Goal: Task Accomplishment & Management: Manage account settings

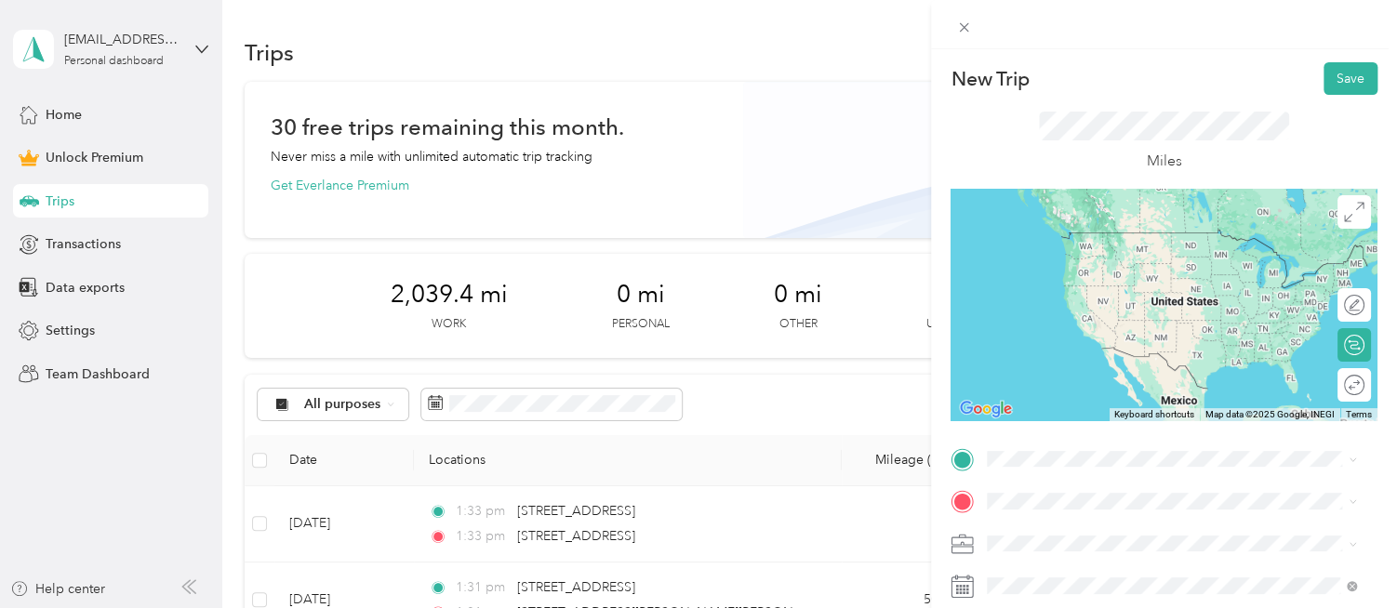
click at [1097, 285] on span "[STREET_ADDRESS][PERSON_NAME][PERSON_NAME][US_STATE]" at bounding box center [1186, 274] width 328 height 33
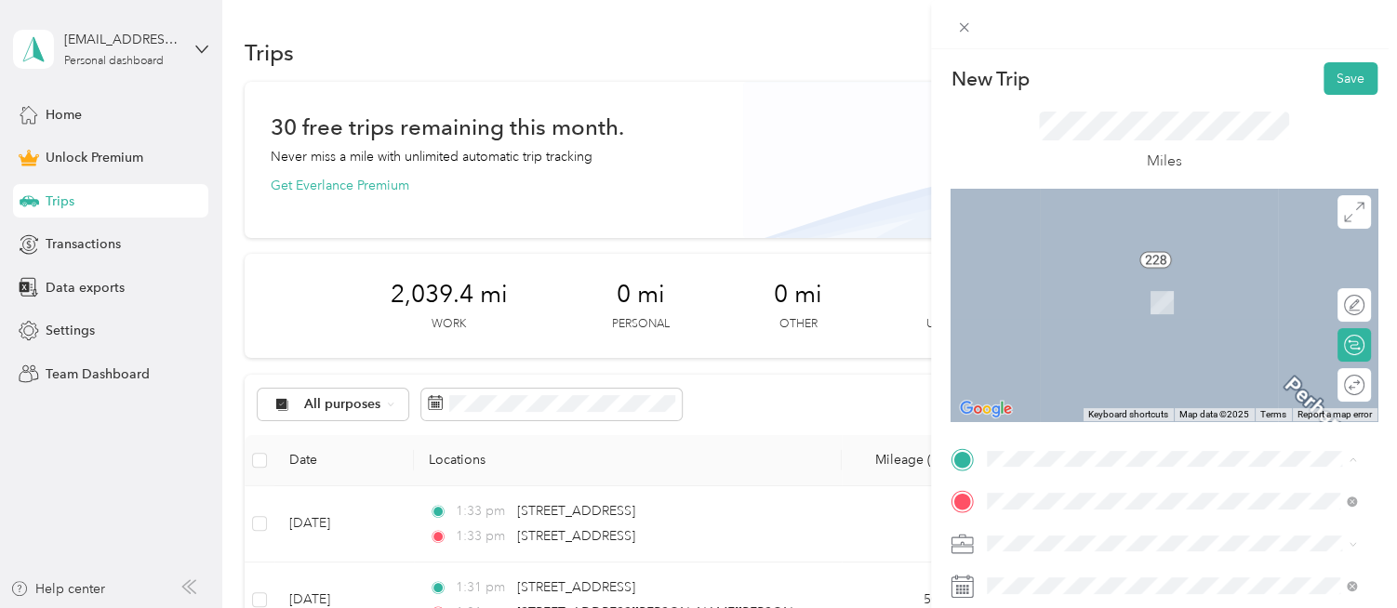
click at [1115, 260] on ol "From search results [STREET_ADDRESS][US_STATE] [STREET_ADDRESS][GEOGRAPHIC_DATA…" at bounding box center [1171, 293] width 382 height 223
click at [1042, 232] on span "[STREET_ADDRESS][US_STATE]" at bounding box center [1115, 227] width 186 height 17
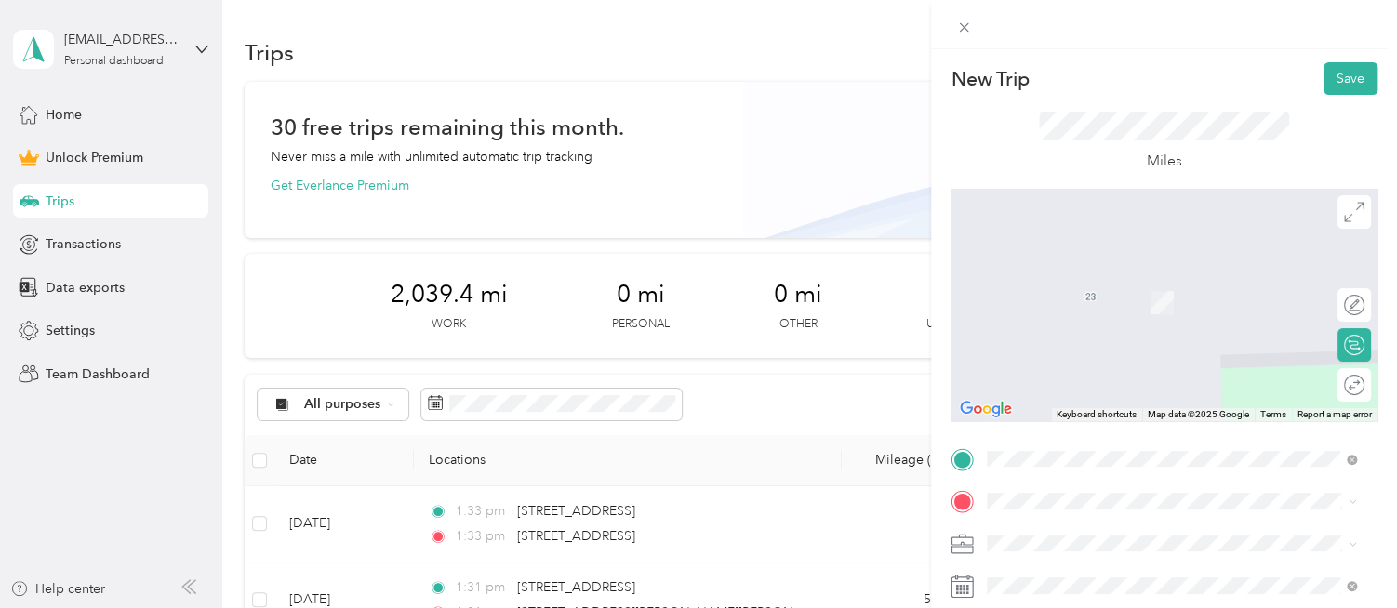
click at [1293, 504] on iframe at bounding box center [1345, 556] width 104 height 104
click at [1078, 272] on span "[STREET_ADDRESS][PERSON_NAME][US_STATE]" at bounding box center [1166, 275] width 289 height 17
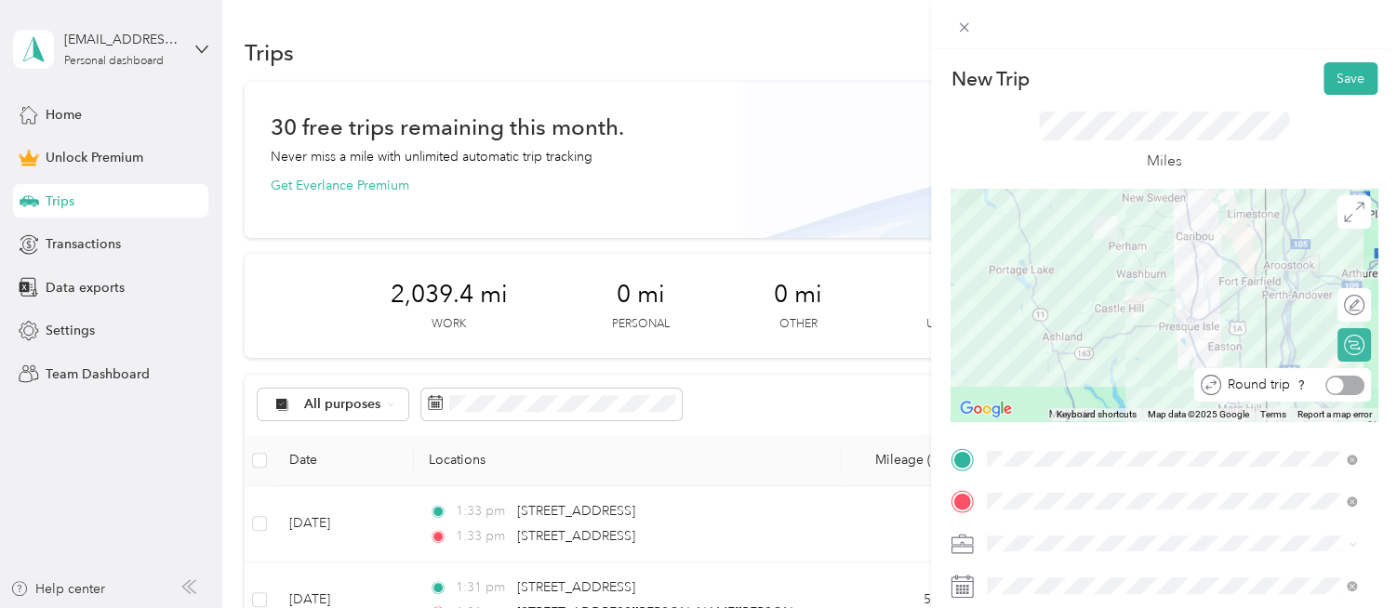
click at [1334, 399] on div "Round trip" at bounding box center [1282, 384] width 177 height 33
click at [1345, 383] on div at bounding box center [1344, 386] width 39 height 20
click at [1027, 290] on ol "Work Personal Consultant Other Charity Medical Moving Commute" at bounding box center [1171, 393] width 382 height 260
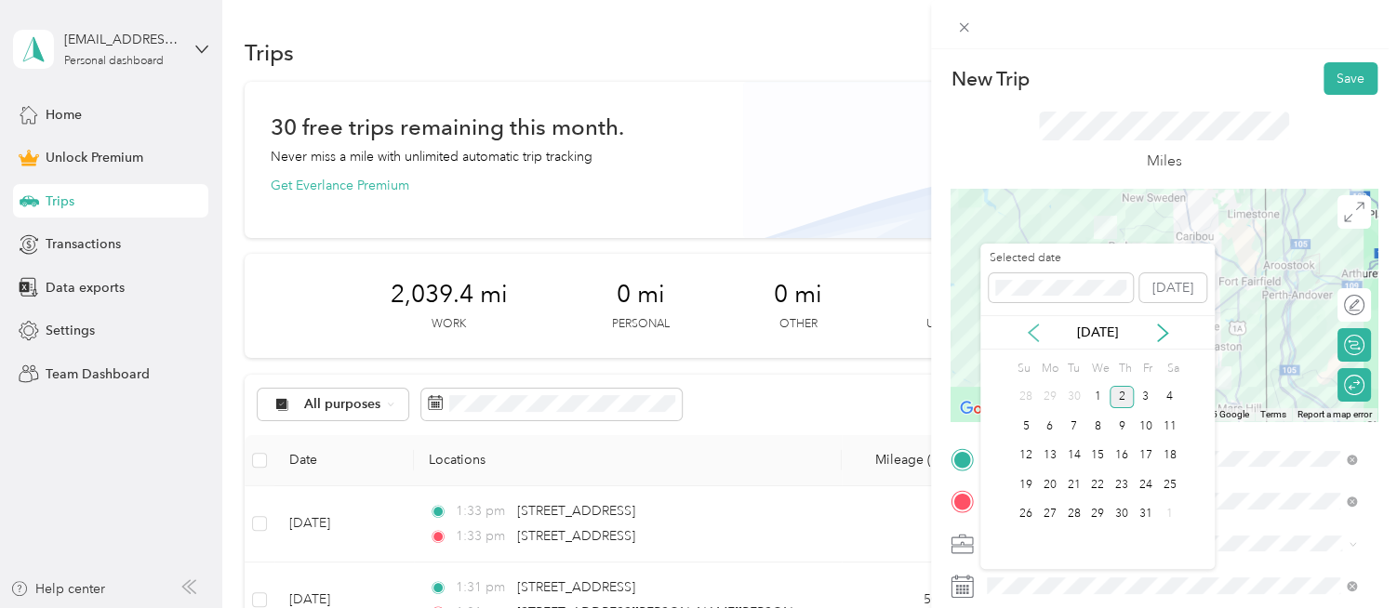
click at [1032, 337] on icon at bounding box center [1033, 333] width 9 height 17
click at [1120, 400] on div "4" at bounding box center [1121, 397] width 24 height 23
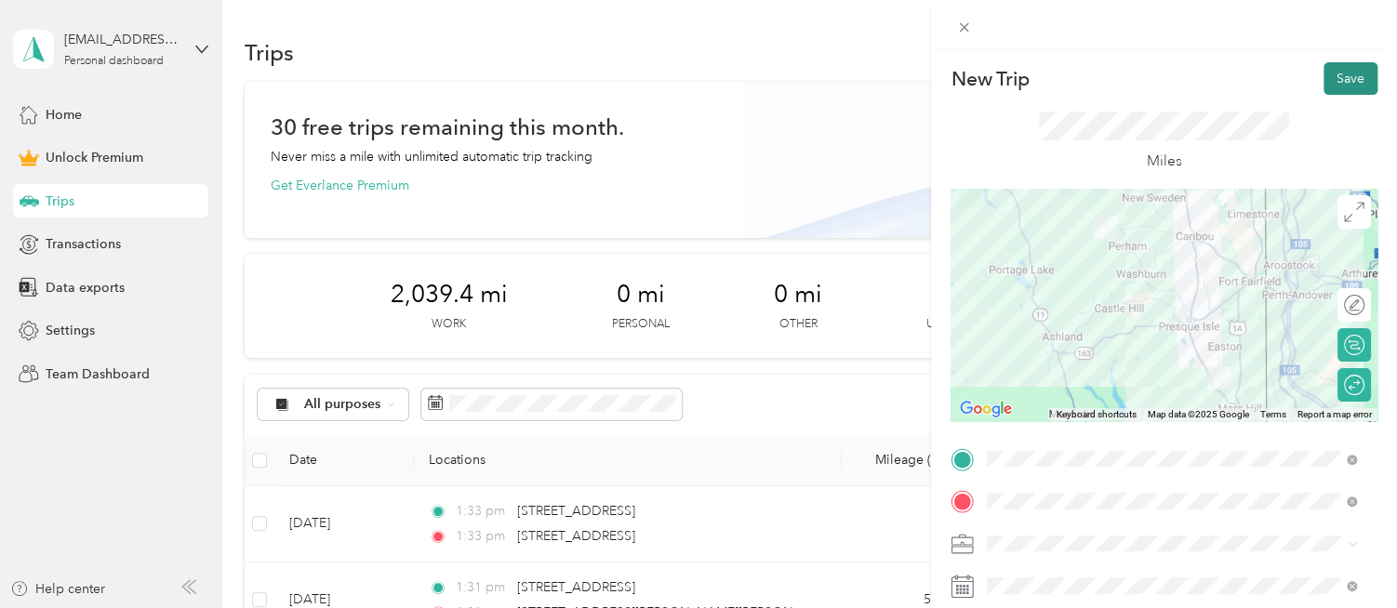
click at [1335, 84] on button "Save" at bounding box center [1350, 78] width 54 height 33
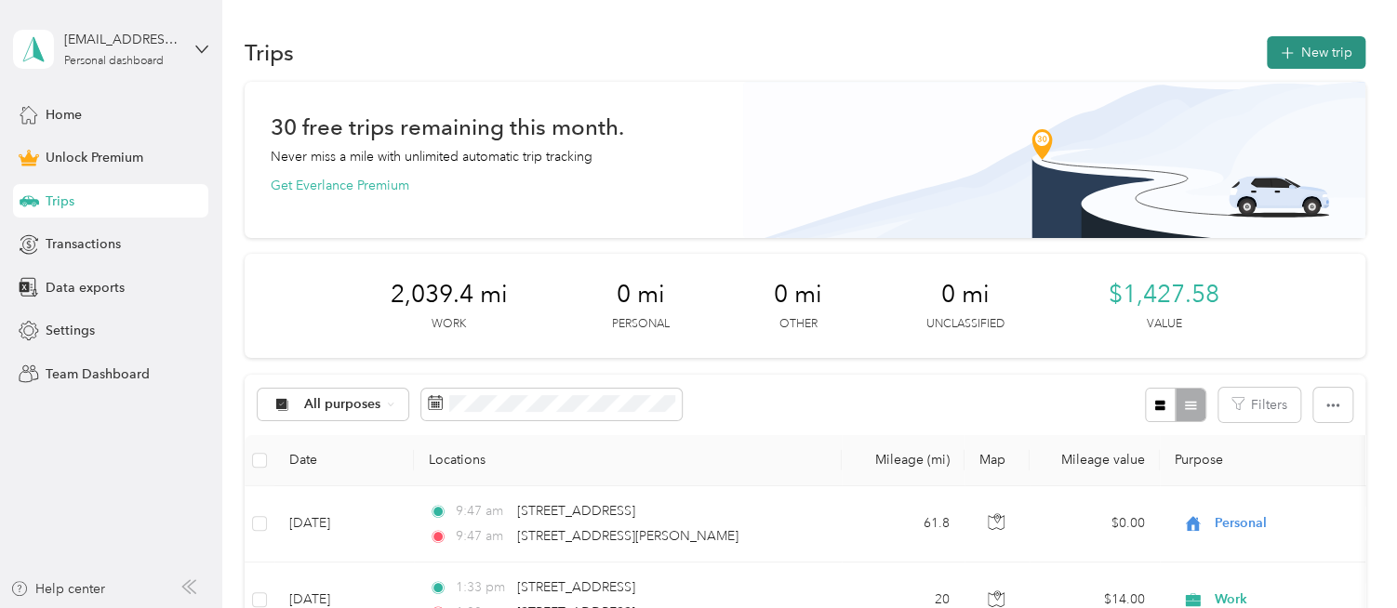
click at [1290, 53] on icon "button" at bounding box center [1286, 53] width 21 height 21
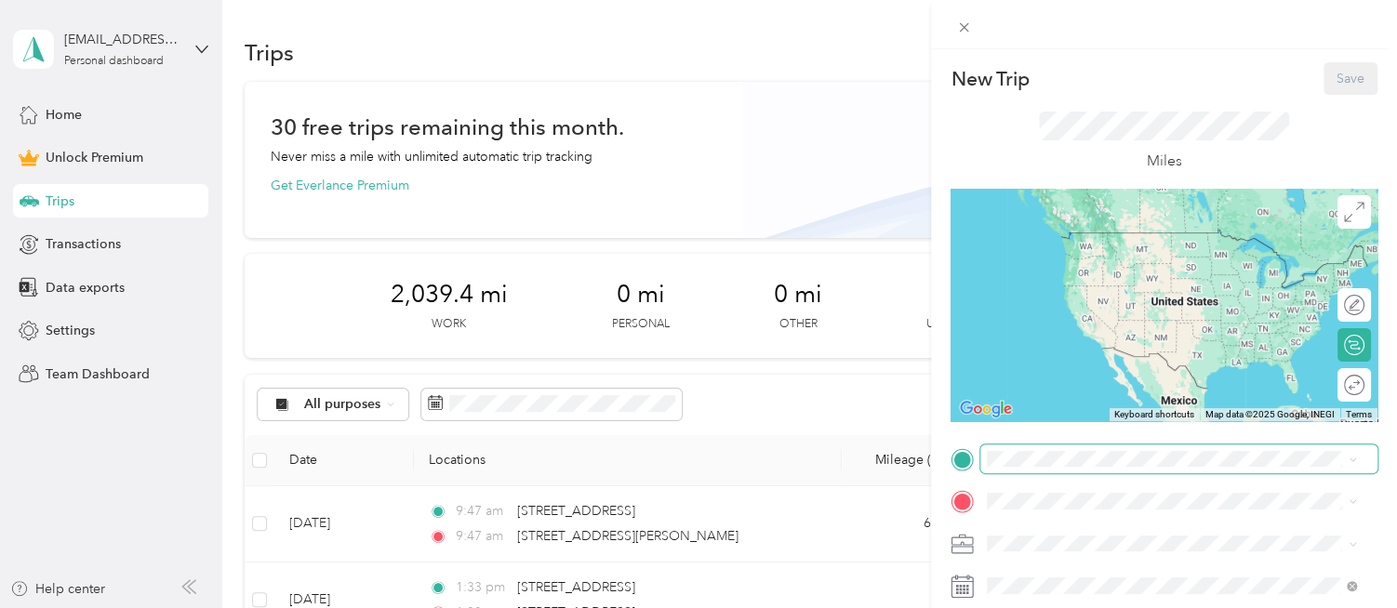
click at [1055, 468] on span at bounding box center [1178, 460] width 397 height 30
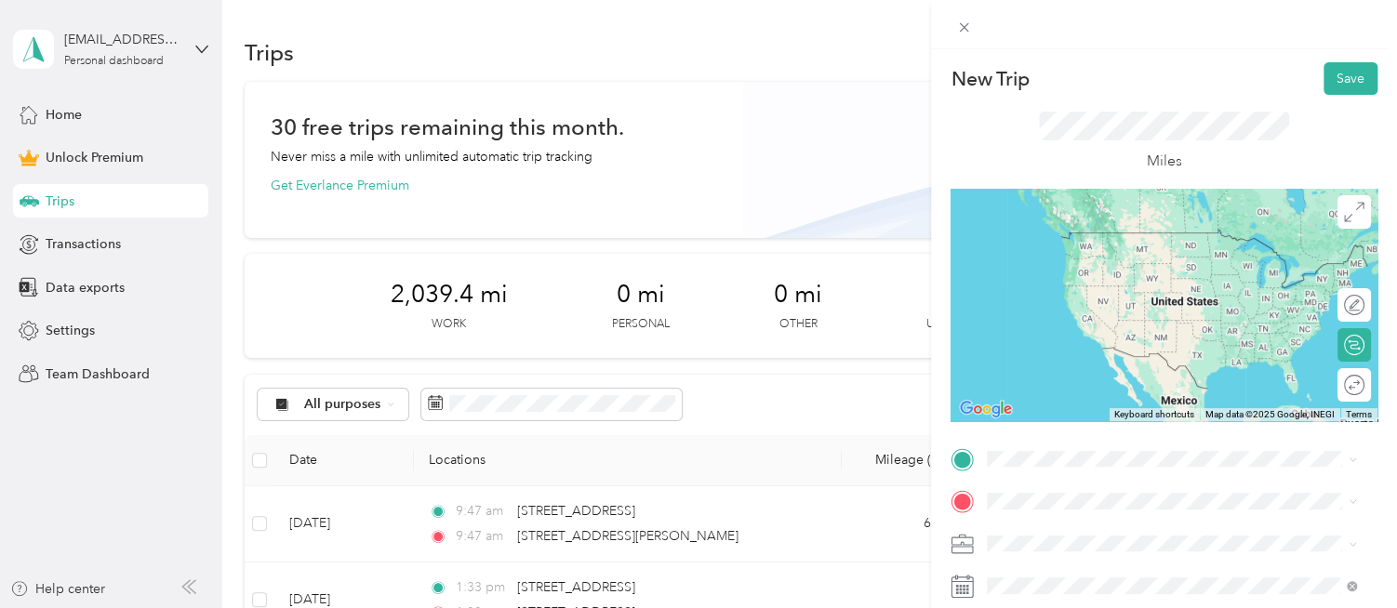
click at [1072, 239] on span "[STREET_ADDRESS][US_STATE]" at bounding box center [1115, 230] width 186 height 17
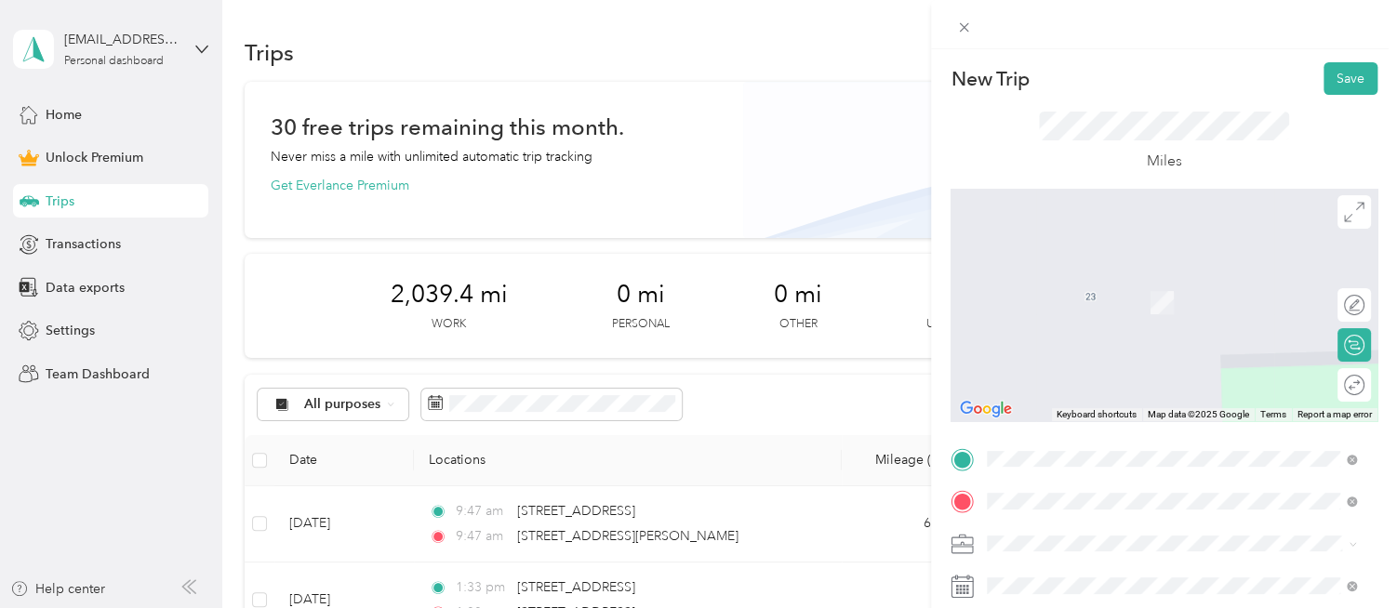
click at [1158, 284] on span "[STREET_ADDRESS][US_STATE]" at bounding box center [1115, 275] width 186 height 17
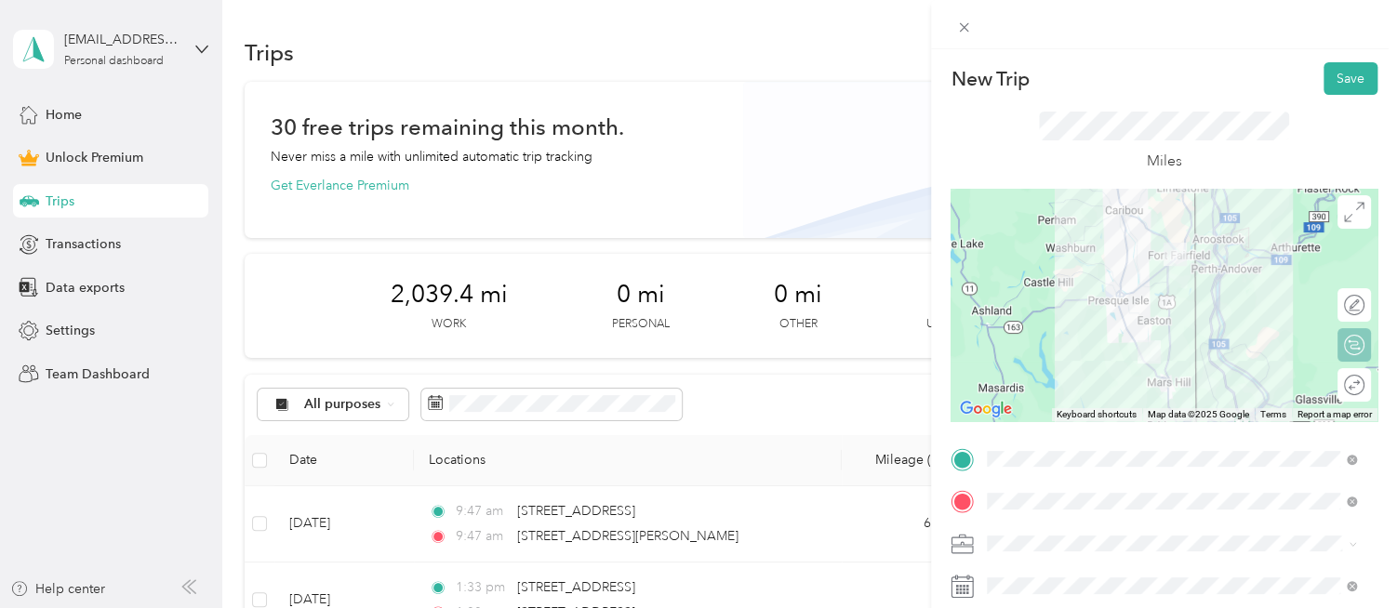
click at [1364, 393] on div "Round trip" at bounding box center [1364, 386] width 0 height 20
click at [1343, 388] on div at bounding box center [1344, 386] width 39 height 20
click at [1039, 285] on div "Work" at bounding box center [1171, 283] width 356 height 20
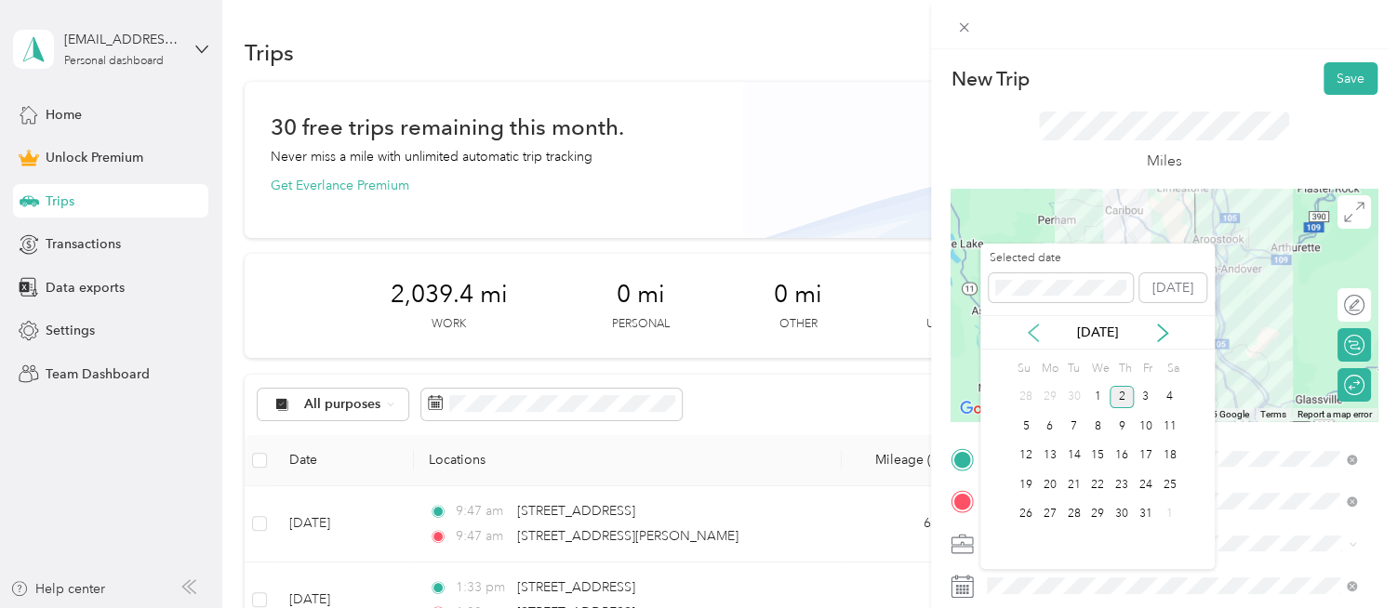
click at [1035, 336] on icon at bounding box center [1033, 333] width 19 height 19
click at [1148, 394] on div "5" at bounding box center [1146, 397] width 24 height 23
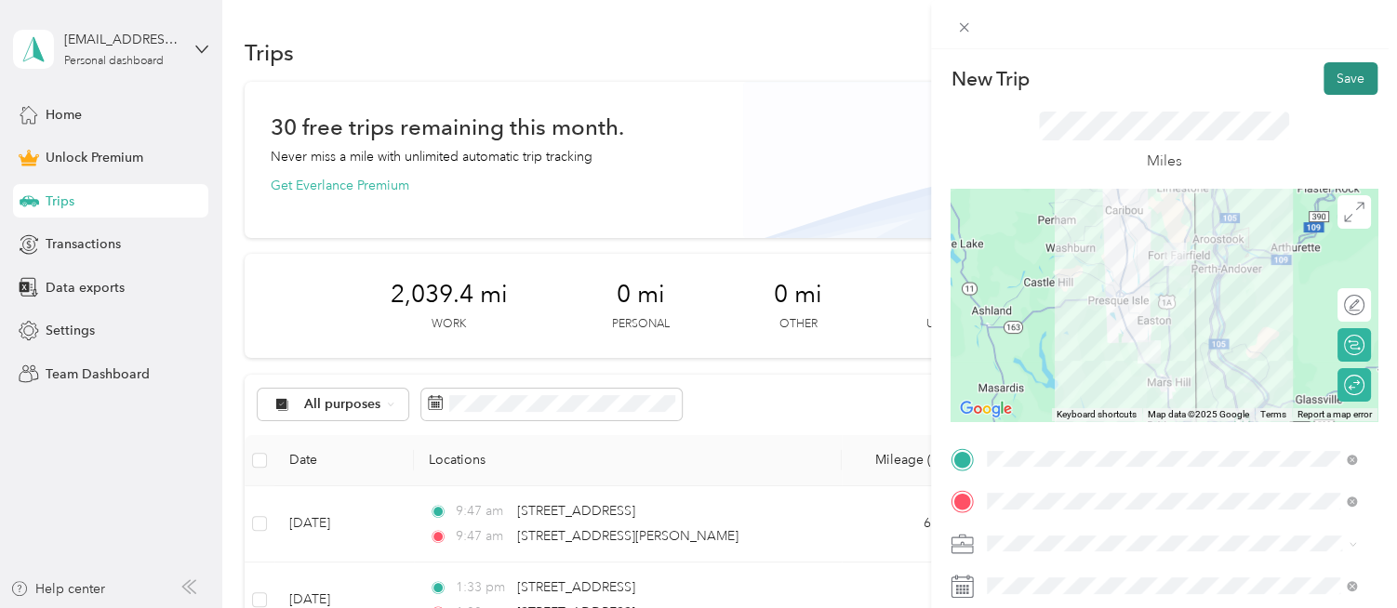
click at [1343, 85] on button "Save" at bounding box center [1350, 78] width 54 height 33
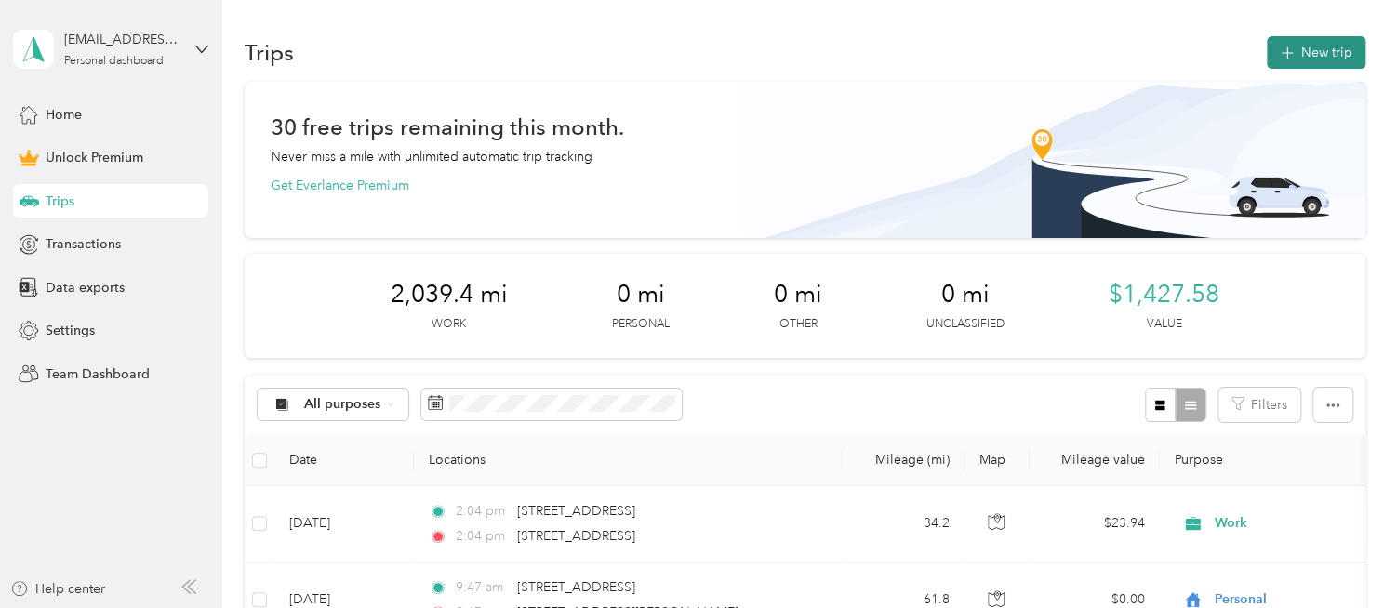
click at [1289, 60] on button "New trip" at bounding box center [1316, 52] width 99 height 33
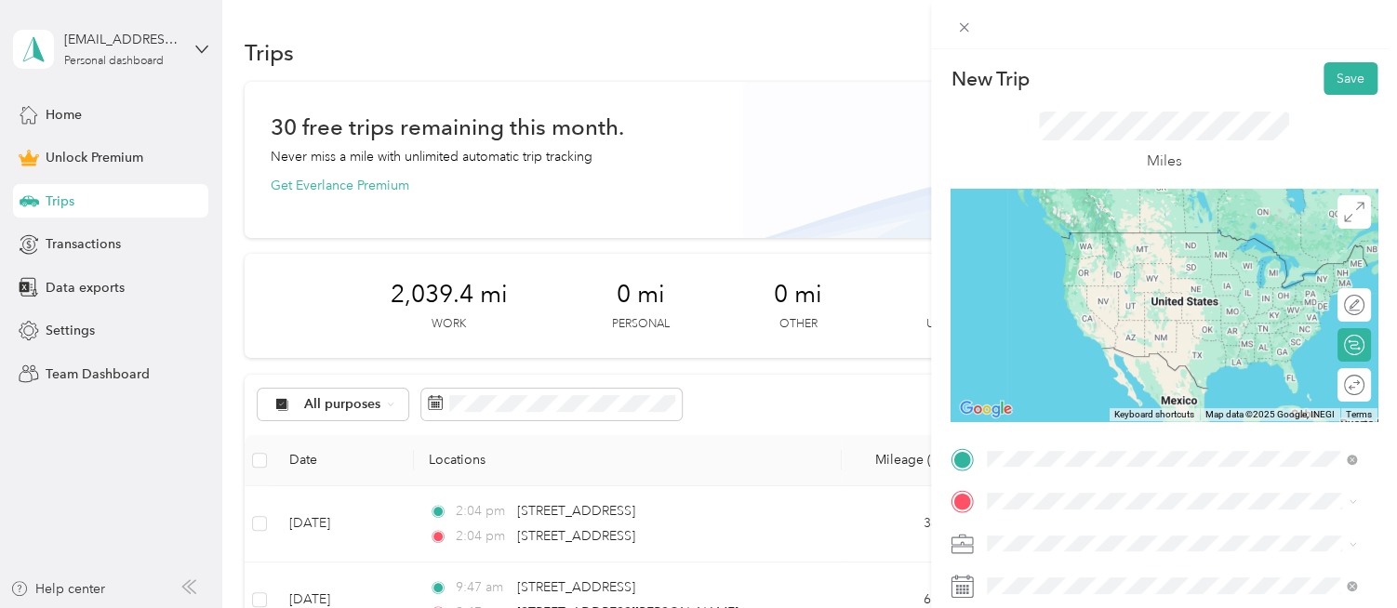
click at [1138, 241] on span "[STREET_ADDRESS][US_STATE]" at bounding box center [1115, 232] width 186 height 17
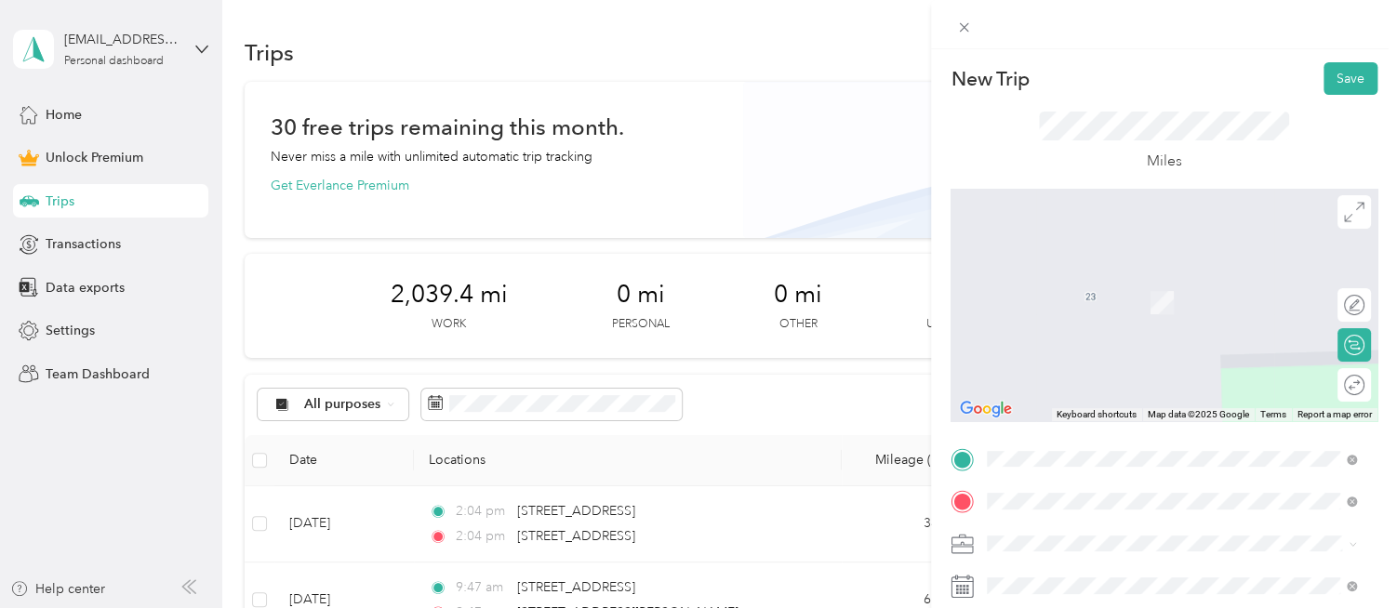
click at [1138, 288] on div "[STREET_ADDRESS][PERSON_NAME][US_STATE]" at bounding box center [1171, 275] width 356 height 25
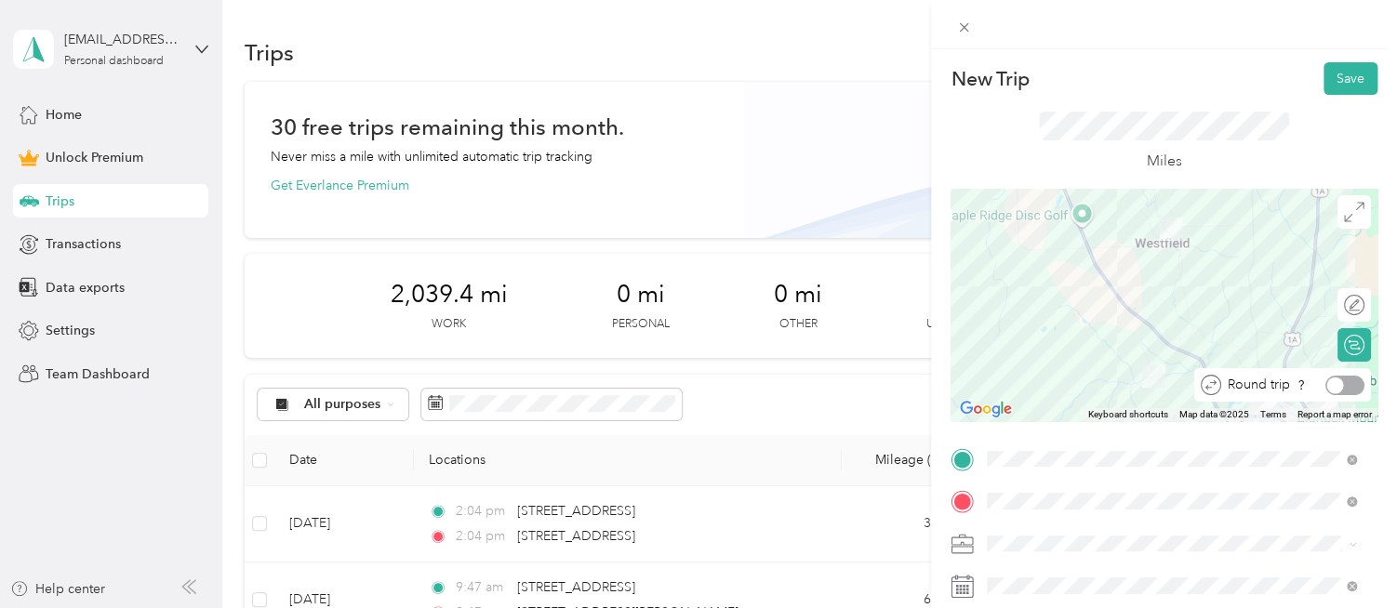
click at [1334, 392] on div at bounding box center [1344, 386] width 39 height 20
click at [1030, 285] on div "Work" at bounding box center [1171, 283] width 356 height 20
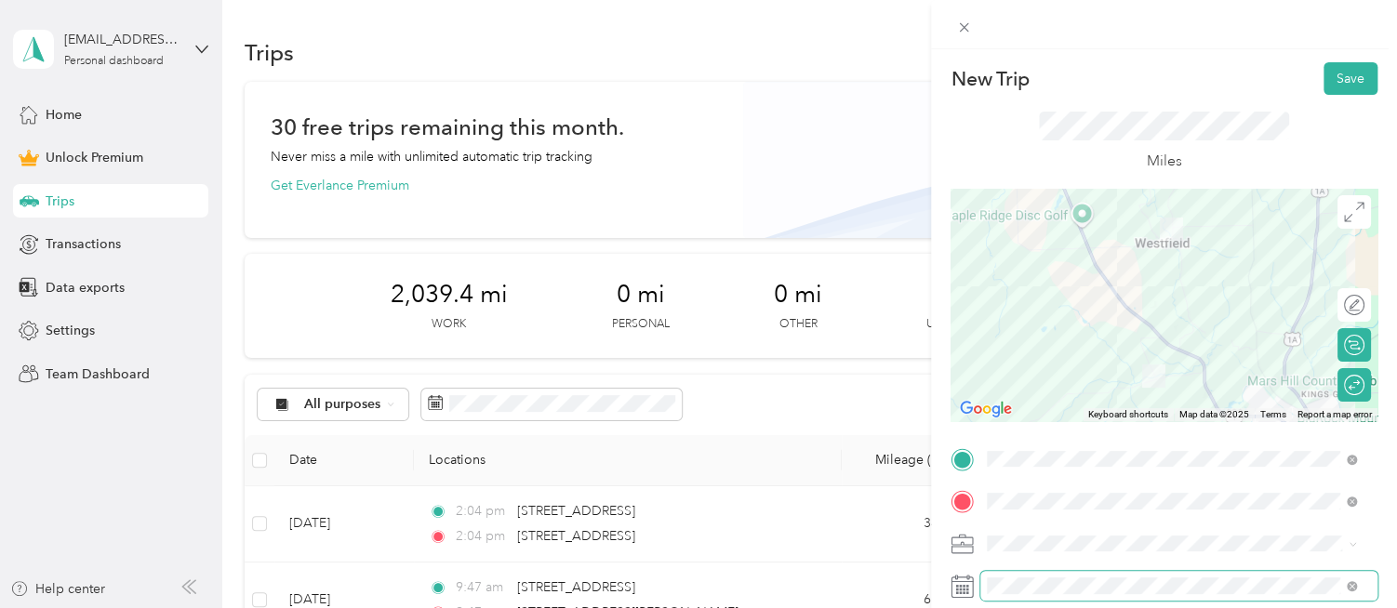
click at [1029, 596] on span at bounding box center [1178, 586] width 397 height 30
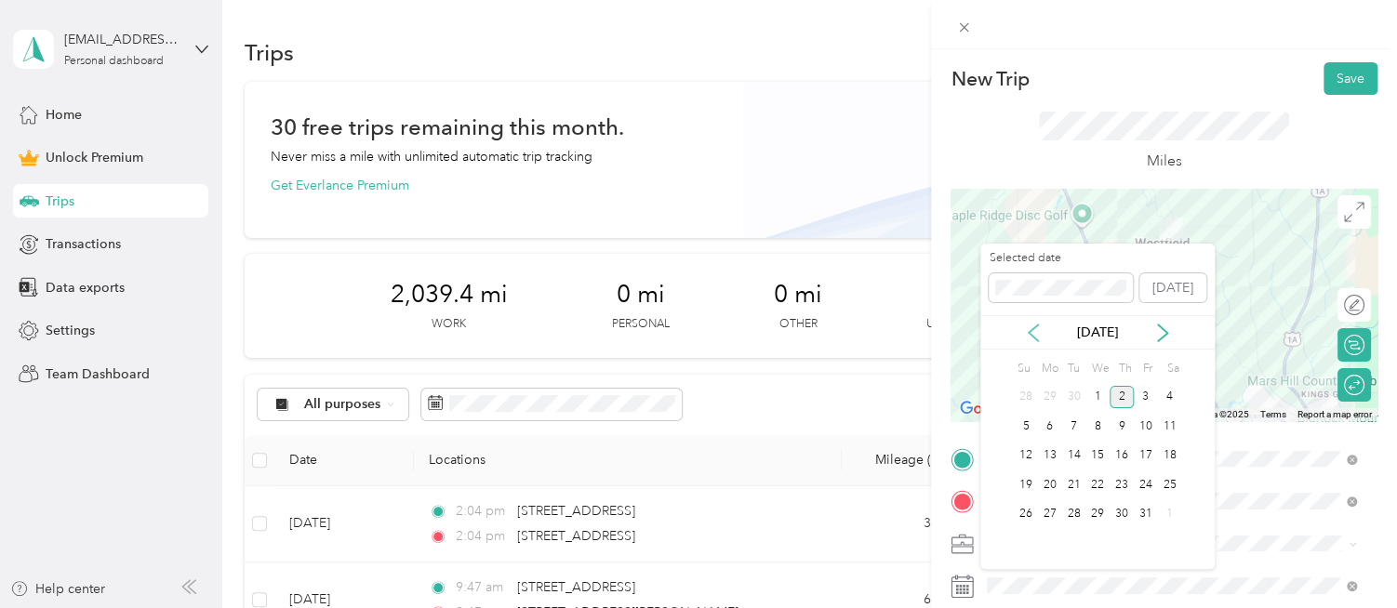
click at [1028, 333] on icon at bounding box center [1033, 333] width 19 height 19
click at [1104, 429] on div "10" at bounding box center [1097, 426] width 24 height 23
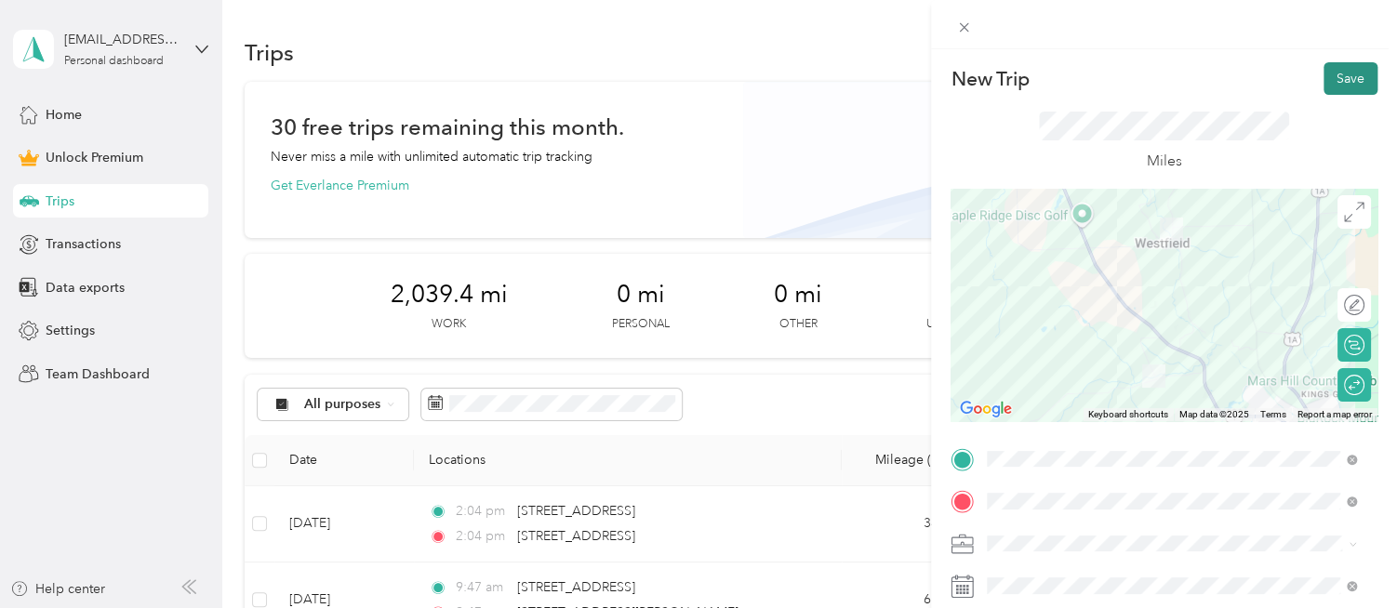
click at [1326, 86] on button "Save" at bounding box center [1350, 78] width 54 height 33
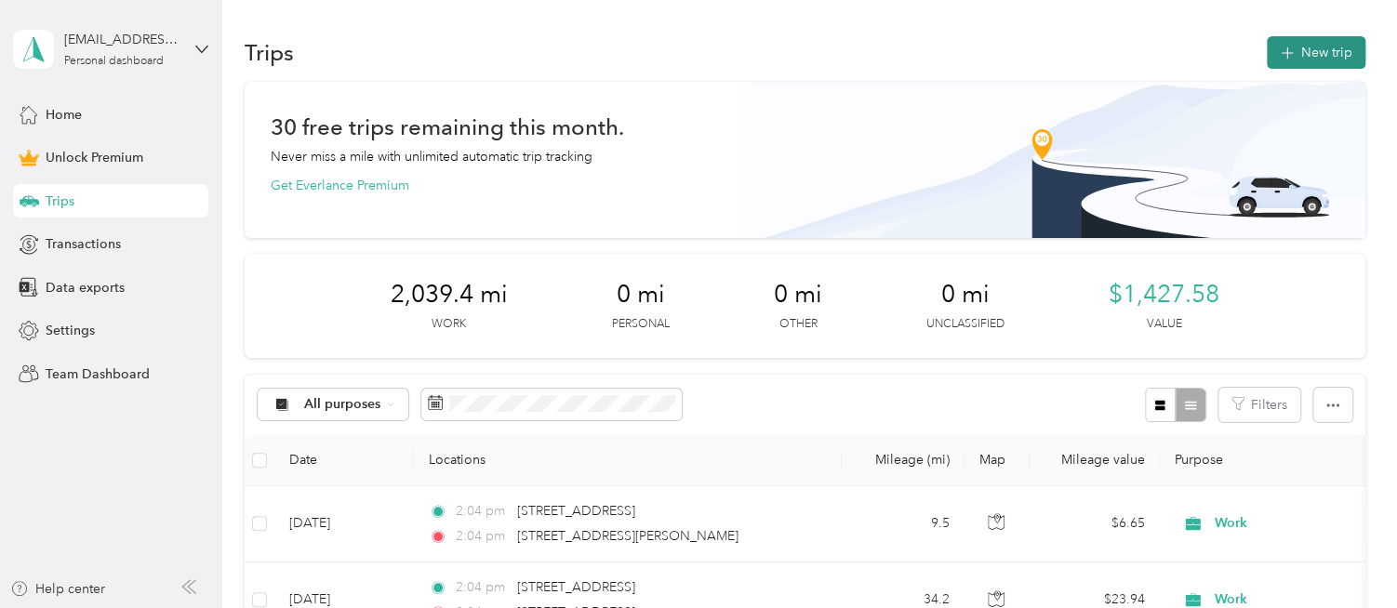
click at [1309, 60] on button "New trip" at bounding box center [1316, 52] width 99 height 33
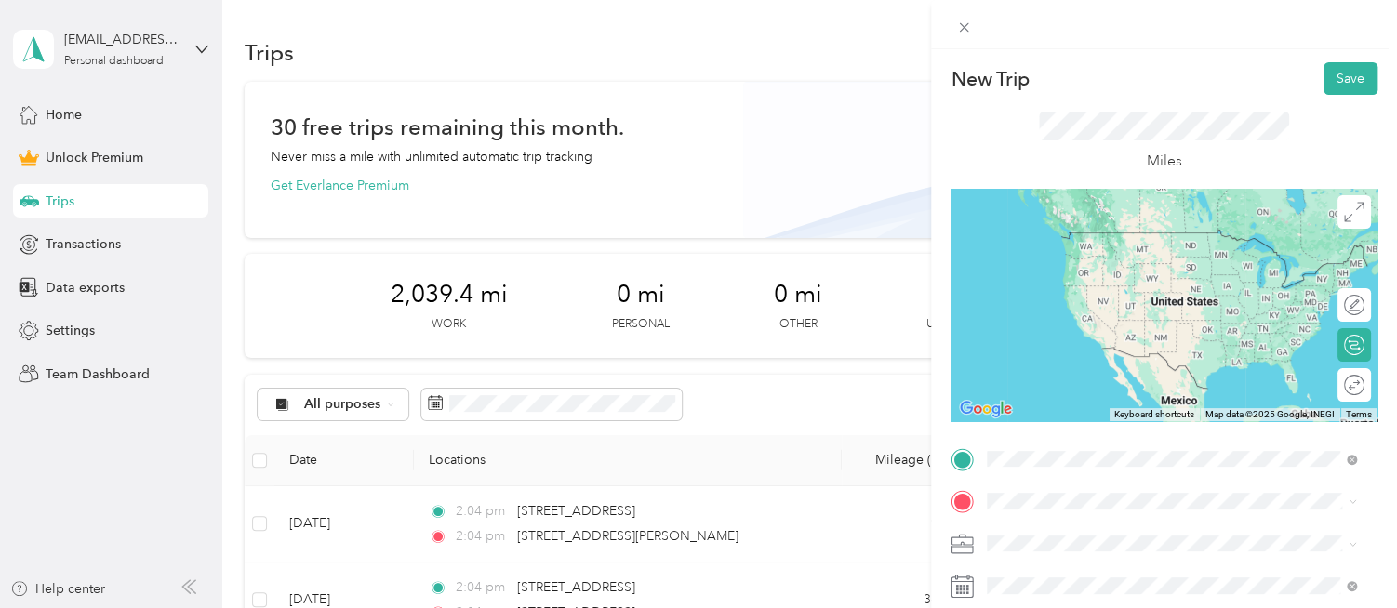
click at [1074, 231] on span "[STREET_ADDRESS][US_STATE]" at bounding box center [1115, 232] width 186 height 17
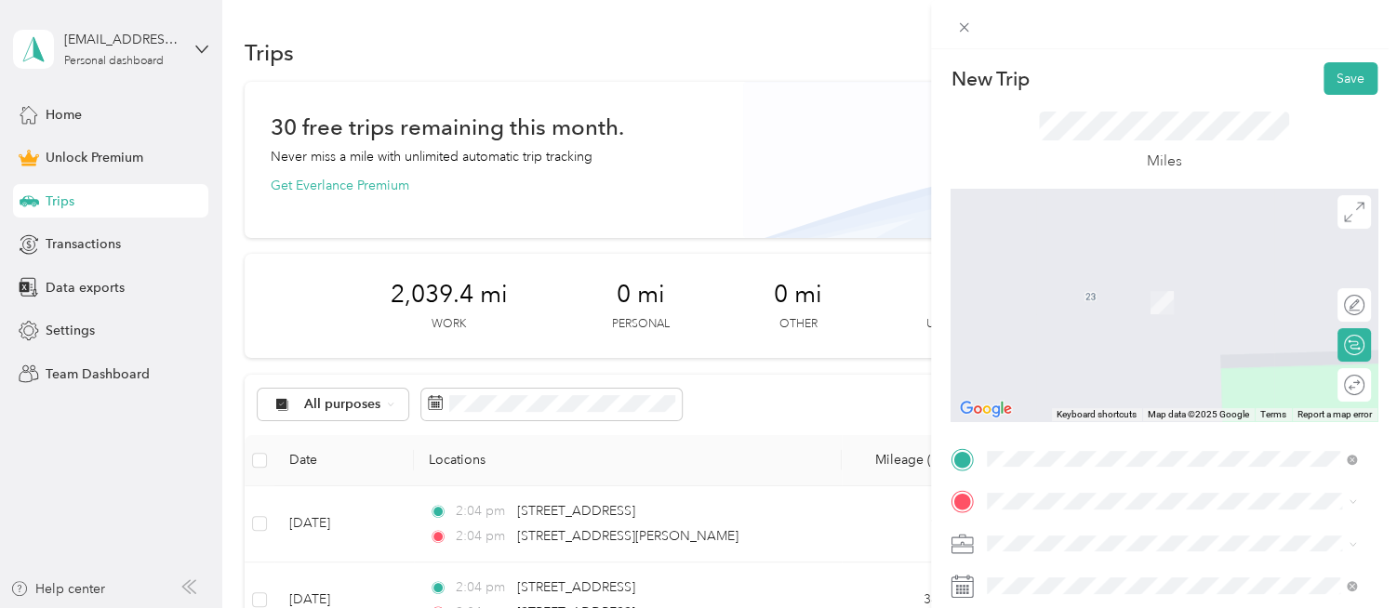
click at [1097, 405] on span "[STREET_ADDRESS][US_STATE]" at bounding box center [1115, 397] width 186 height 17
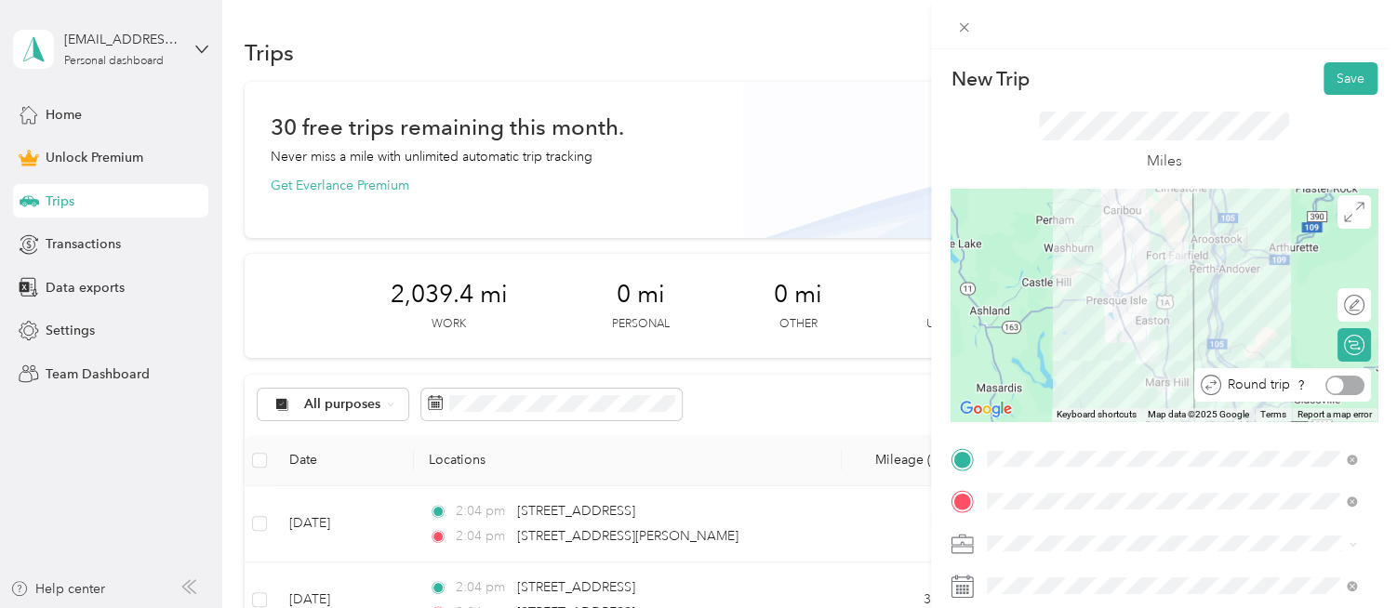
click at [1341, 388] on div at bounding box center [1344, 386] width 39 height 20
click at [1344, 89] on button "Save" at bounding box center [1350, 78] width 54 height 33
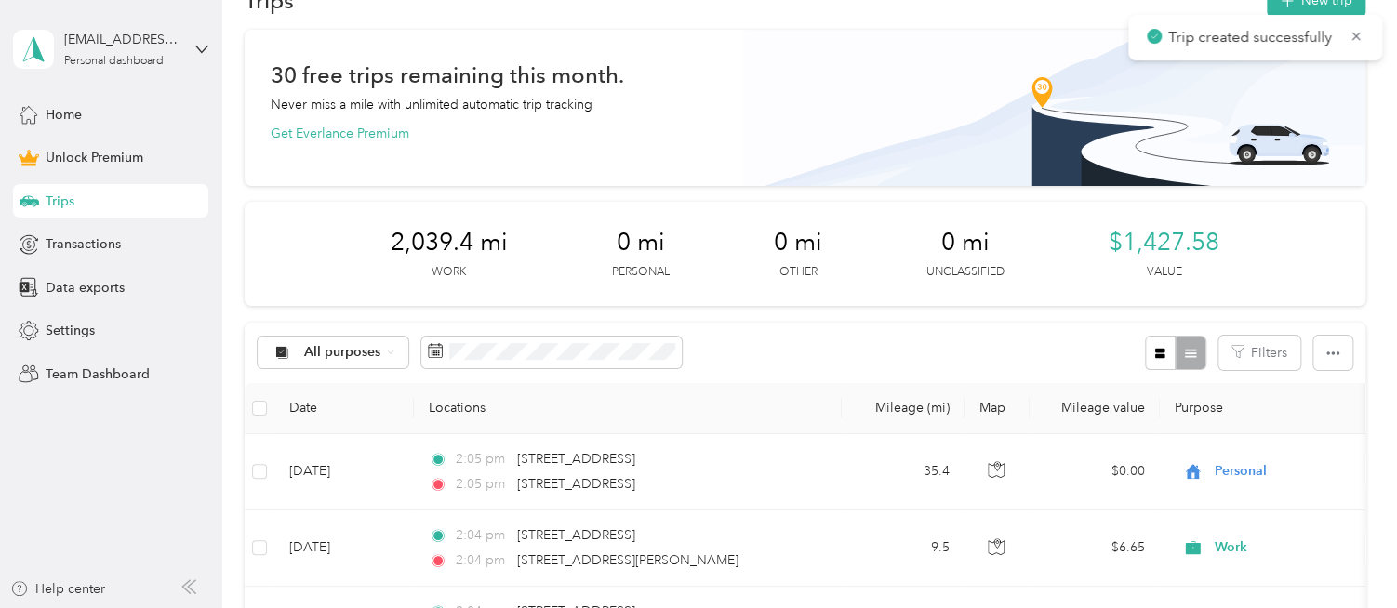
scroll to position [93, 0]
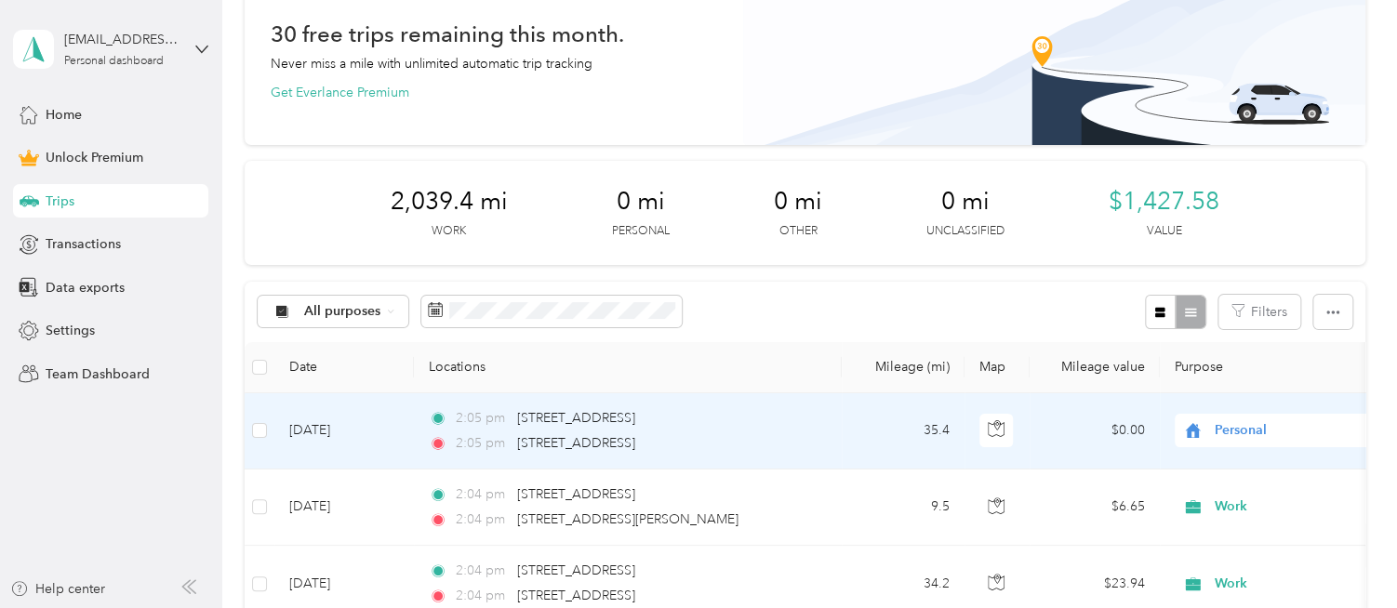
click at [385, 419] on td "[DATE]" at bounding box center [343, 431] width 139 height 76
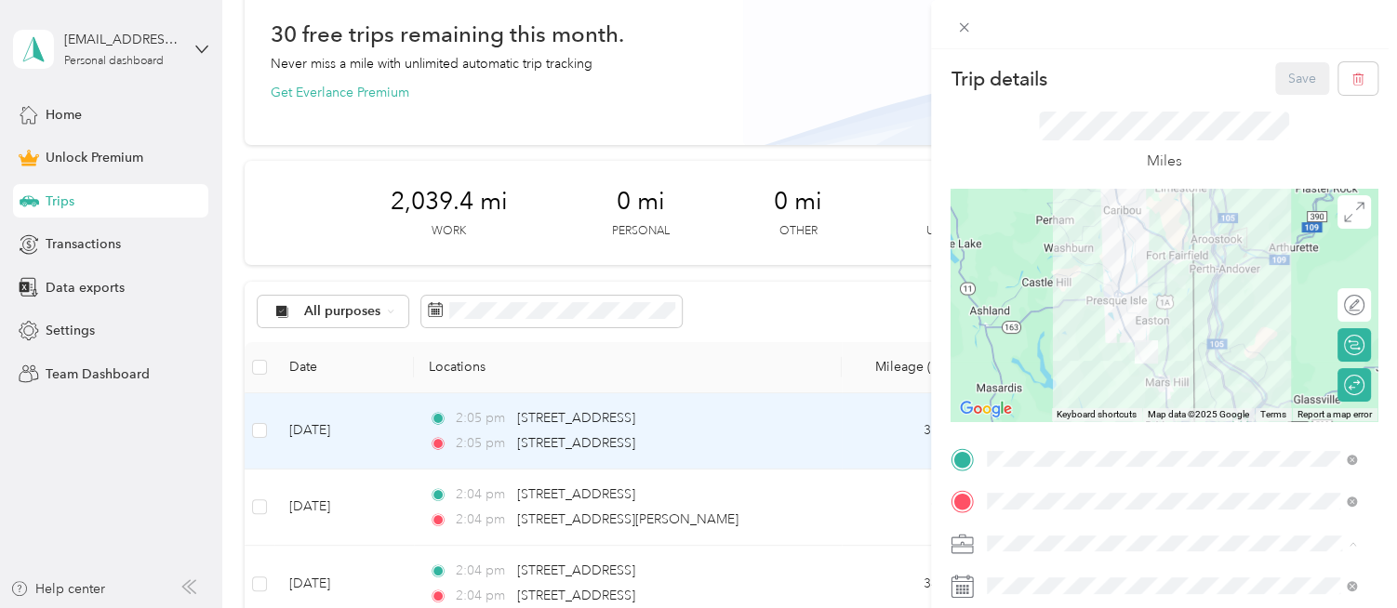
click at [1024, 291] on ol "Work Personal Consultant Other Charity Medical Moving Commute" at bounding box center [1171, 397] width 382 height 260
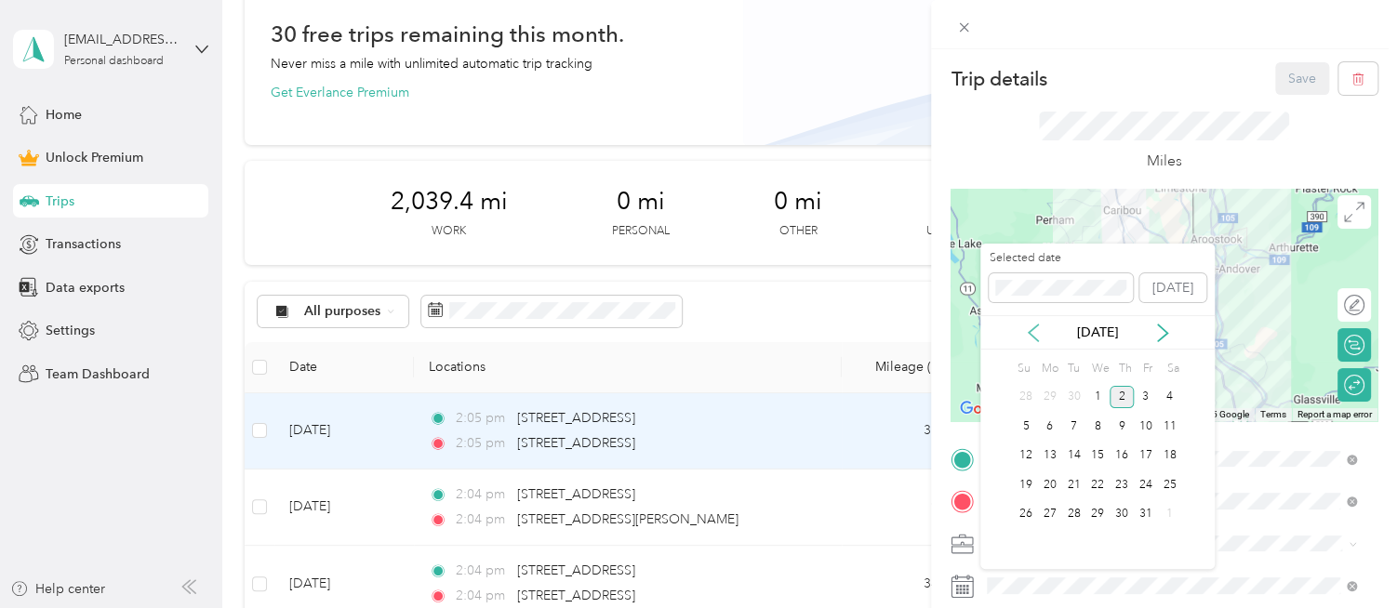
click at [1040, 336] on icon at bounding box center [1033, 333] width 19 height 19
click at [1079, 453] on div "16" at bounding box center [1074, 456] width 24 height 23
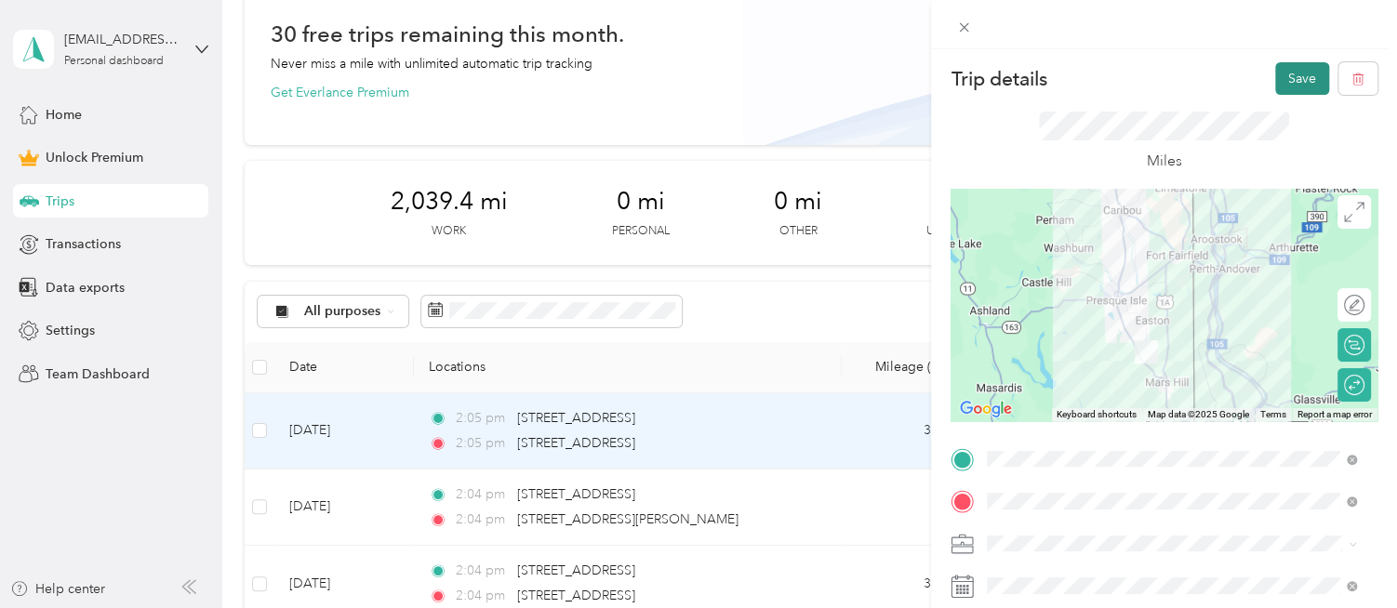
click at [1306, 77] on button "Save" at bounding box center [1302, 78] width 54 height 33
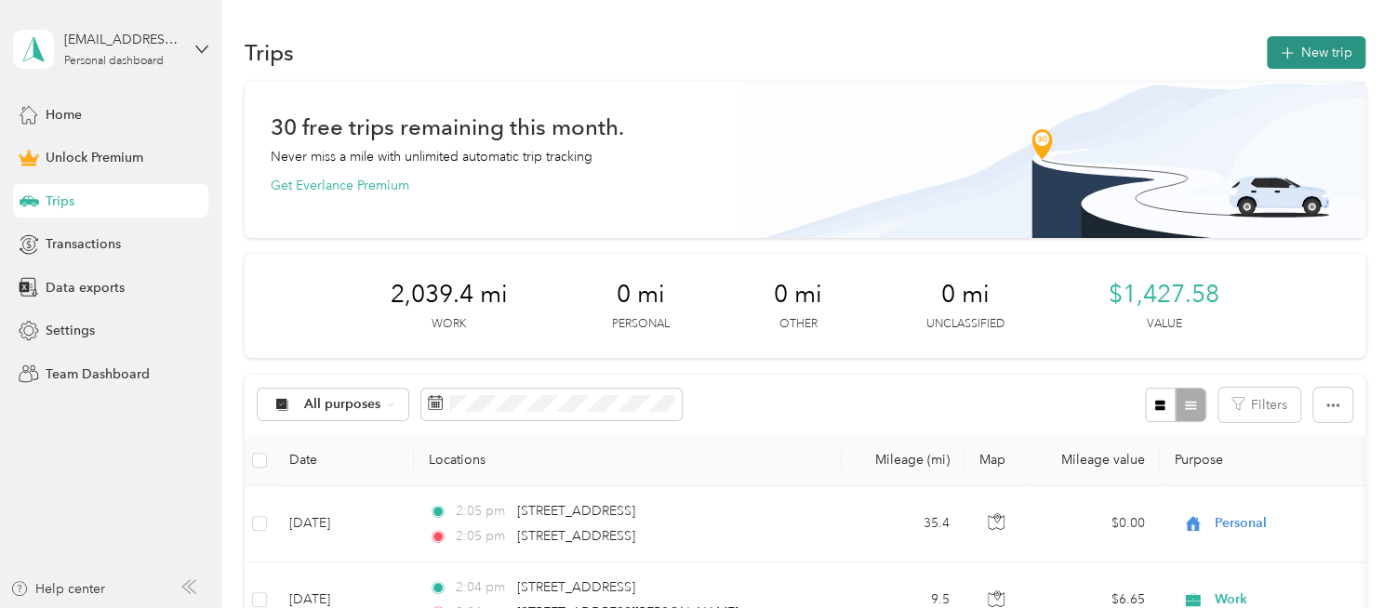
click at [1294, 59] on button "New trip" at bounding box center [1316, 52] width 99 height 33
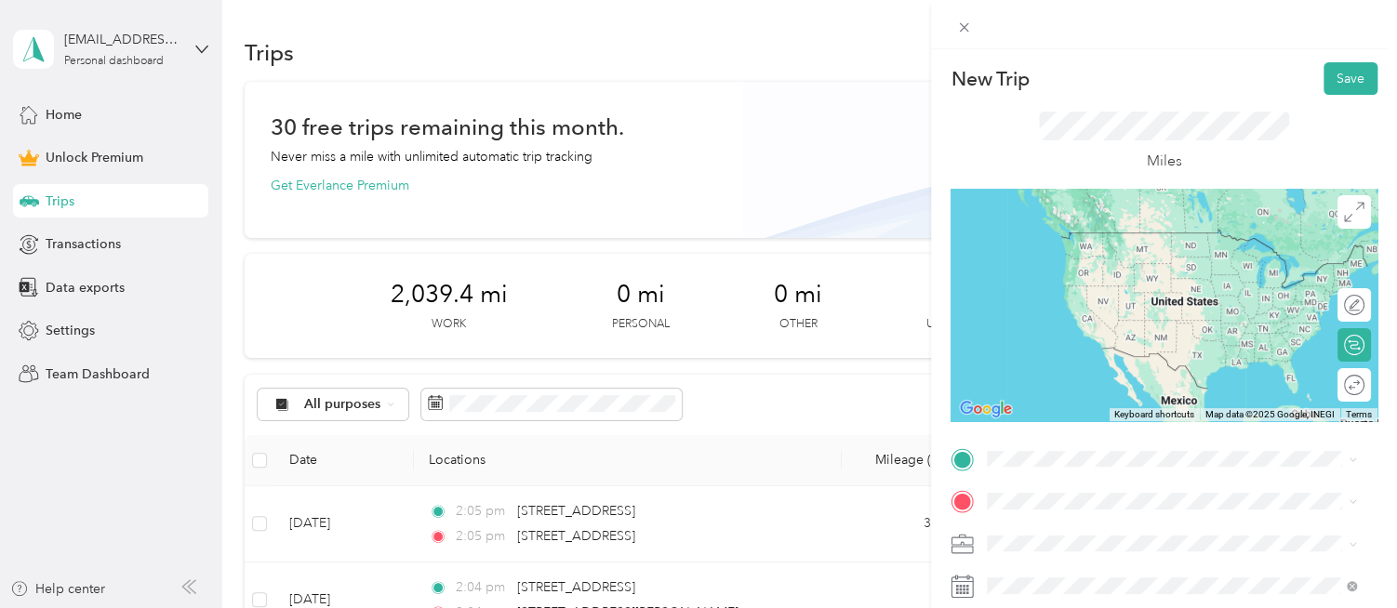
click at [1079, 237] on span "[STREET_ADDRESS][US_STATE]" at bounding box center [1115, 228] width 186 height 17
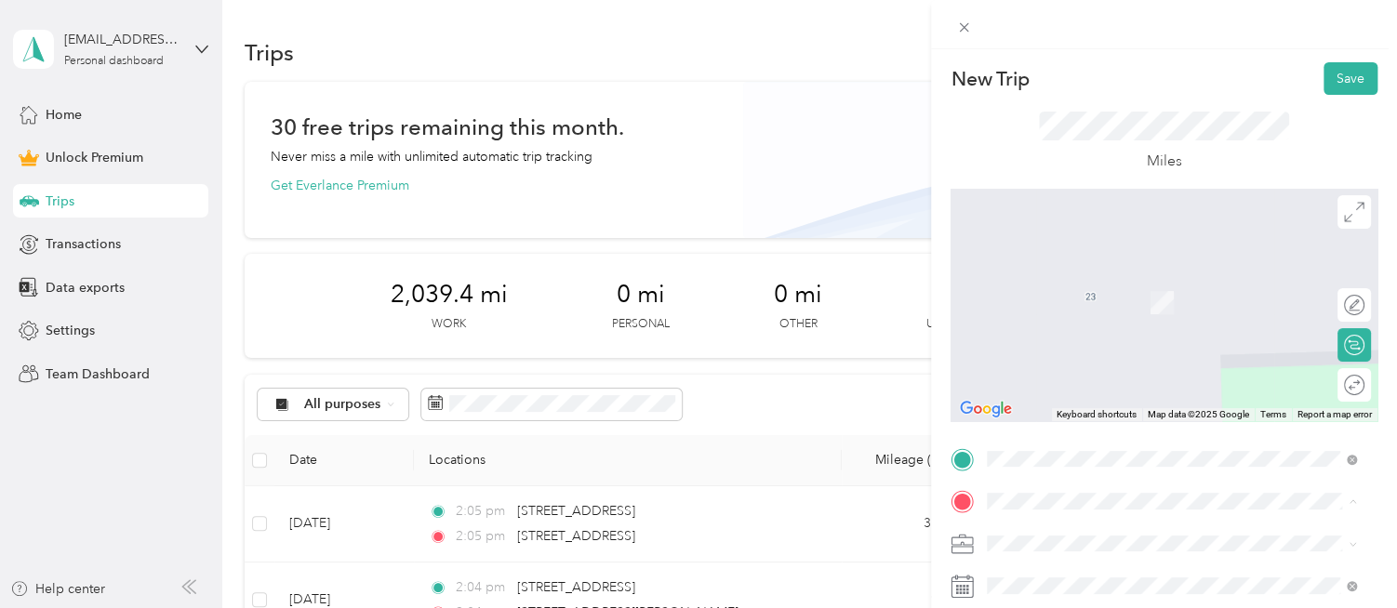
click at [1089, 284] on span "[STREET_ADDRESS][US_STATE]" at bounding box center [1115, 275] width 186 height 17
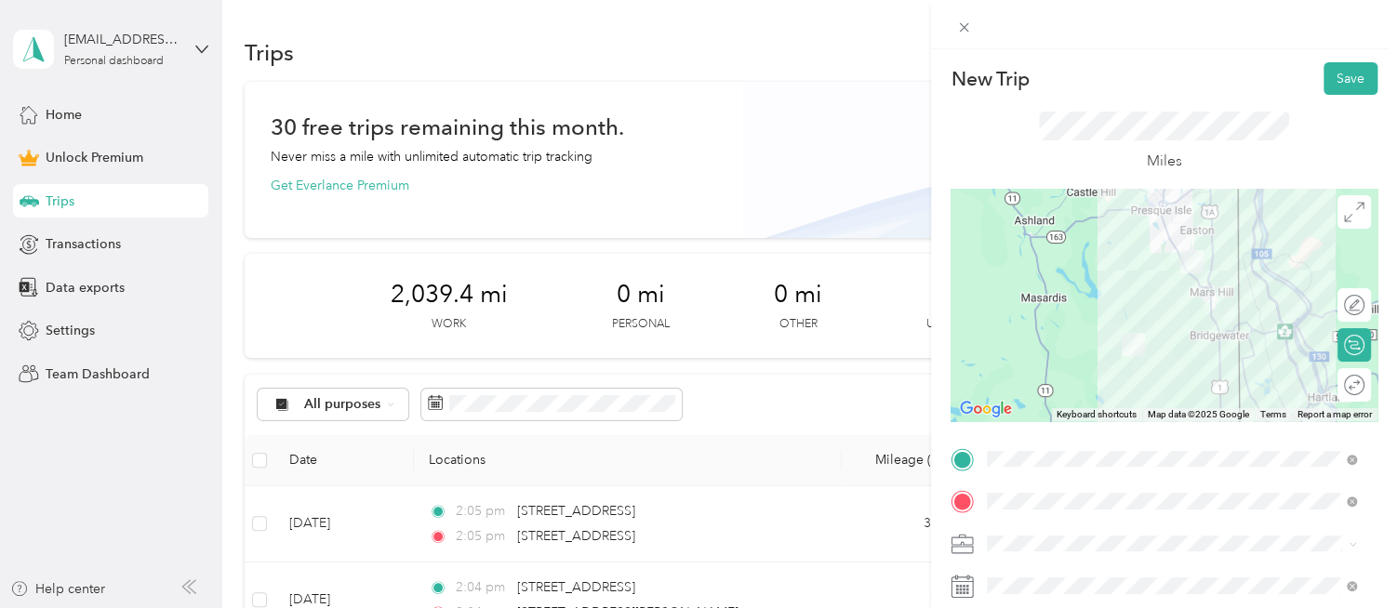
click at [1055, 338] on span "[STREET_ADDRESS][PERSON_NAME][PERSON_NAME][US_STATE]" at bounding box center [1186, 321] width 328 height 33
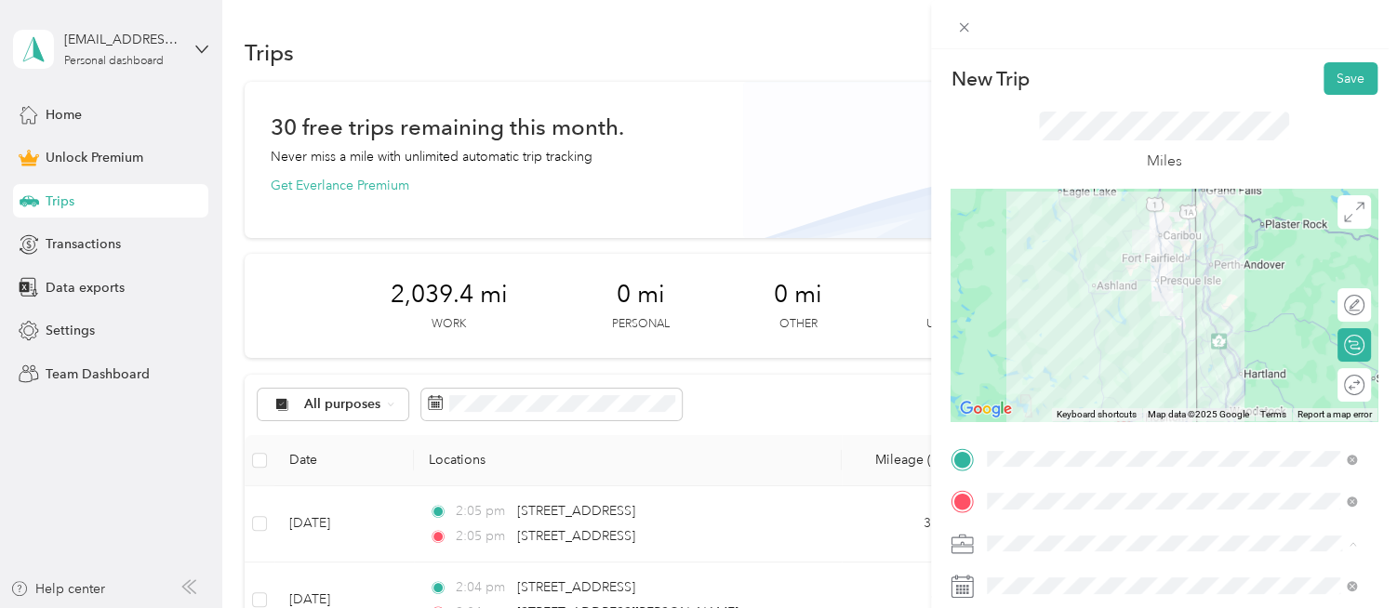
click at [1025, 288] on li "Work" at bounding box center [1171, 283] width 382 height 33
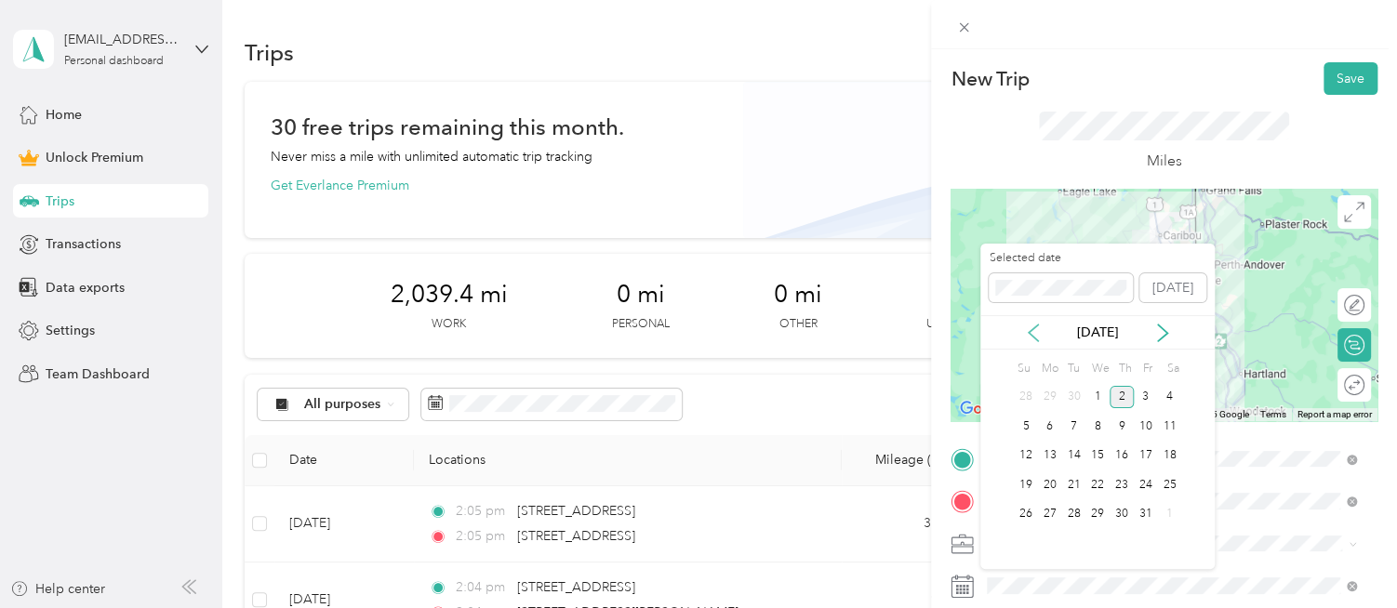
click at [1034, 332] on icon at bounding box center [1033, 333] width 19 height 19
click at [1095, 451] on div "17" at bounding box center [1097, 456] width 24 height 23
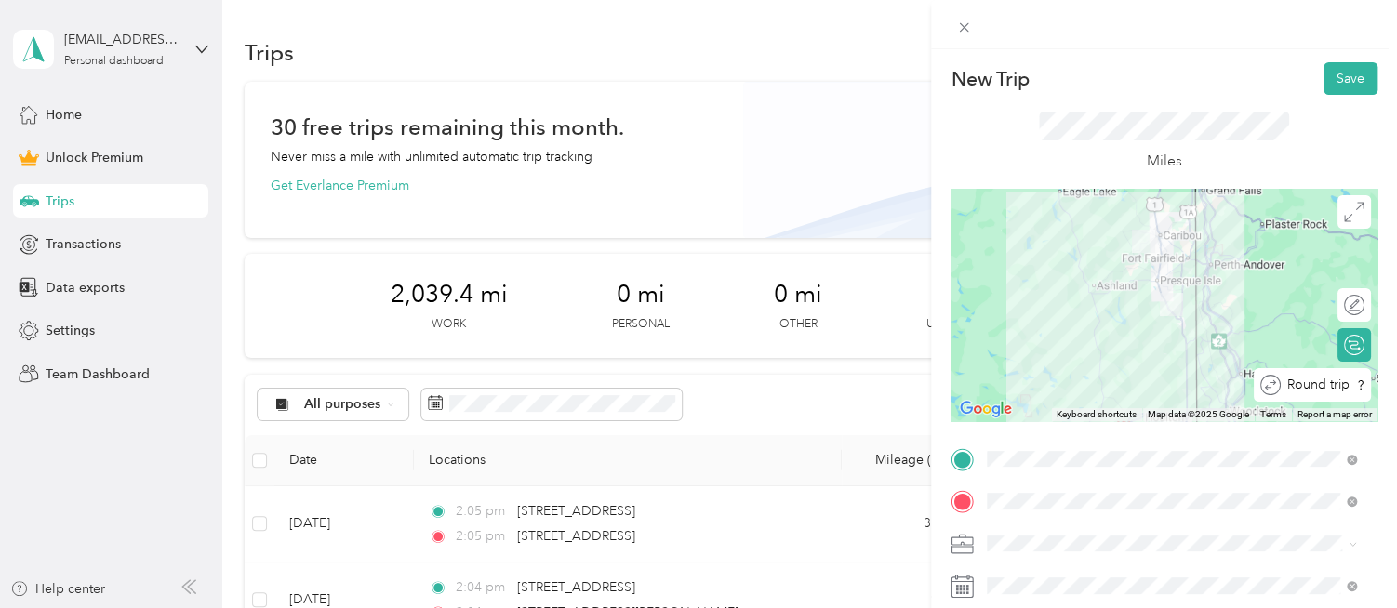
click at [1385, 383] on div at bounding box center [1385, 386] width 0 height 20
click at [1328, 75] on button "Save" at bounding box center [1350, 78] width 54 height 33
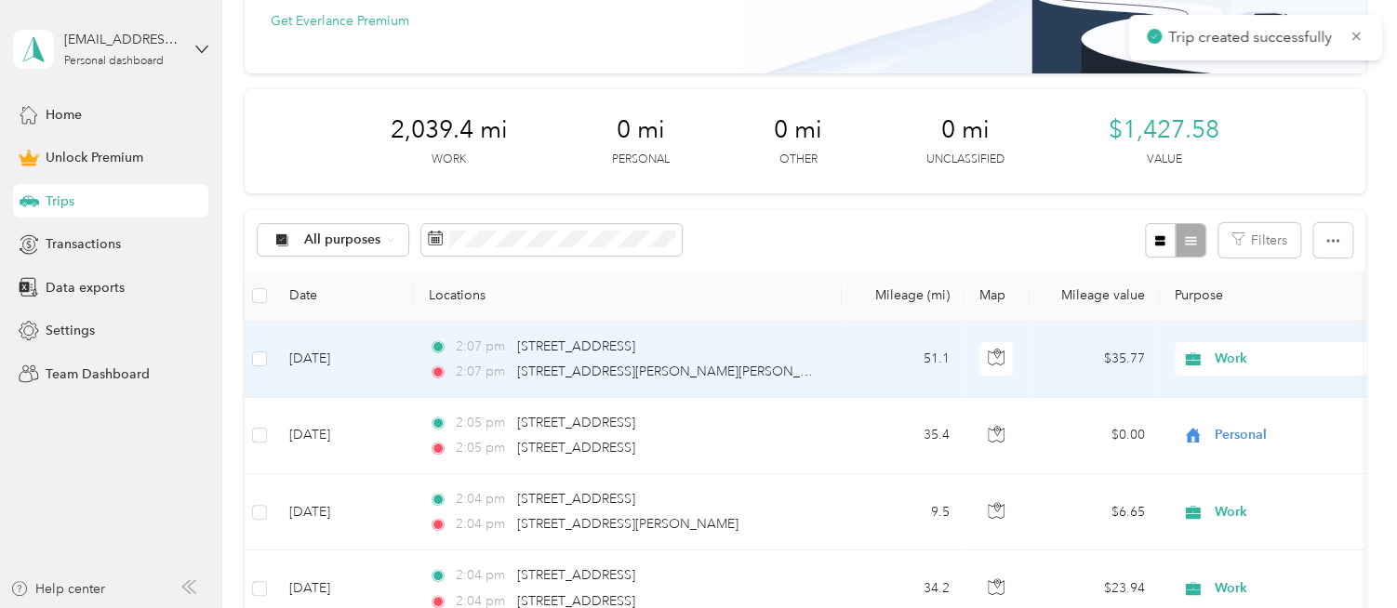
scroll to position [186, 0]
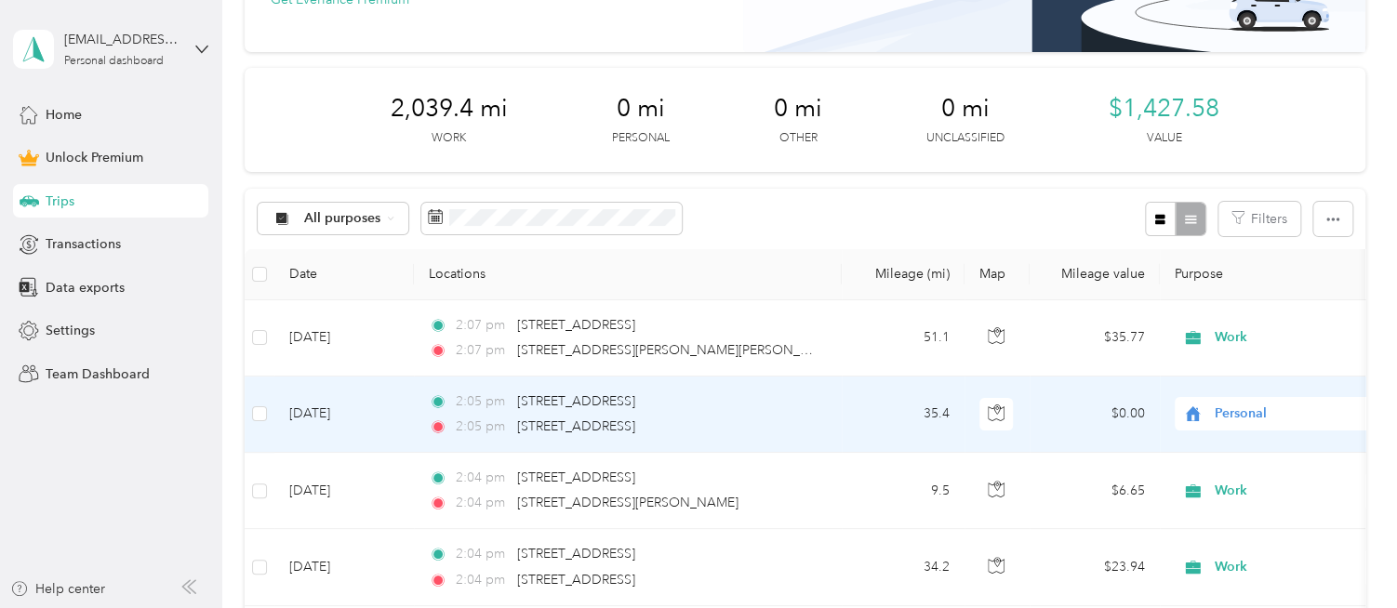
click at [1228, 422] on span "Personal" at bounding box center [1299, 414] width 170 height 20
click at [1231, 157] on li "Work" at bounding box center [1281, 147] width 231 height 33
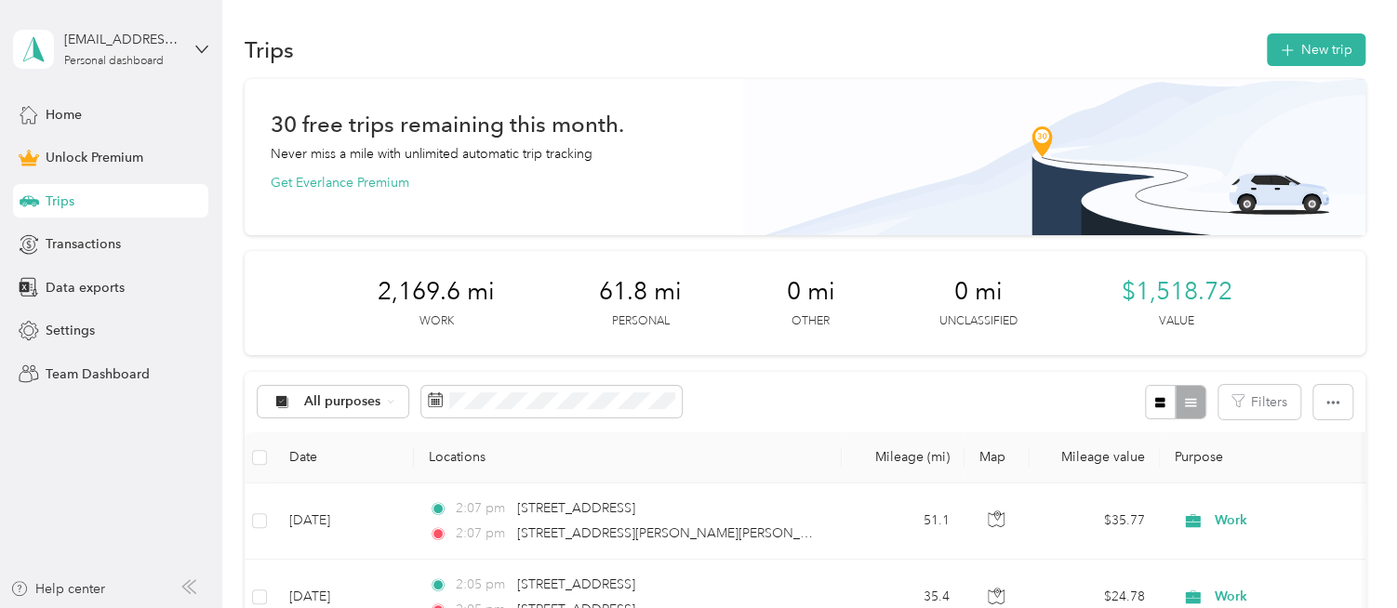
scroll to position [0, 0]
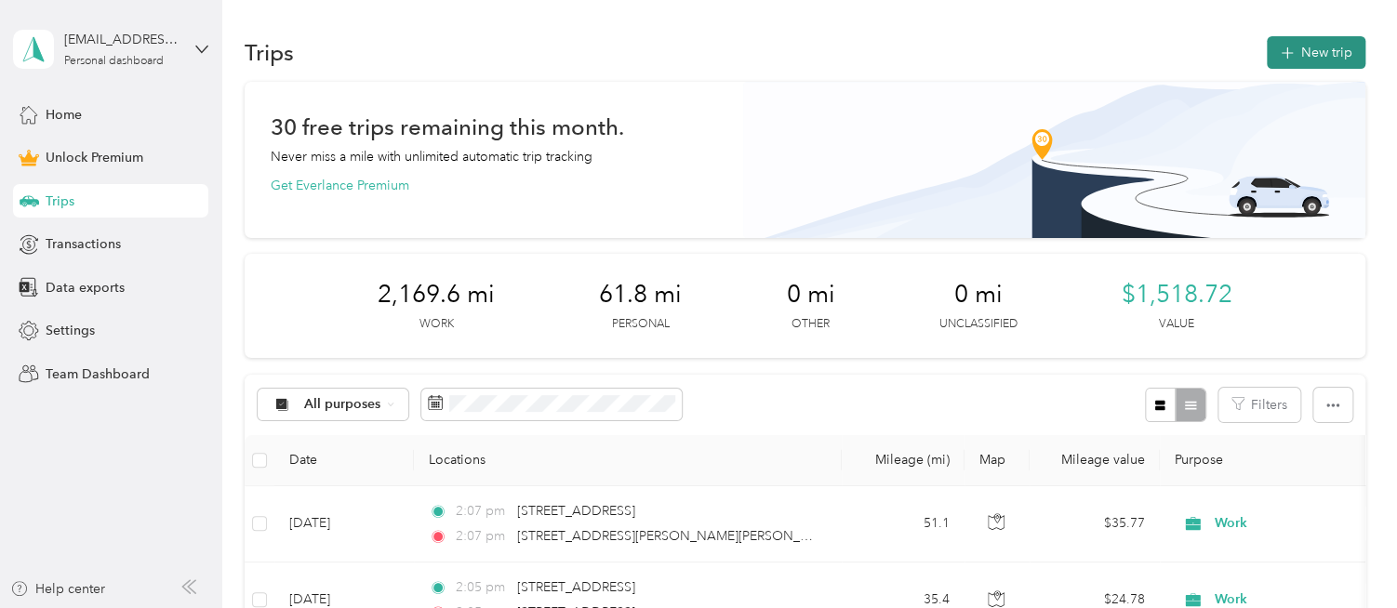
click at [1318, 50] on button "New trip" at bounding box center [1316, 52] width 99 height 33
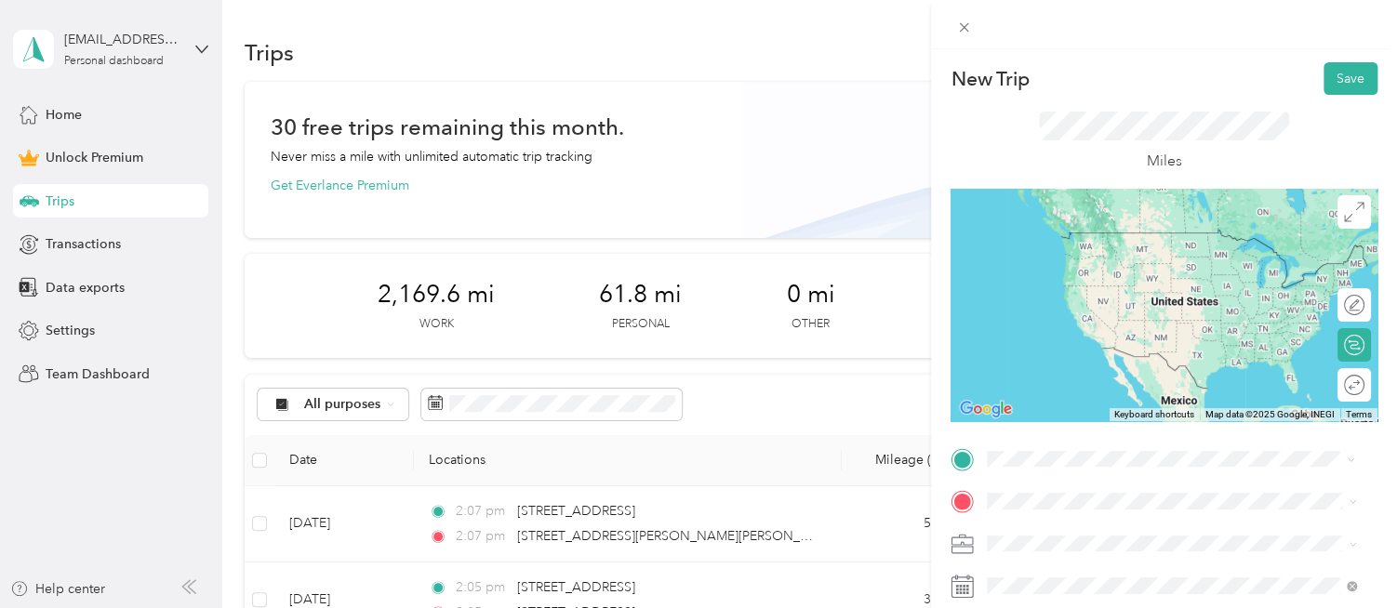
click at [1099, 237] on span "[STREET_ADDRESS][US_STATE]" at bounding box center [1115, 232] width 186 height 17
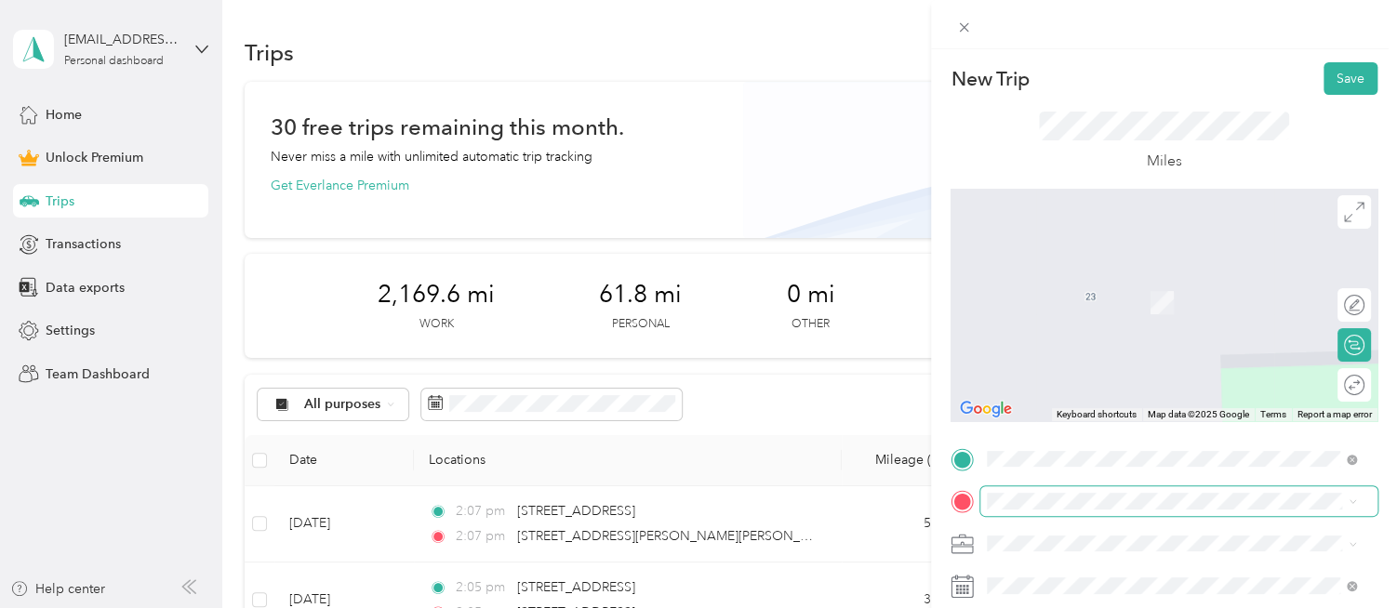
click at [1044, 491] on span at bounding box center [1178, 501] width 397 height 30
click at [1125, 283] on div "[STREET_ADDRESS][US_STATE]" at bounding box center [1171, 270] width 356 height 25
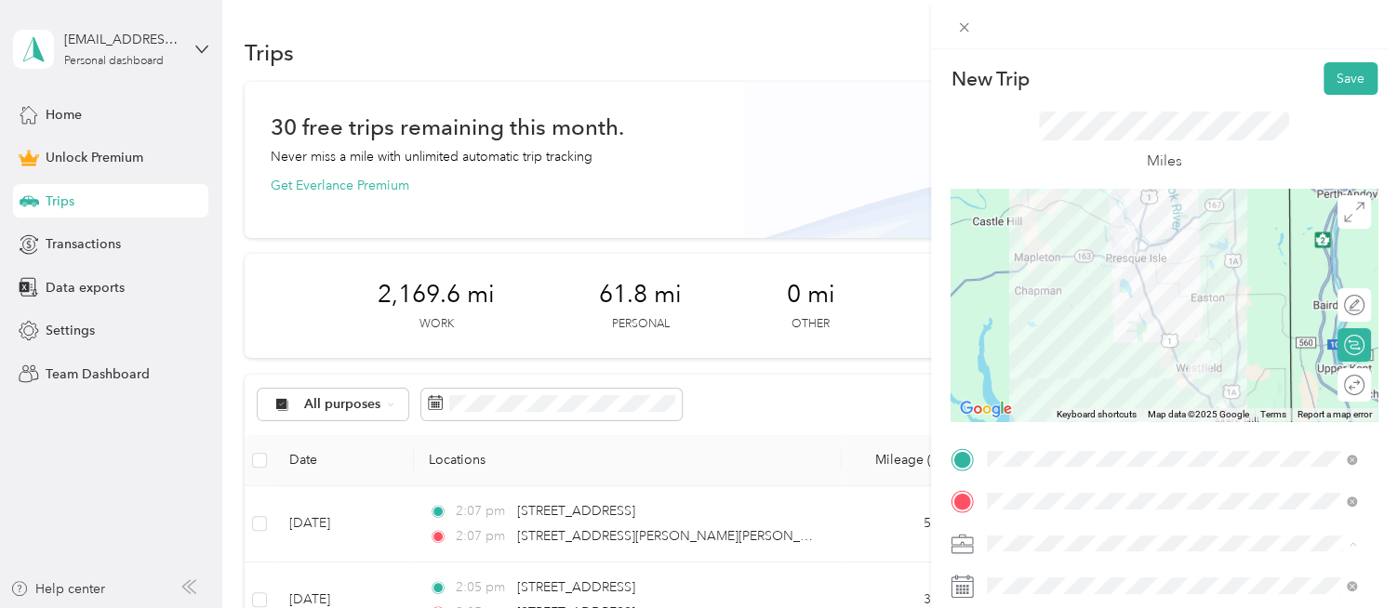
click at [1029, 288] on li "Work" at bounding box center [1171, 283] width 382 height 33
click at [1034, 594] on span at bounding box center [1178, 586] width 397 height 30
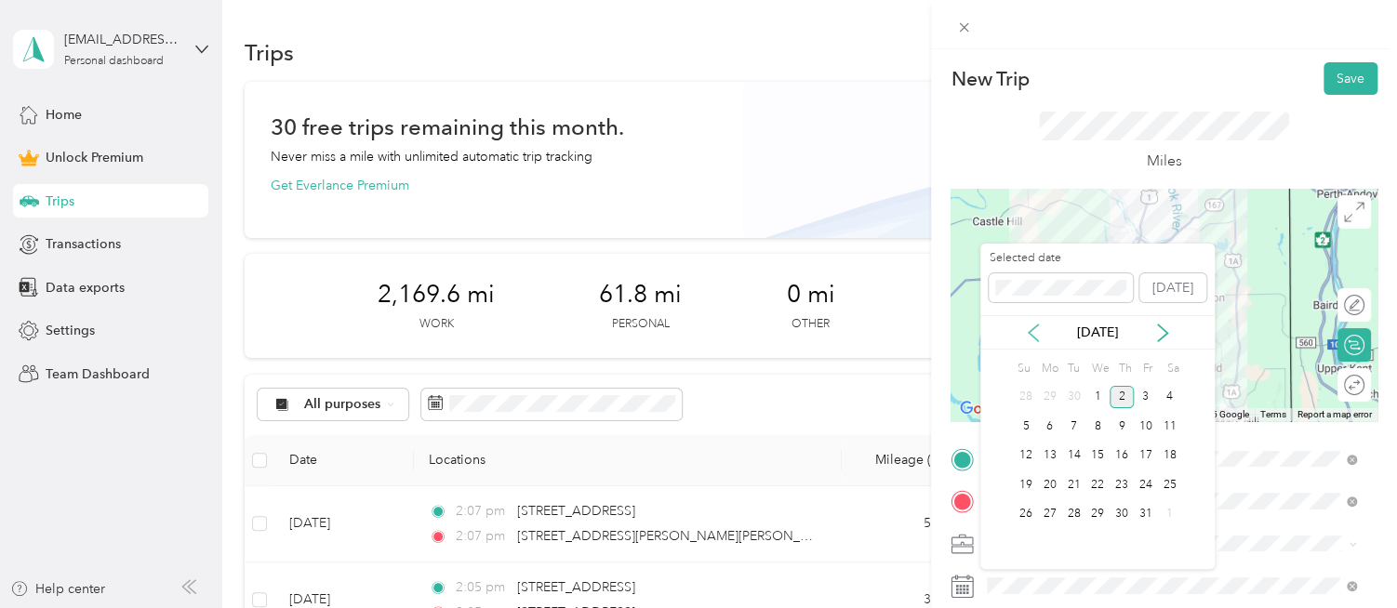
click at [1036, 332] on icon at bounding box center [1033, 333] width 19 height 19
click at [1101, 451] on div "17" at bounding box center [1097, 456] width 24 height 23
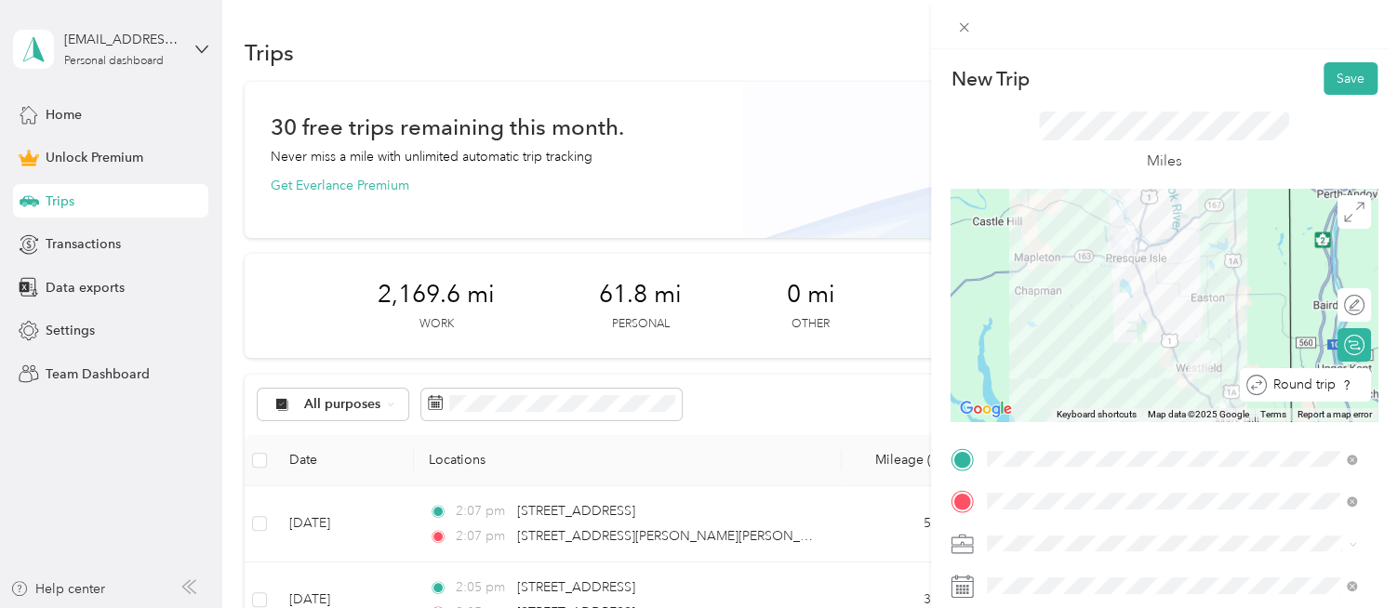
click at [1371, 391] on div at bounding box center [1371, 386] width 0 height 20
click at [1347, 87] on button "Save" at bounding box center [1350, 78] width 54 height 33
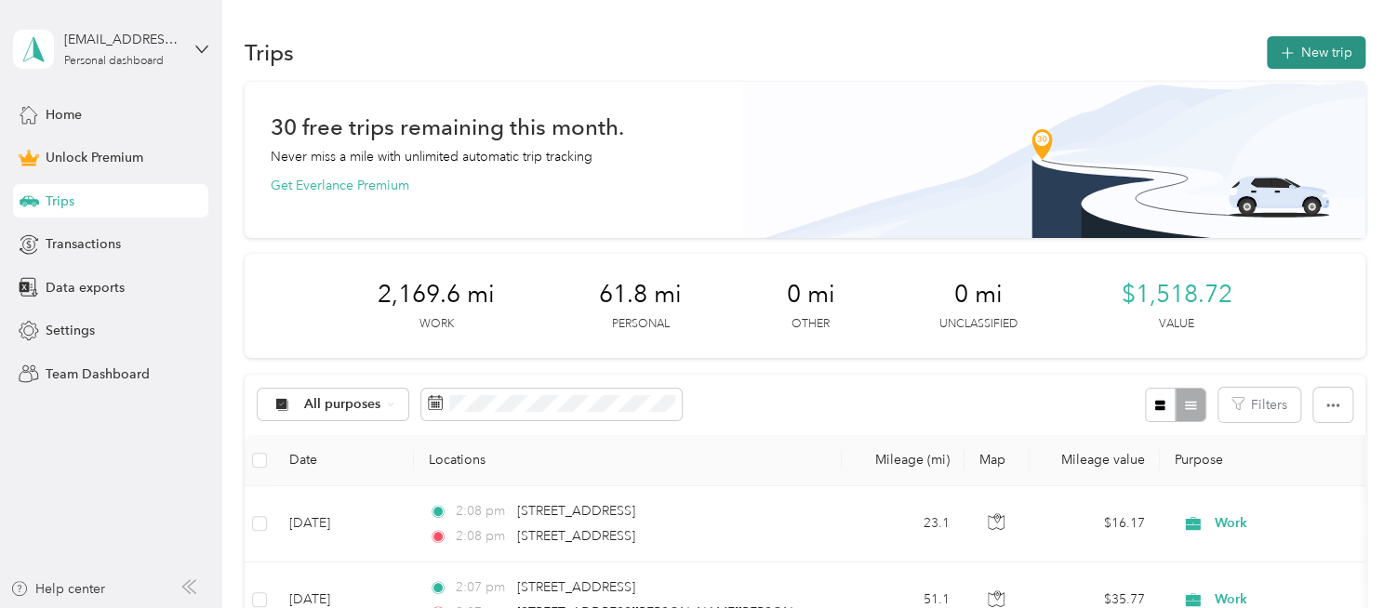
click at [1317, 63] on button "New trip" at bounding box center [1316, 52] width 99 height 33
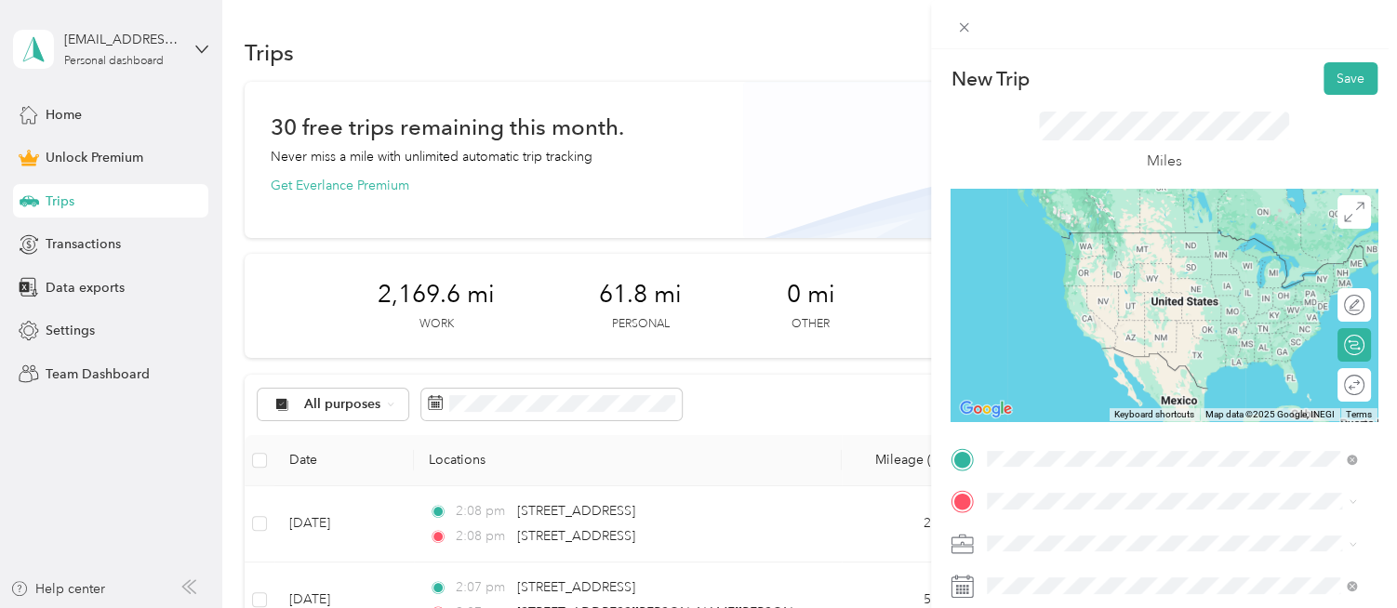
click at [1101, 234] on span "[STREET_ADDRESS][US_STATE]" at bounding box center [1115, 232] width 186 height 17
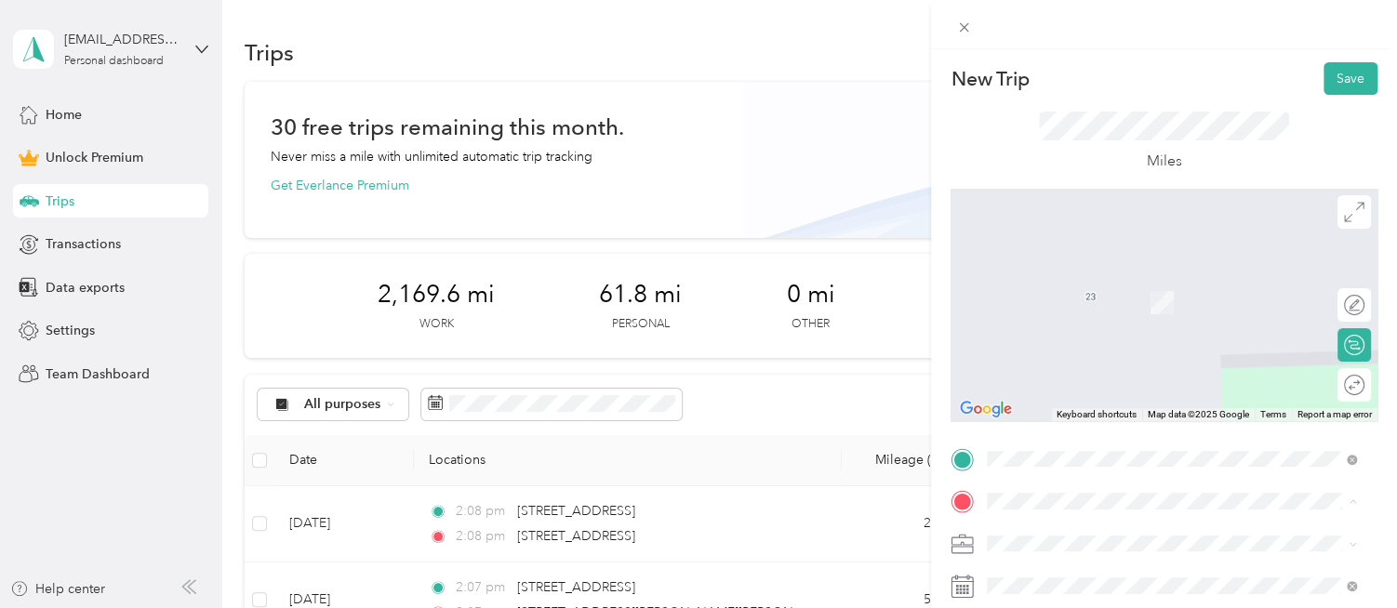
click at [1079, 288] on div "[STREET_ADDRESS][US_STATE]" at bounding box center [1171, 275] width 356 height 25
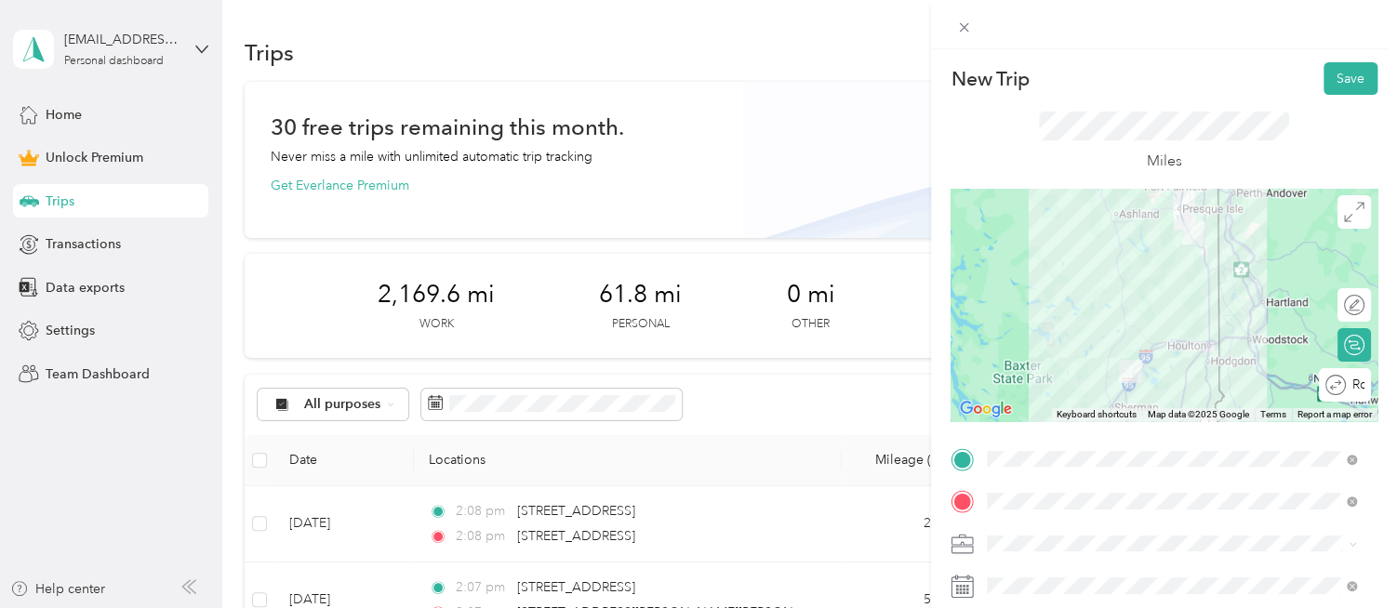
click at [1333, 79] on button "Save" at bounding box center [1350, 78] width 54 height 33
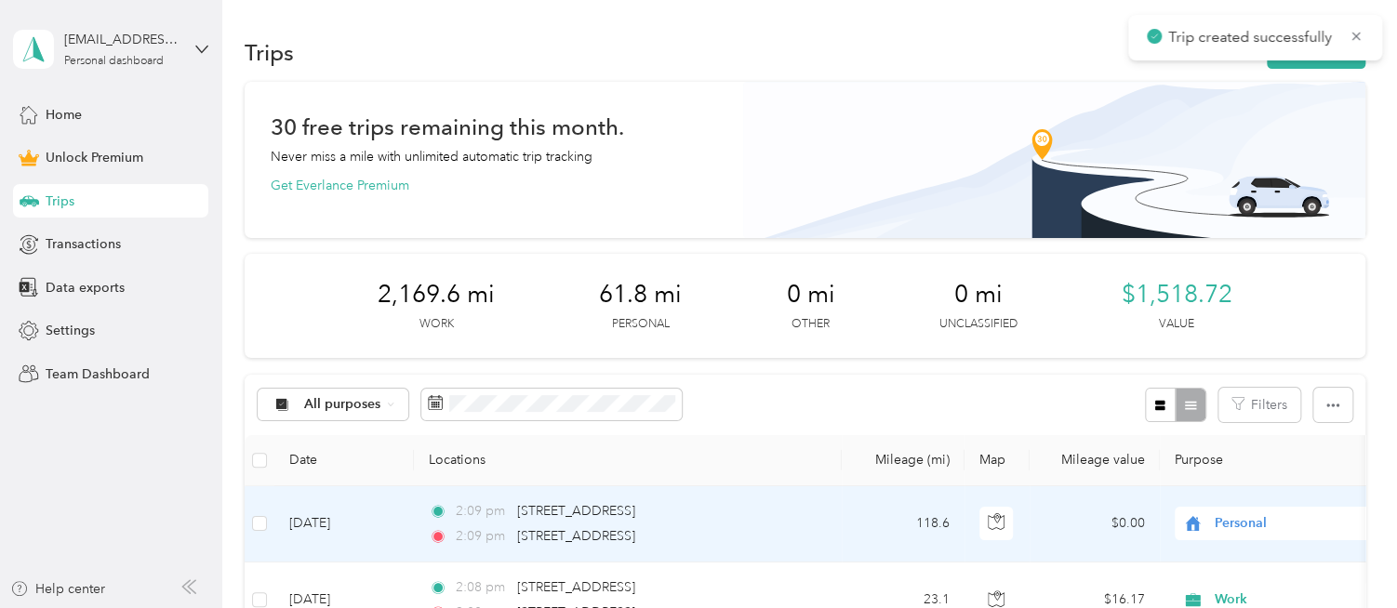
click at [1108, 524] on td "$0.00" at bounding box center [1094, 524] width 130 height 76
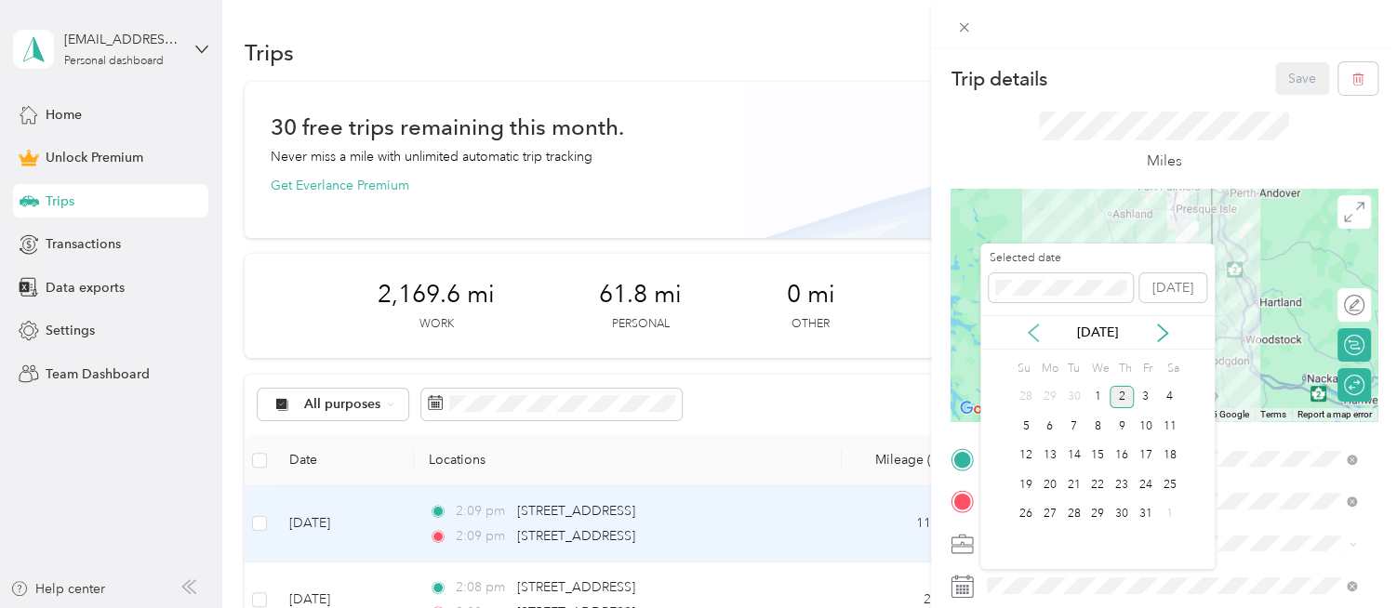
click at [1031, 330] on icon at bounding box center [1033, 333] width 19 height 19
click at [1049, 483] on div "22" at bounding box center [1050, 484] width 24 height 23
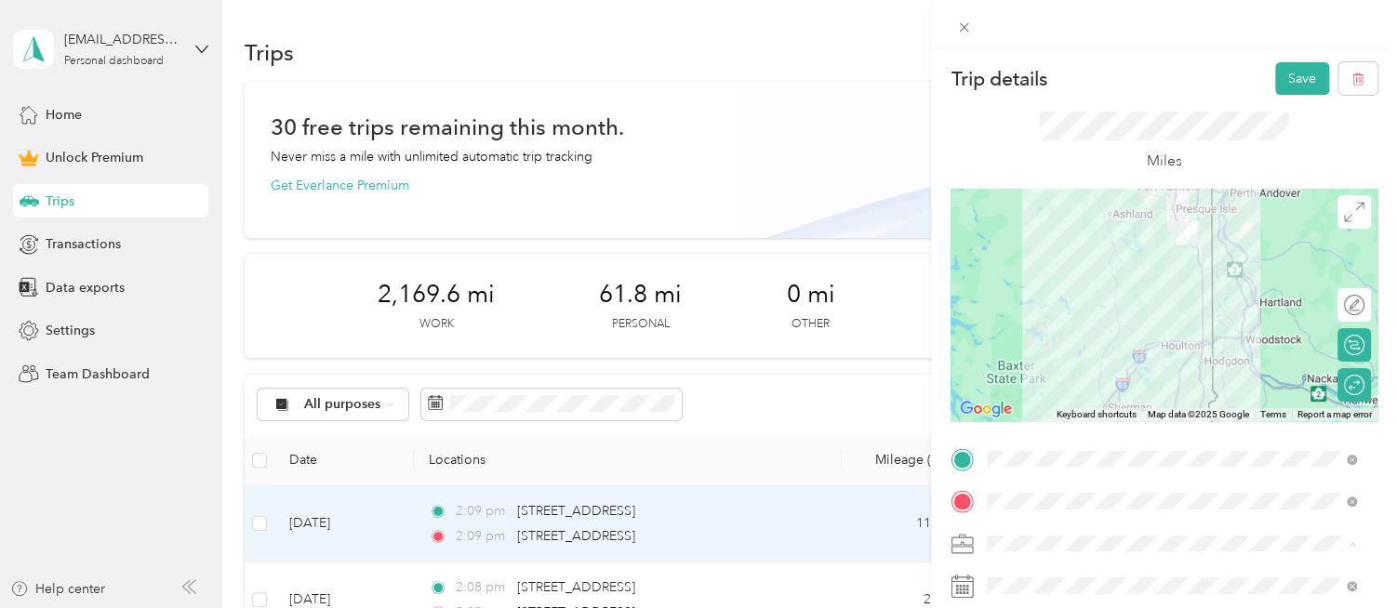
click at [1060, 297] on ol "Work Personal Consultant Other Charity Medical Moving Commute" at bounding box center [1171, 397] width 382 height 260
click at [1008, 286] on li "Work" at bounding box center [1171, 281] width 382 height 33
click at [1284, 82] on button "Save" at bounding box center [1302, 78] width 54 height 33
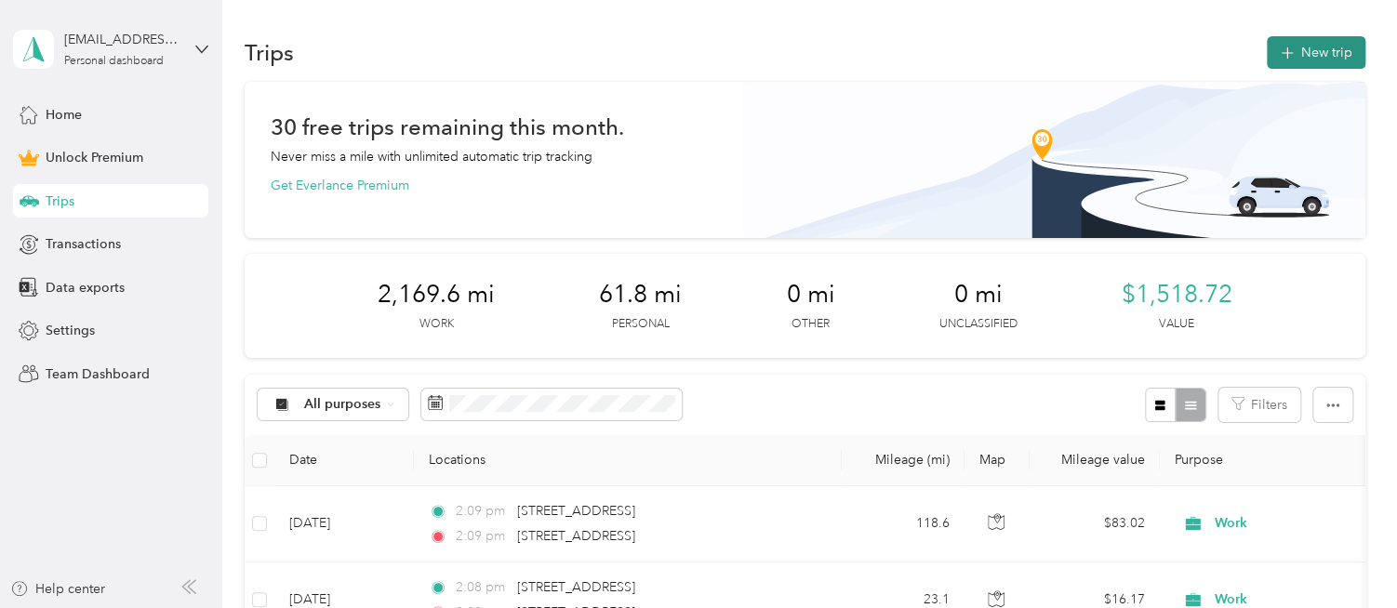
click at [1312, 53] on button "New trip" at bounding box center [1316, 52] width 99 height 33
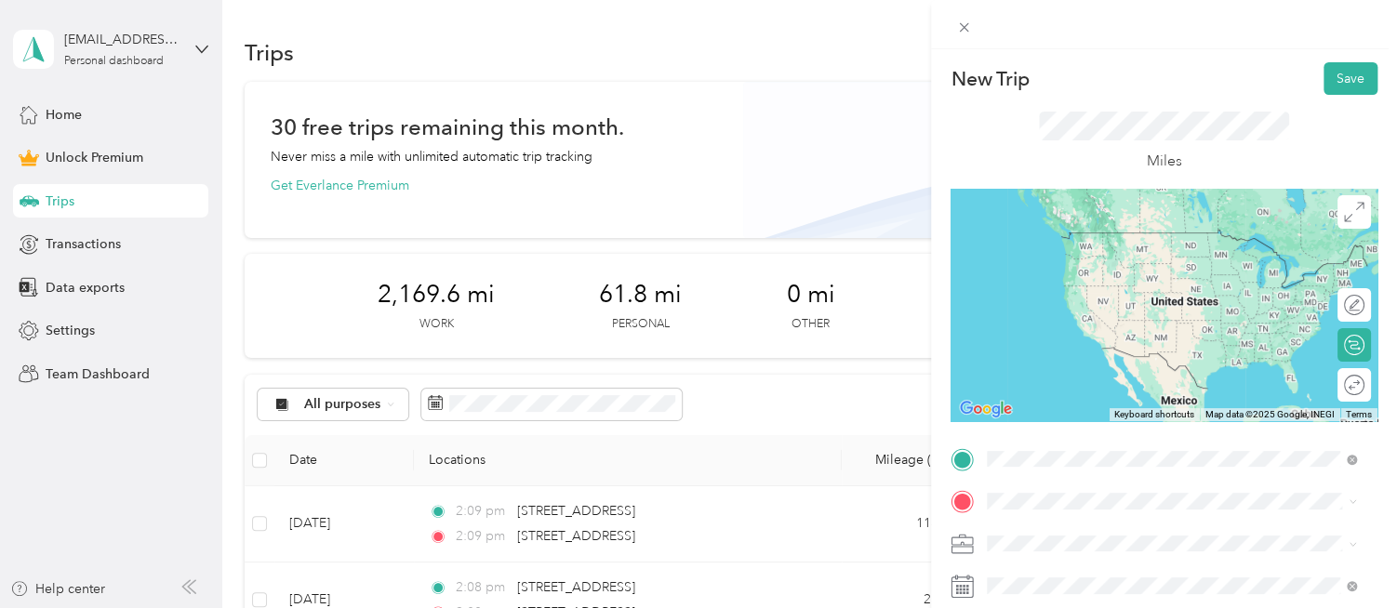
click at [1045, 228] on span "[STREET_ADDRESS][US_STATE]" at bounding box center [1115, 232] width 186 height 17
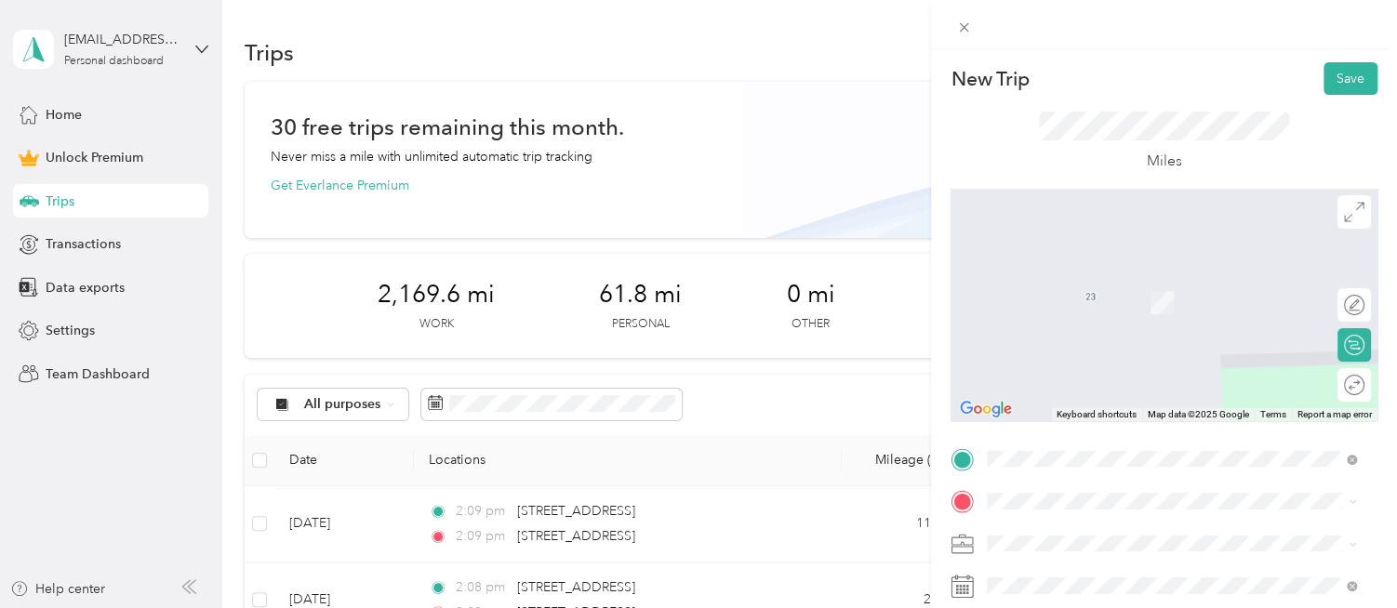
click at [1069, 300] on ol "From search results [GEOGRAPHIC_DATA][PERSON_NAME][US_STATE], [GEOGRAPHIC_DATA]…" at bounding box center [1171, 349] width 382 height 251
click at [1044, 269] on span "[STREET_ADDRESS][PERSON_NAME][PERSON_NAME][US_STATE]" at bounding box center [1186, 281] width 328 height 33
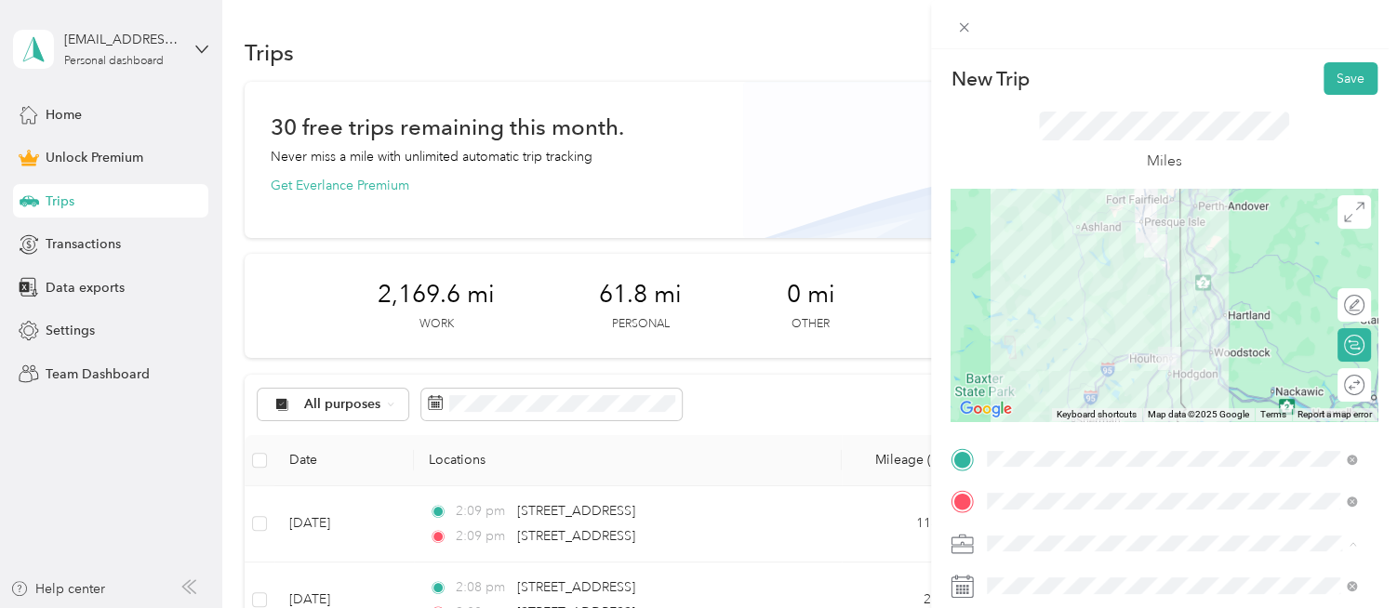
click at [1029, 287] on li "Work" at bounding box center [1171, 283] width 382 height 33
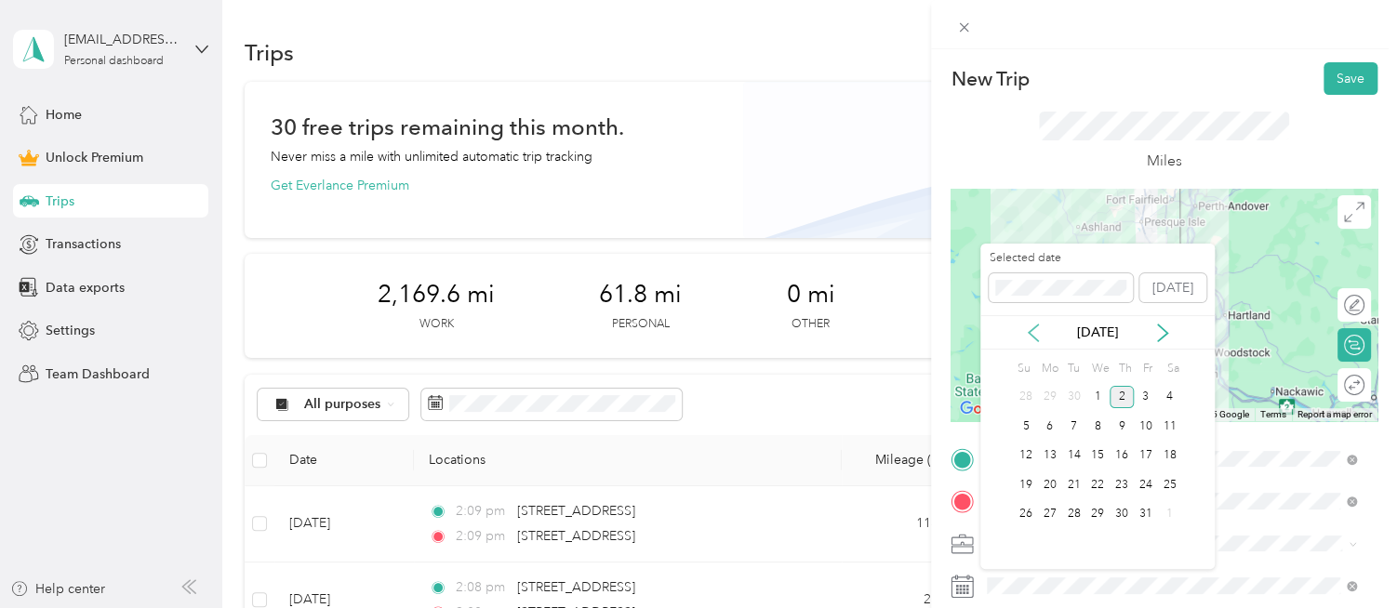
click at [1036, 336] on icon at bounding box center [1033, 333] width 19 height 19
click at [1095, 481] on div "24" at bounding box center [1097, 484] width 24 height 23
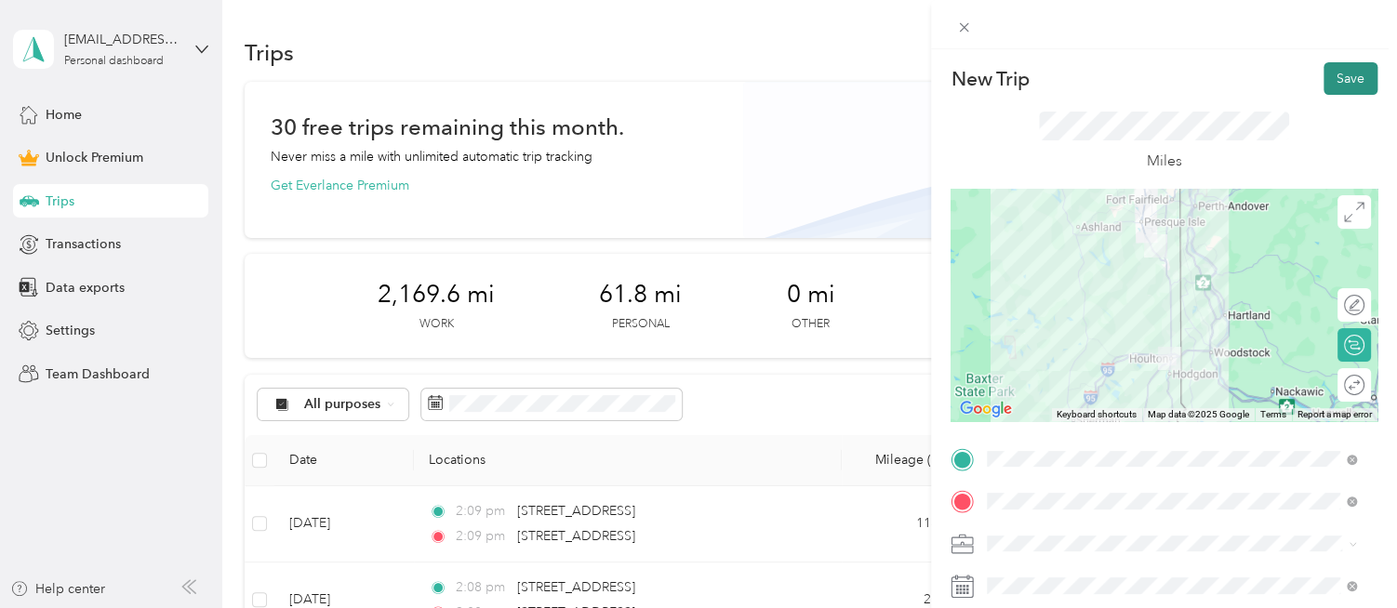
click at [1347, 79] on button "Save" at bounding box center [1350, 78] width 54 height 33
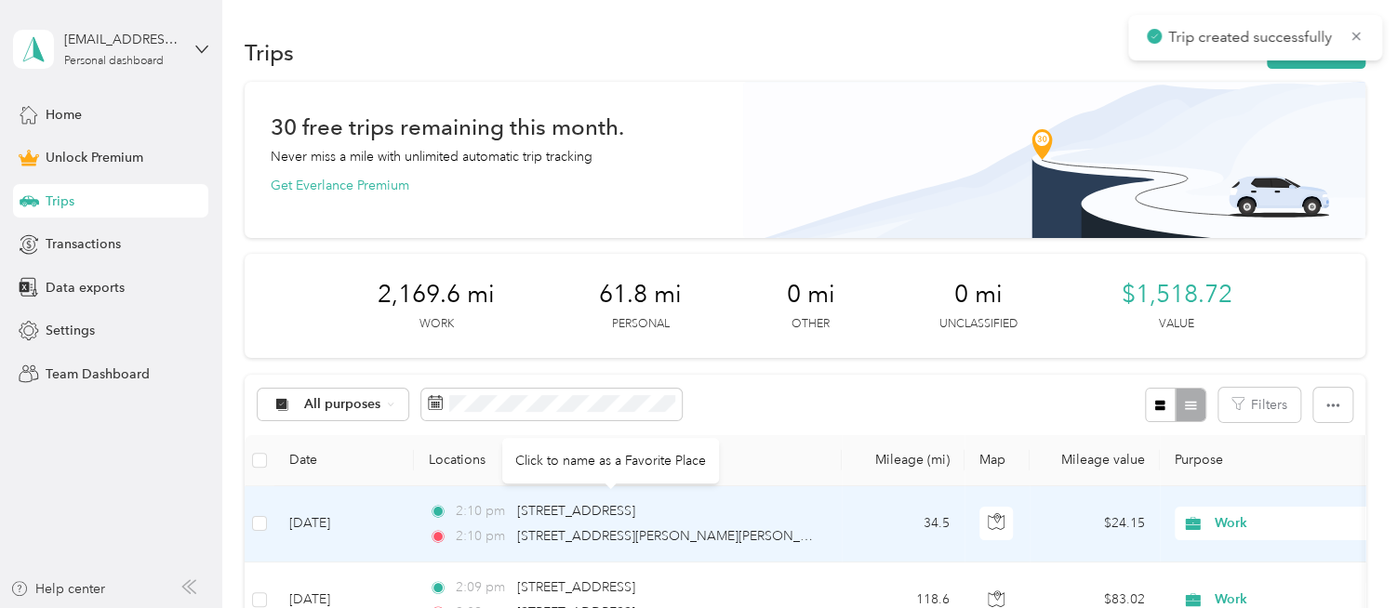
click at [767, 514] on div "2:10 pm [STREET_ADDRESS]" at bounding box center [624, 511] width 391 height 20
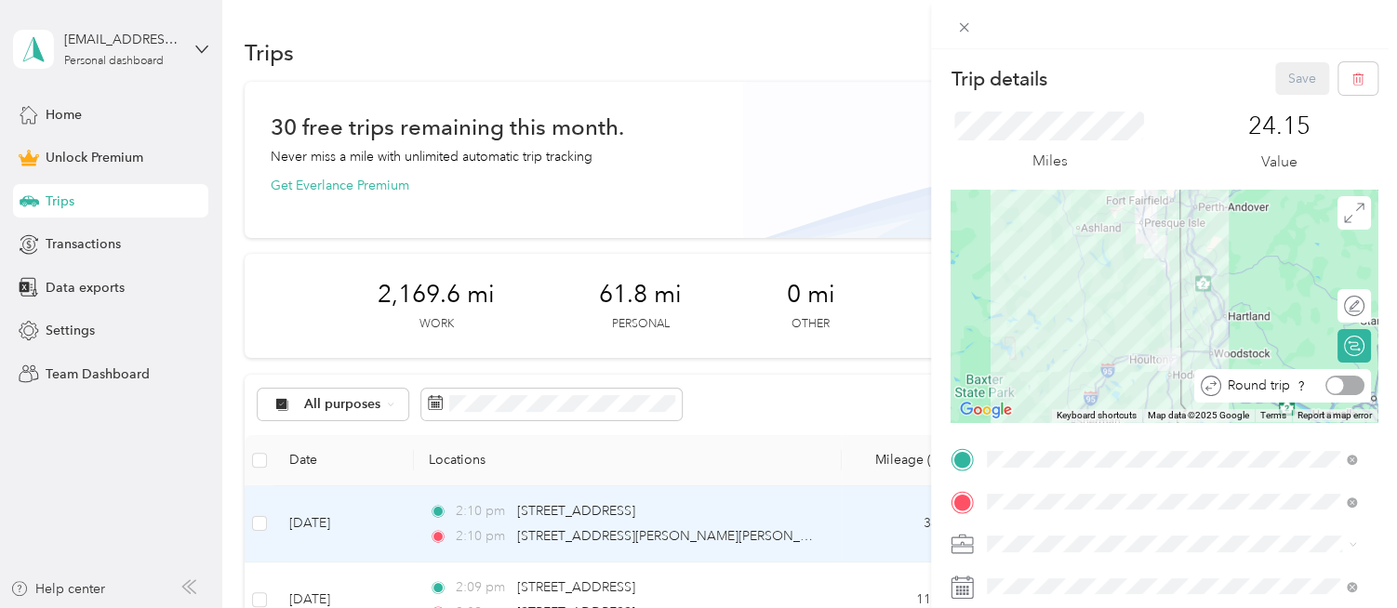
click at [1340, 388] on div at bounding box center [1344, 386] width 39 height 20
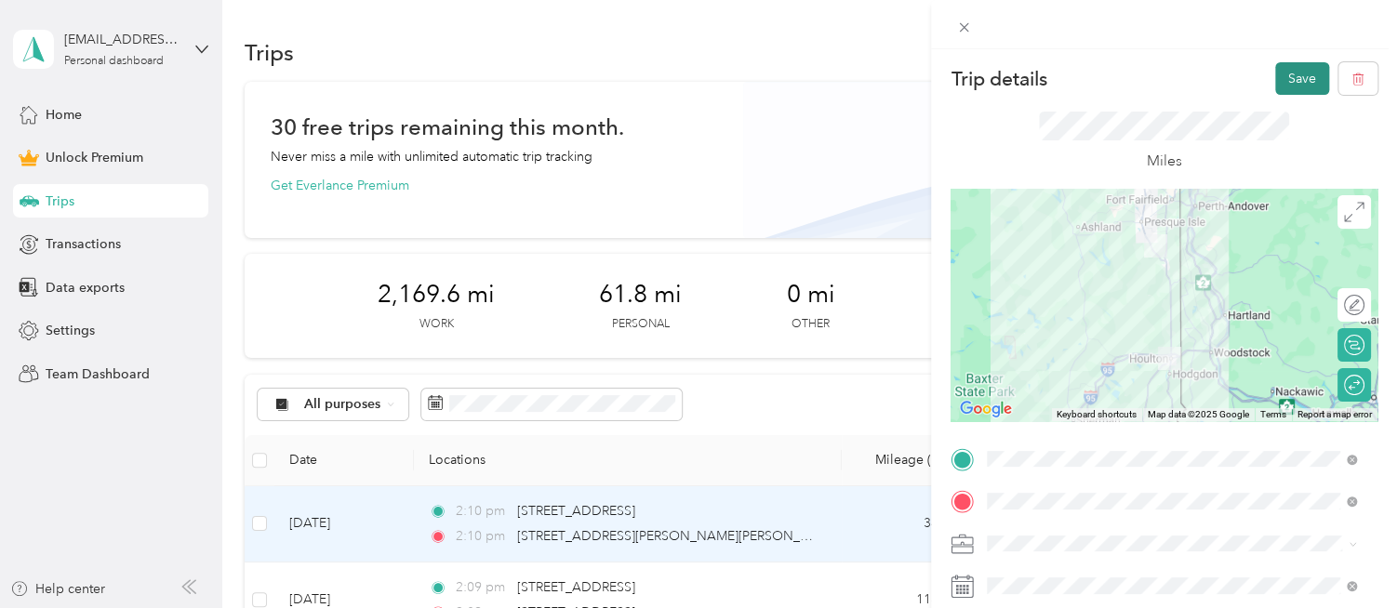
click at [1286, 82] on button "Save" at bounding box center [1302, 78] width 54 height 33
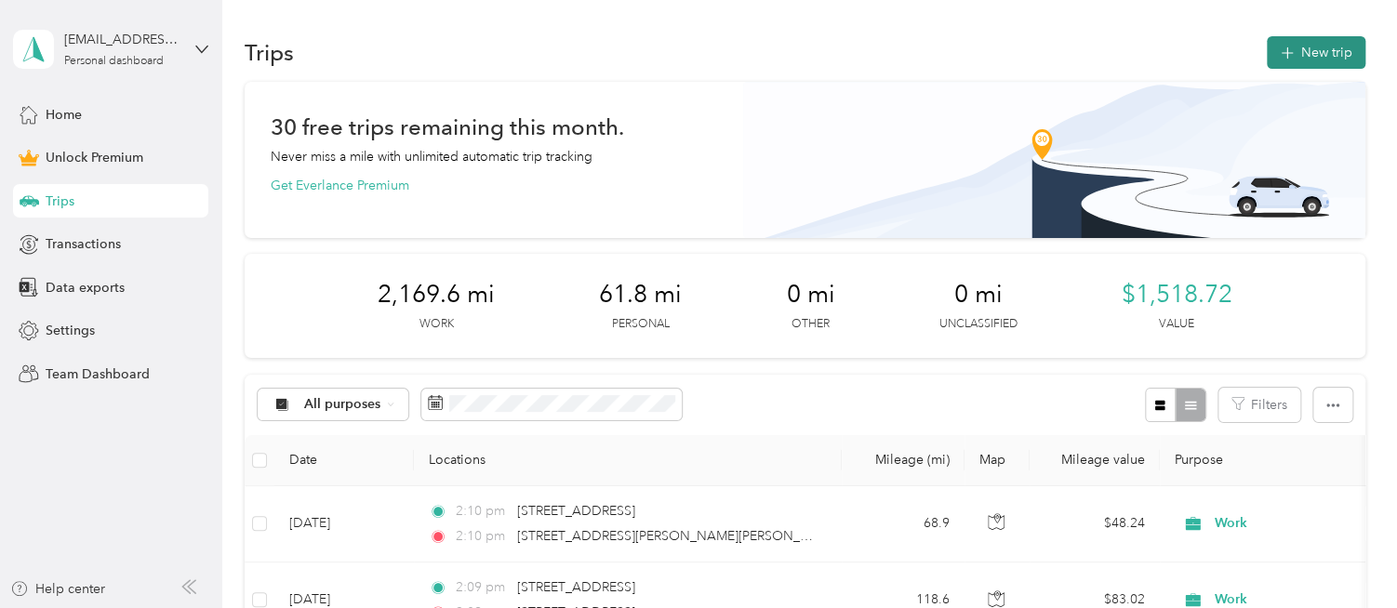
click at [1309, 49] on button "New trip" at bounding box center [1316, 52] width 99 height 33
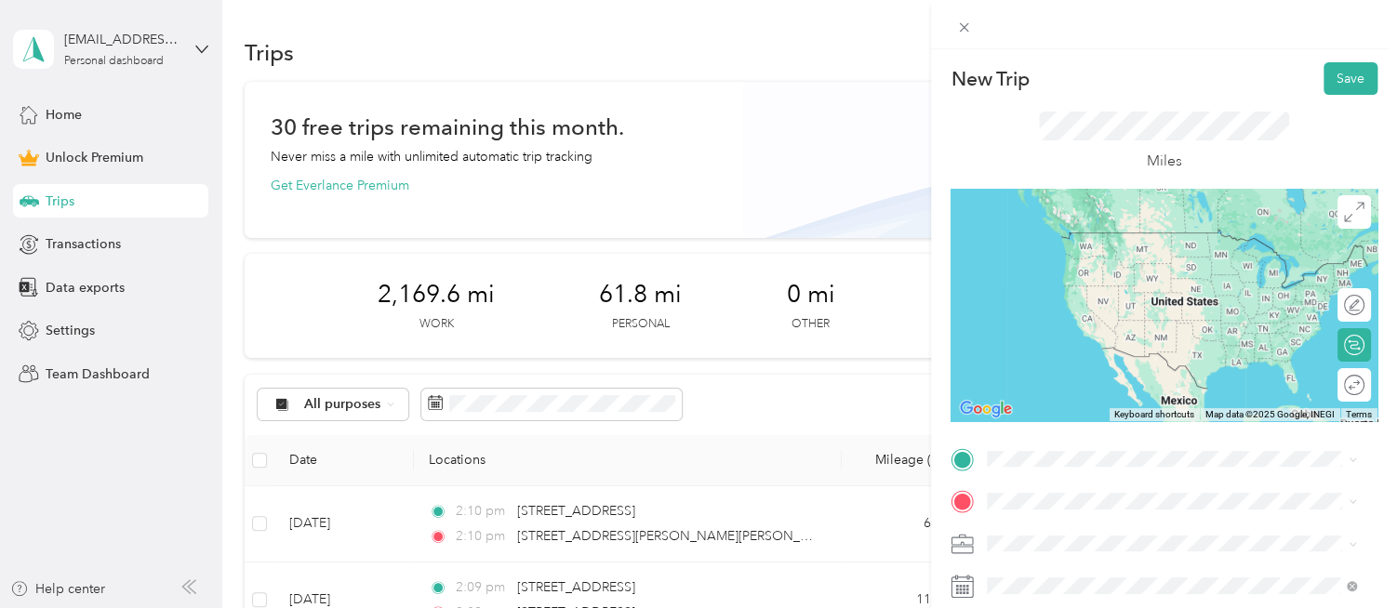
click at [1068, 232] on span "[STREET_ADDRESS][US_STATE]" at bounding box center [1115, 226] width 186 height 17
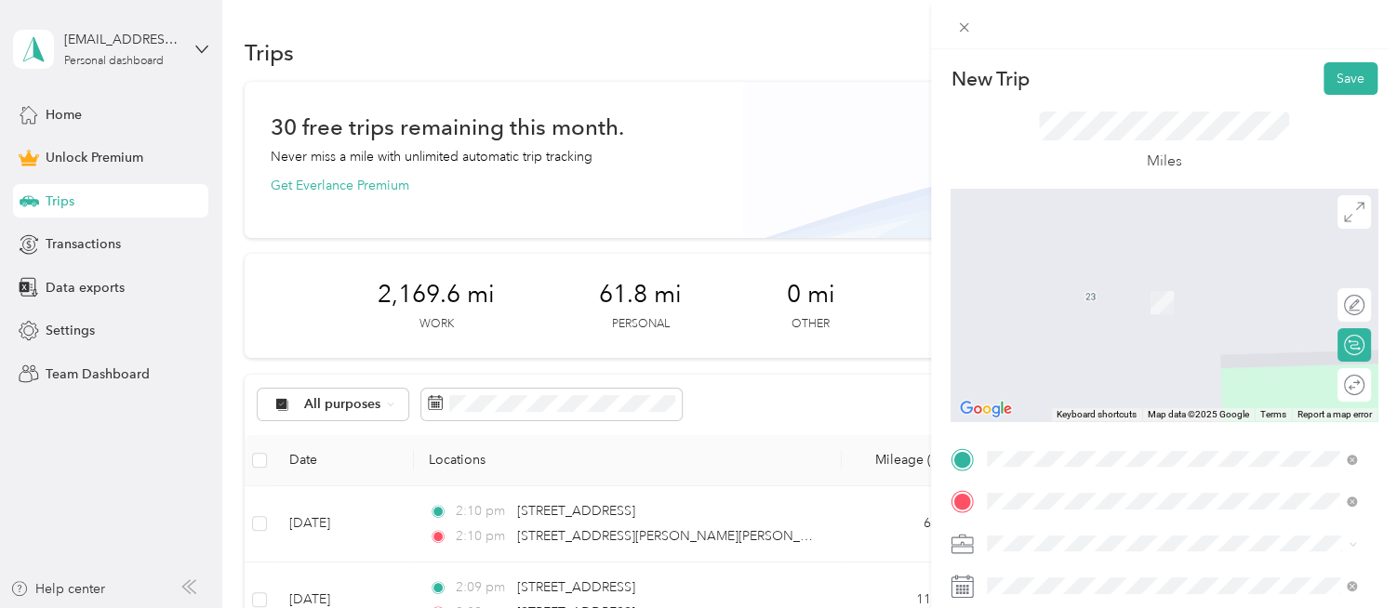
click at [1097, 281] on span "[STREET_ADDRESS][US_STATE]" at bounding box center [1115, 275] width 186 height 17
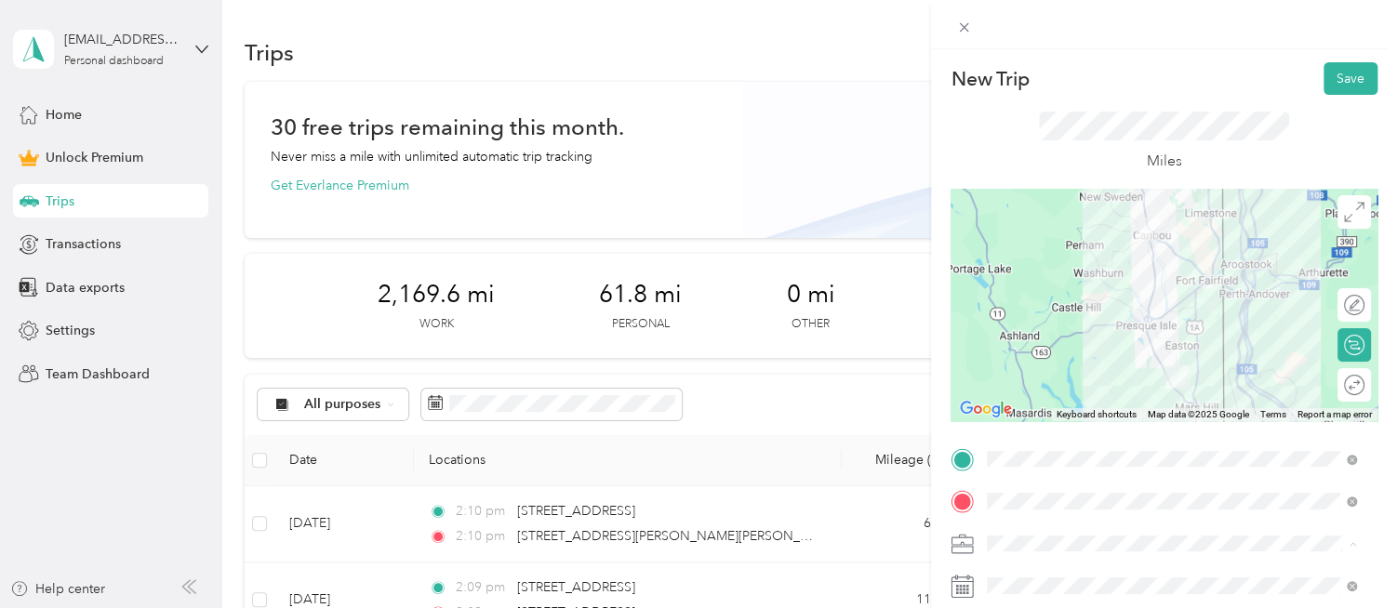
click at [1012, 287] on div "Work" at bounding box center [1171, 283] width 356 height 20
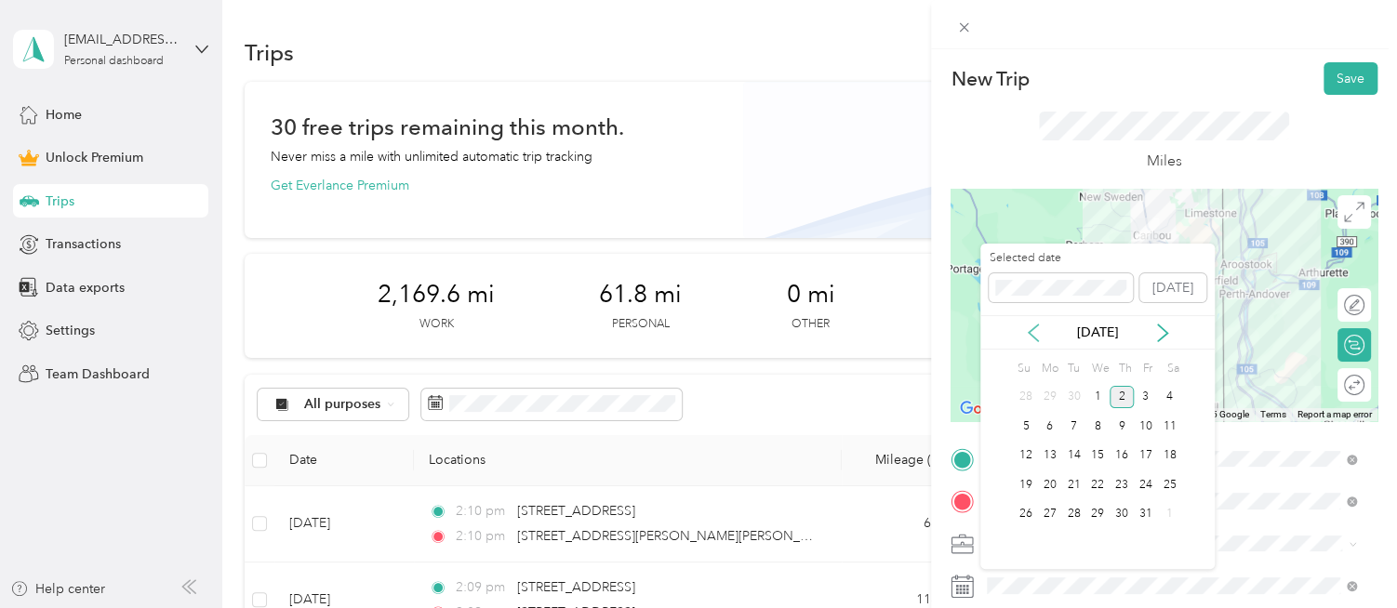
click at [1028, 336] on icon at bounding box center [1033, 333] width 19 height 19
click at [1152, 481] on div "26" at bounding box center [1146, 484] width 24 height 23
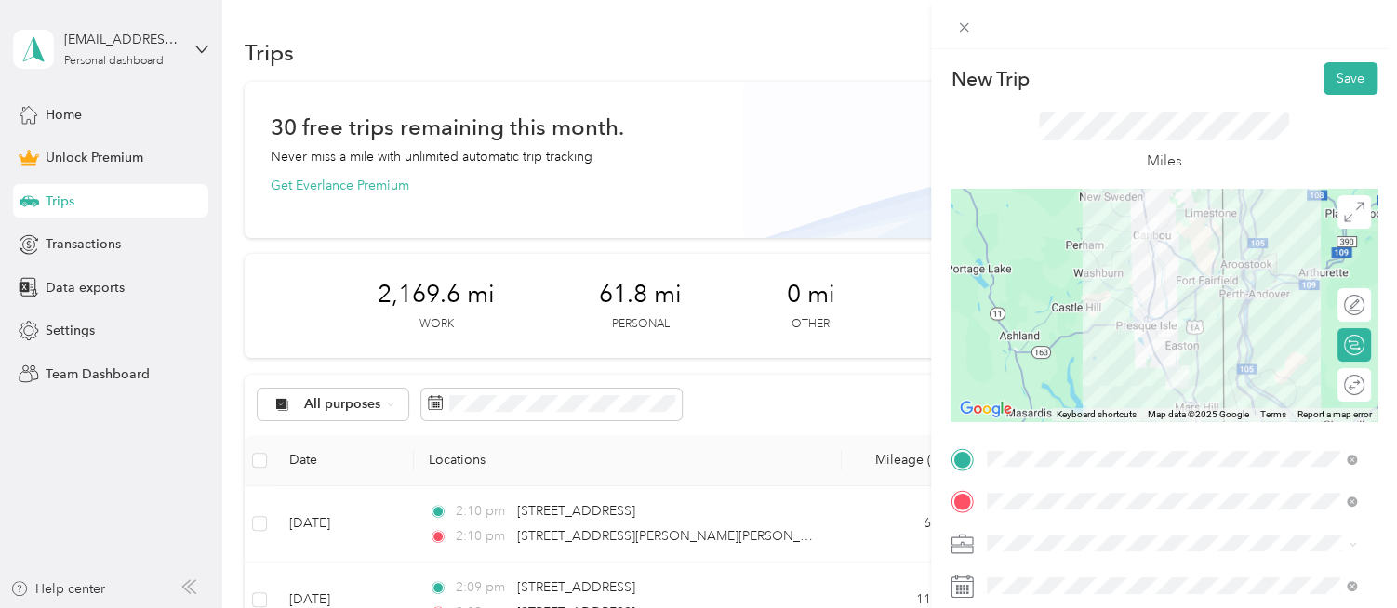
click at [1364, 384] on div "Round trip" at bounding box center [1364, 386] width 0 height 20
click at [1342, 384] on div at bounding box center [1344, 386] width 39 height 20
click at [1330, 77] on button "Save" at bounding box center [1350, 78] width 54 height 33
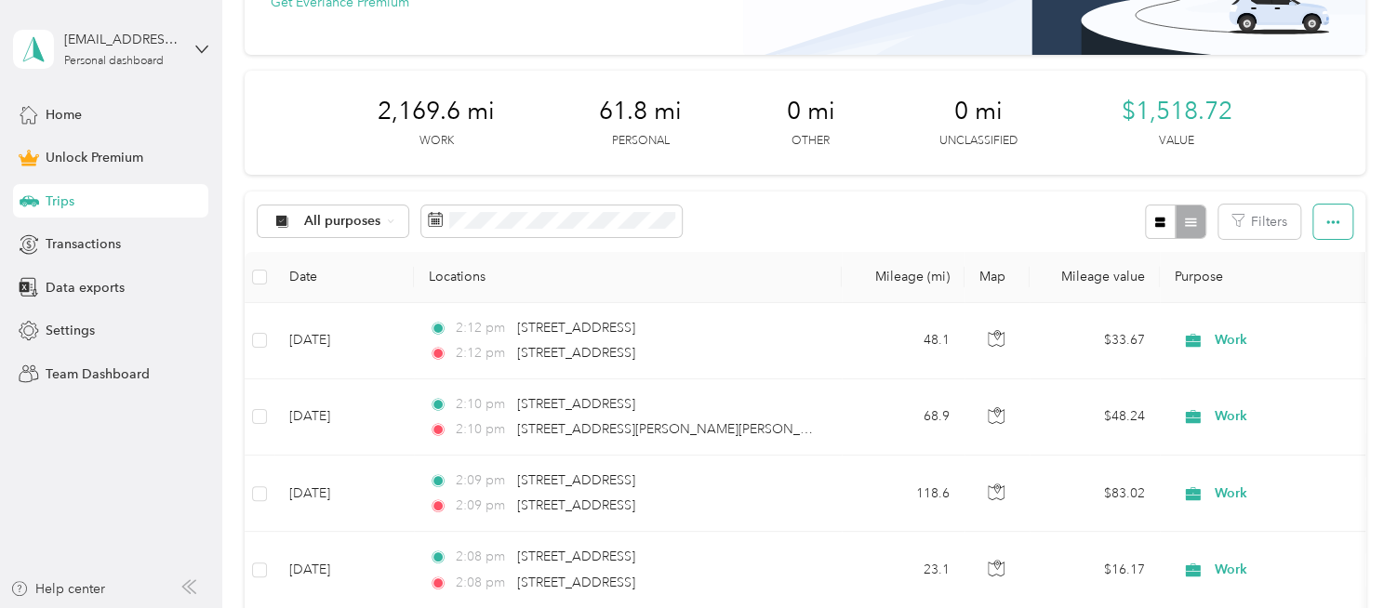
scroll to position [186, 0]
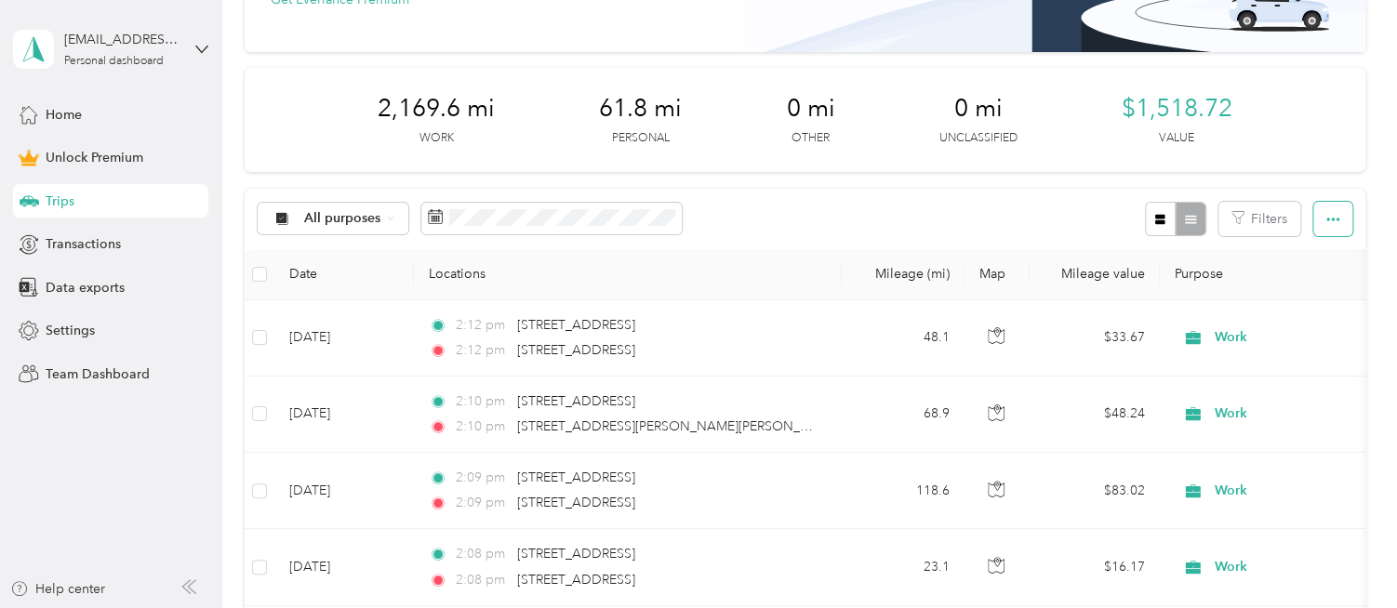
click at [1332, 219] on icon "button" at bounding box center [1332, 220] width 13 height 4
click at [1325, 294] on div "Export" at bounding box center [1306, 286] width 51 height 20
click at [1281, 279] on span "Export" at bounding box center [1300, 286] width 39 height 16
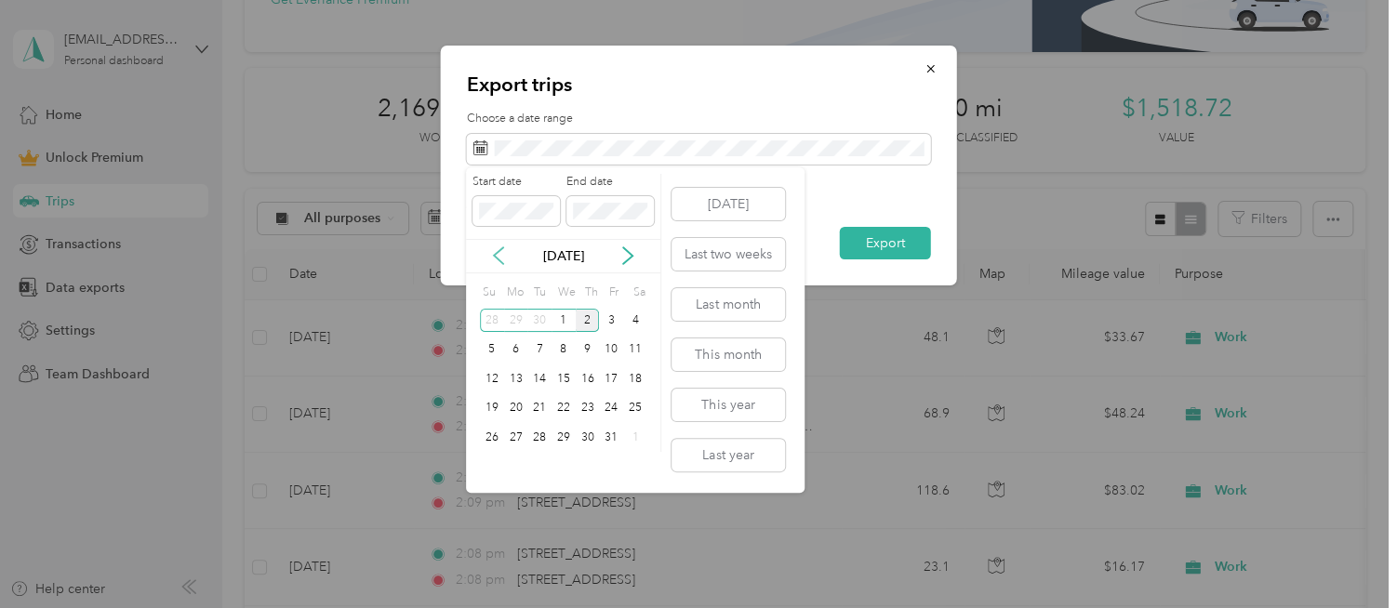
click at [491, 259] on icon at bounding box center [498, 255] width 19 height 19
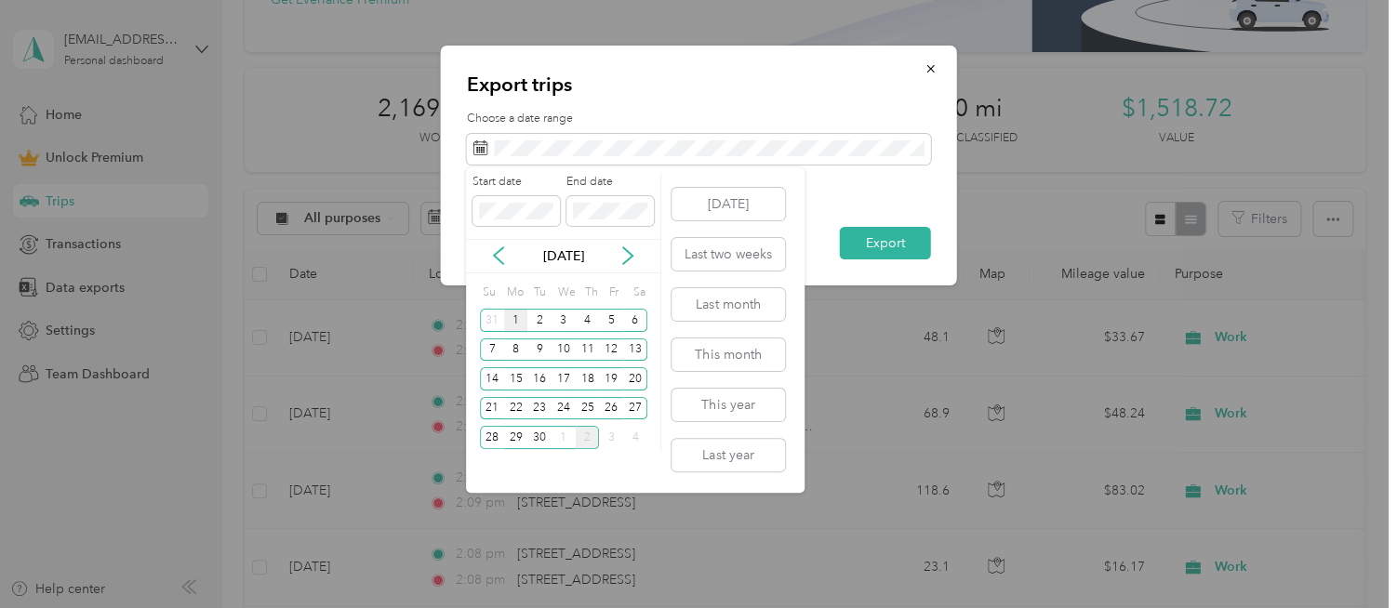
click at [516, 322] on div "1" at bounding box center [516, 320] width 24 height 23
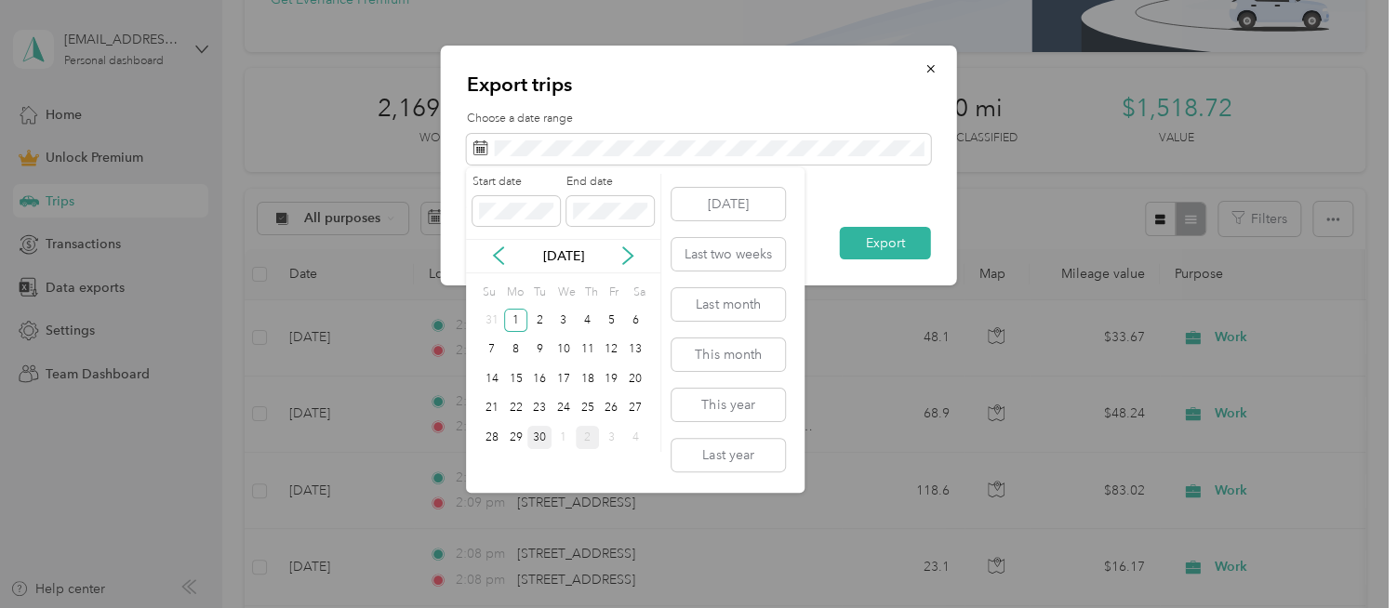
click at [543, 441] on div "30" at bounding box center [539, 437] width 24 height 23
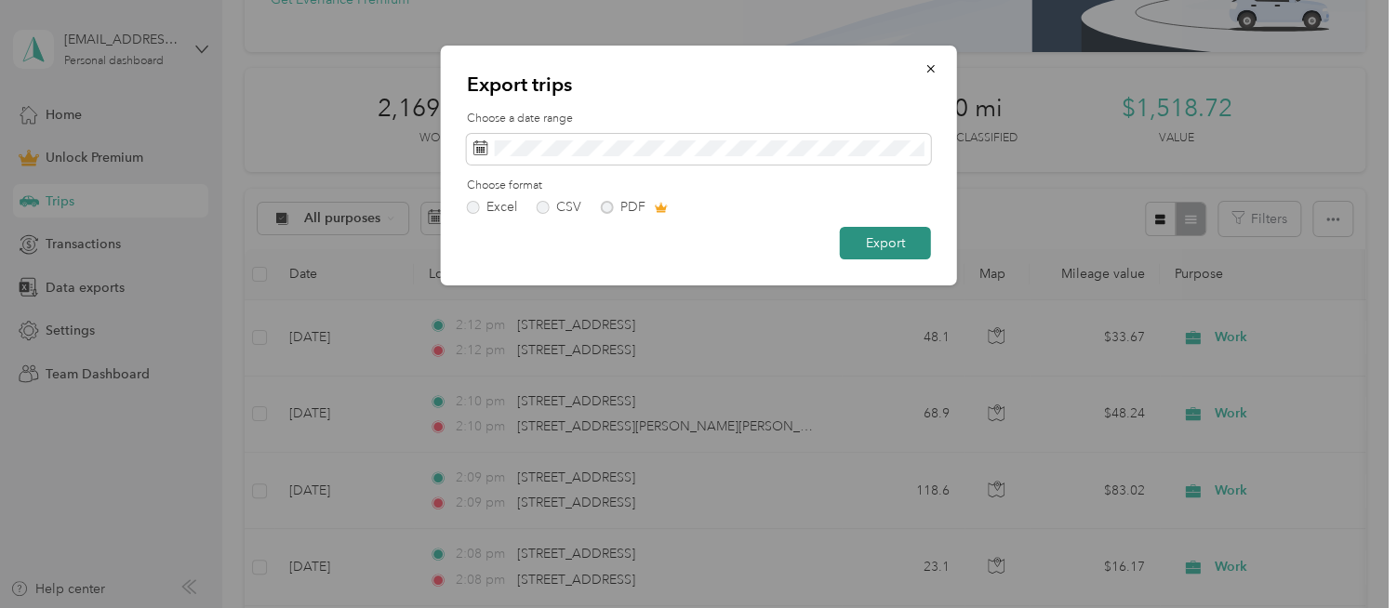
click at [879, 245] on button "Export" at bounding box center [885, 243] width 91 height 33
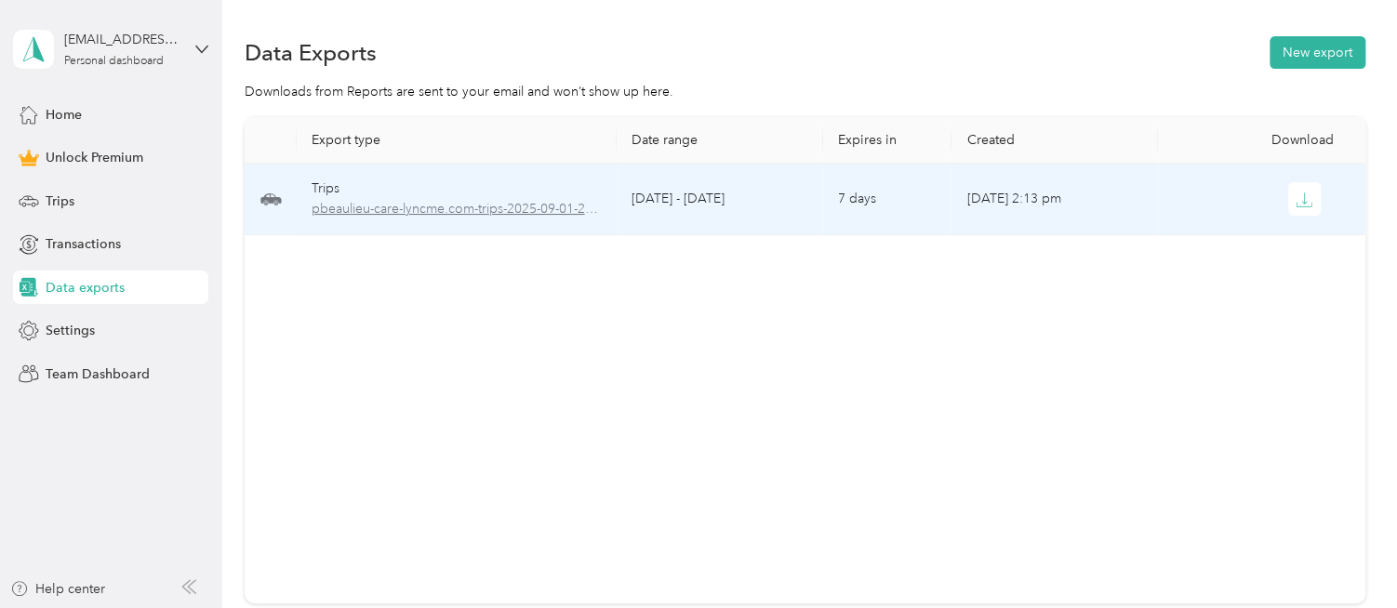
click at [588, 208] on span "pbeaulieu-care-lyncme.com-trips-2025-09-01-2025-09-30.xlsx" at bounding box center [457, 209] width 290 height 20
click at [545, 213] on span "pbeaulieu-care-lyncme.com-trips-2025-09-01-2025-09-30.xlsx" at bounding box center [457, 209] width 290 height 20
click at [385, 209] on span "pbeaulieu-care-lyncme.com-trips-2025-09-01-2025-09-30.xlsx" at bounding box center [457, 209] width 290 height 20
click at [1298, 207] on icon "button" at bounding box center [1303, 200] width 17 height 17
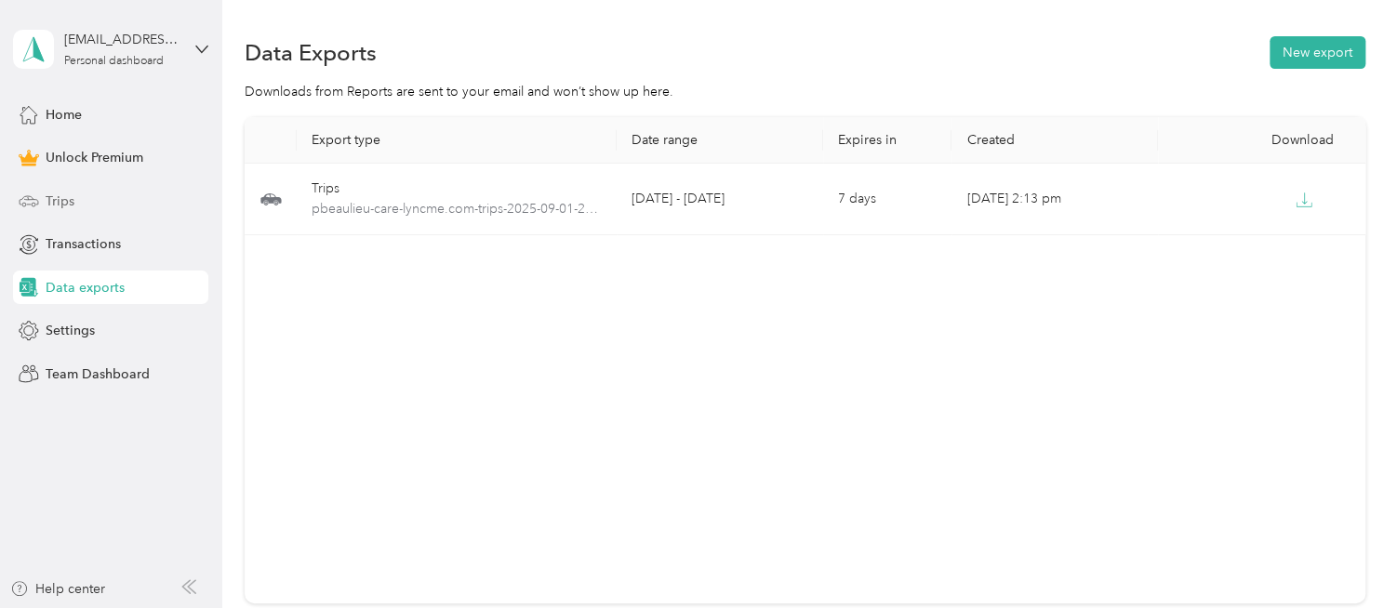
click at [43, 198] on div "Trips" at bounding box center [110, 200] width 195 height 33
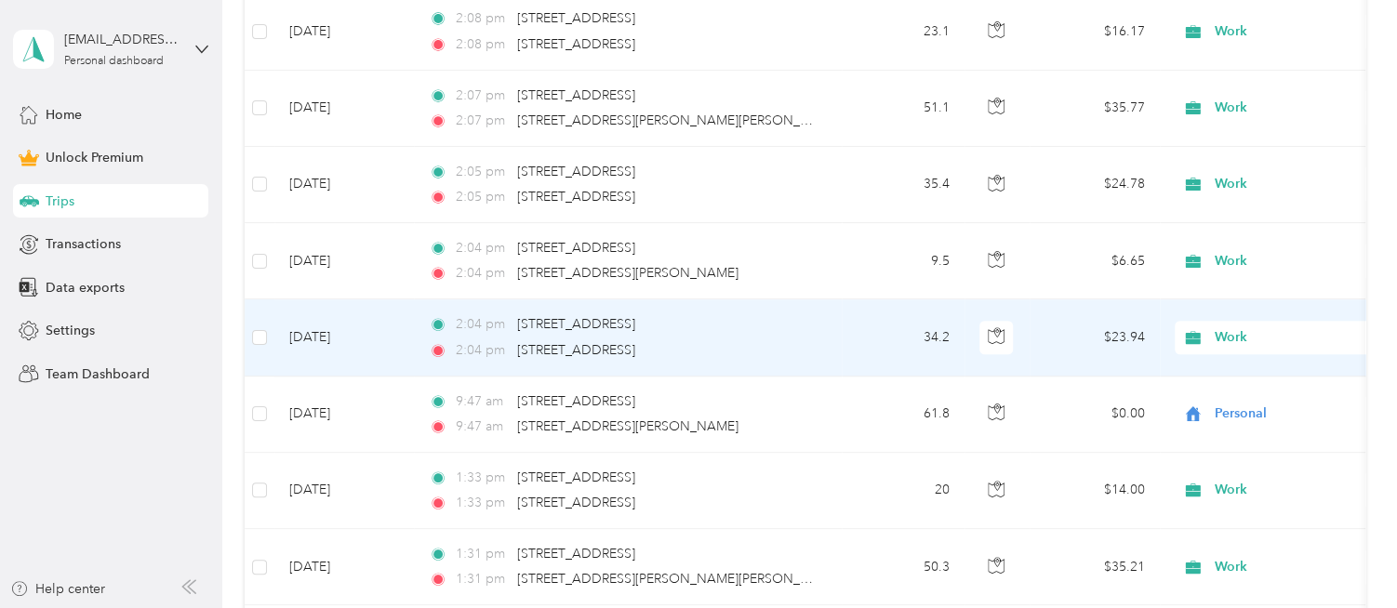
scroll to position [744, 0]
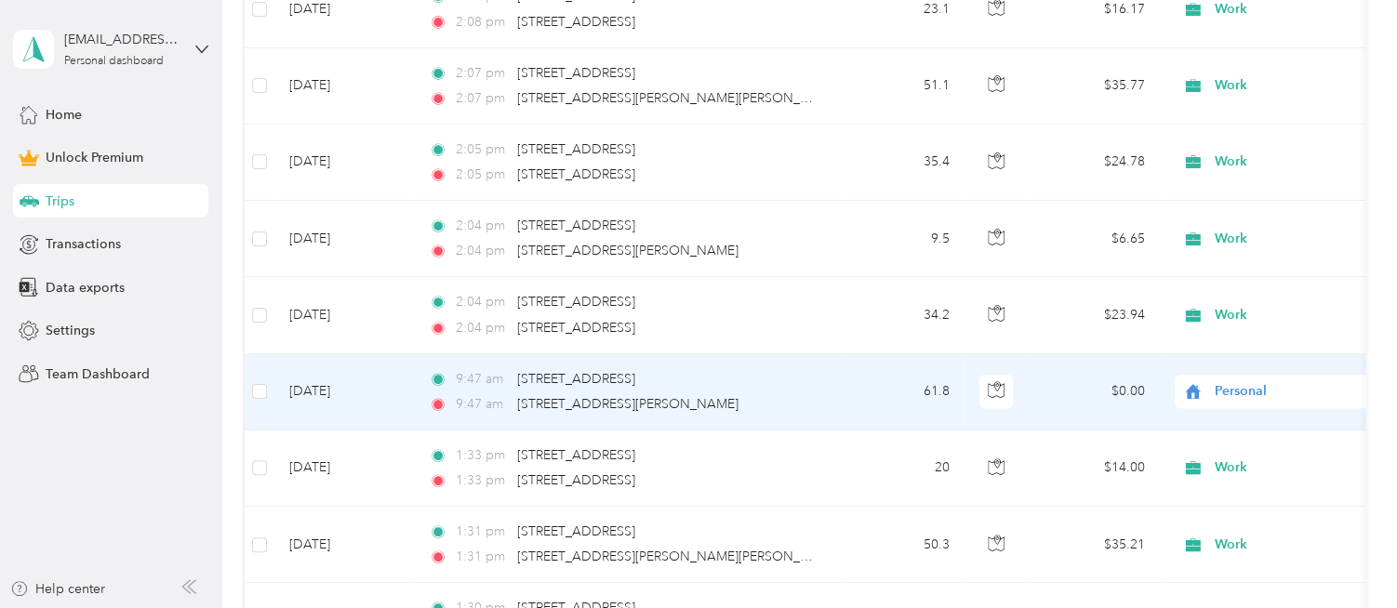
click at [803, 406] on div "9:47 am [STREET_ADDRESS][PERSON_NAME]" at bounding box center [624, 404] width 391 height 20
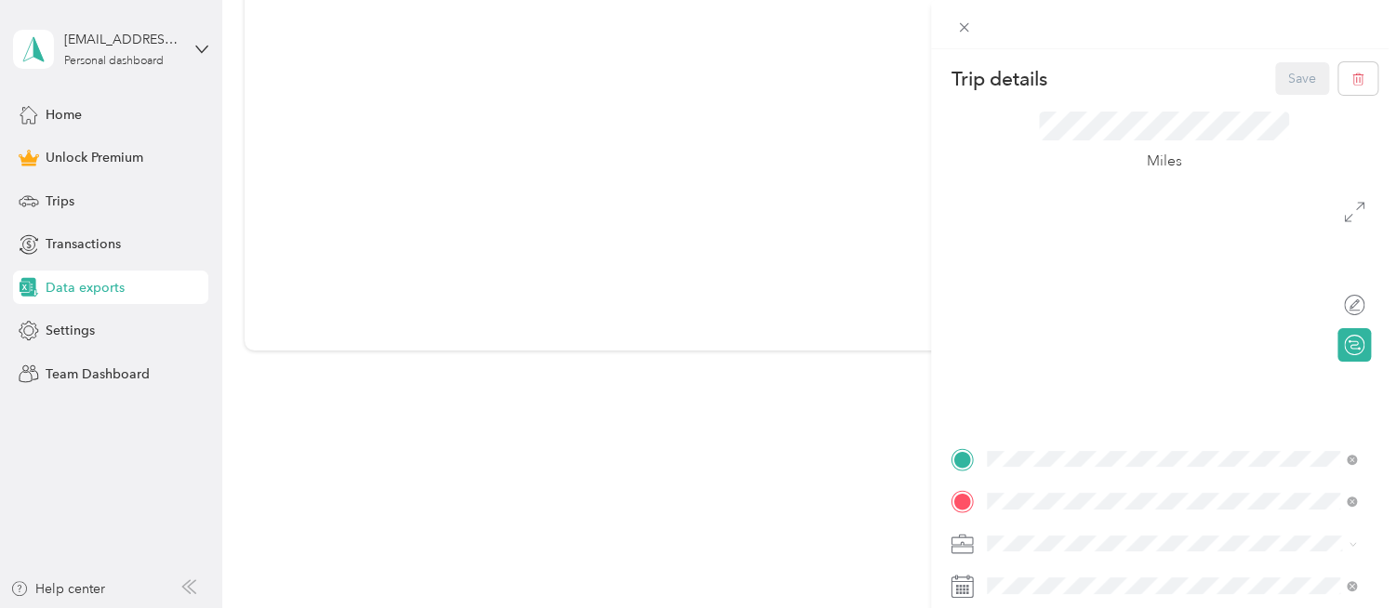
scroll to position [253, 0]
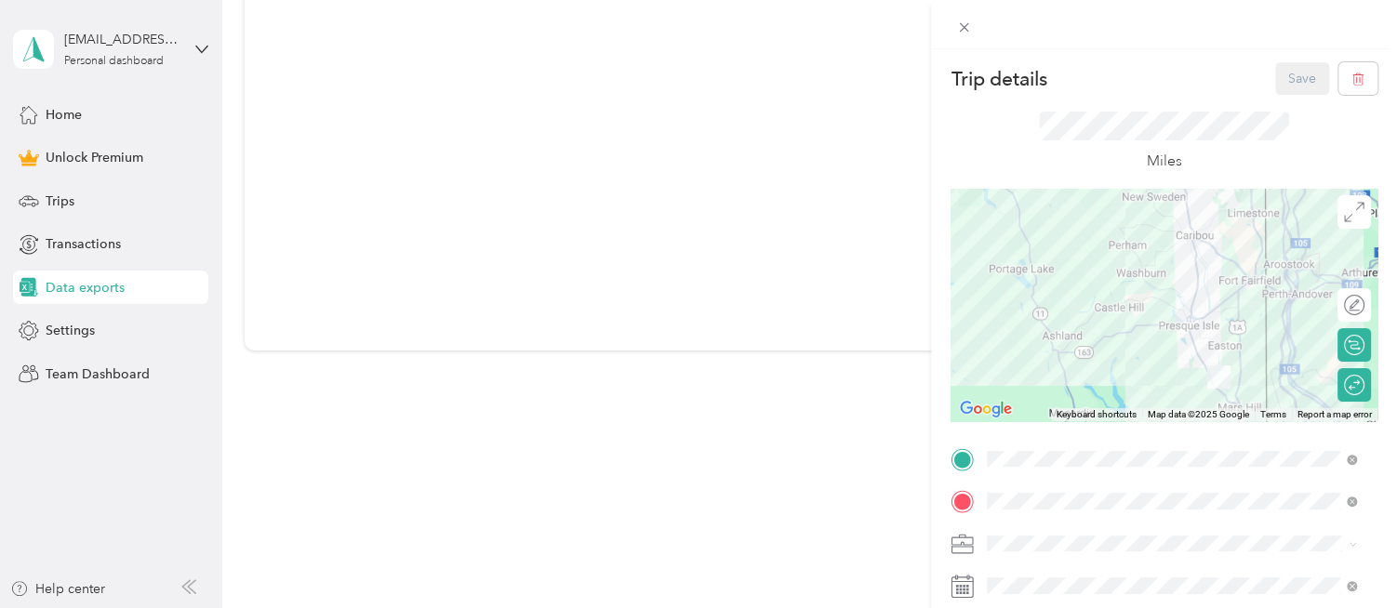
click at [982, 544] on div at bounding box center [1163, 544] width 427 height 30
click at [1030, 286] on li "Work" at bounding box center [1171, 283] width 382 height 33
click at [1283, 86] on button "Save" at bounding box center [1302, 78] width 54 height 33
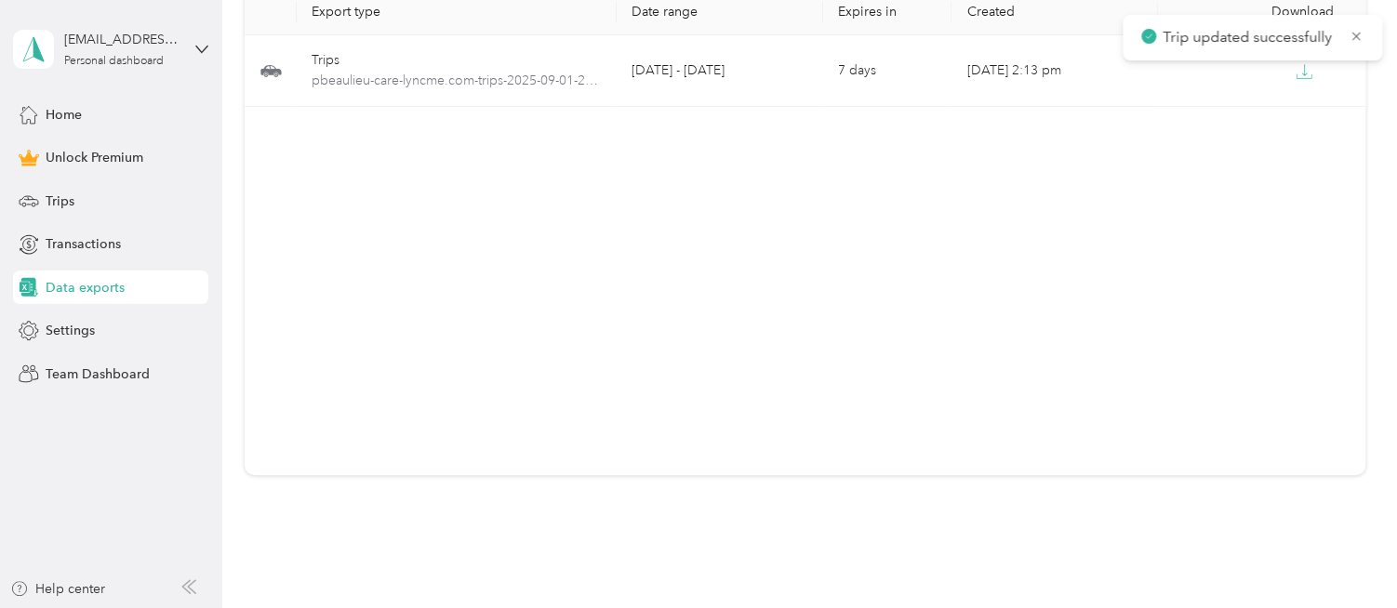
scroll to position [0, 0]
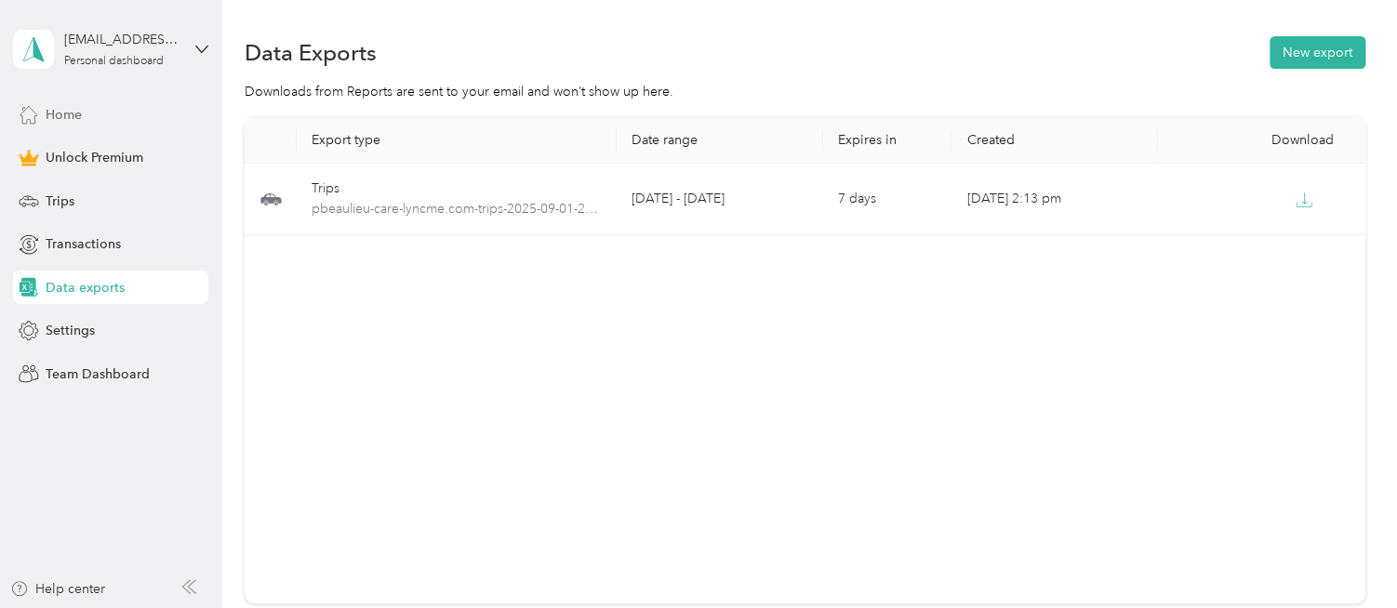
click at [48, 112] on span "Home" at bounding box center [64, 115] width 36 height 20
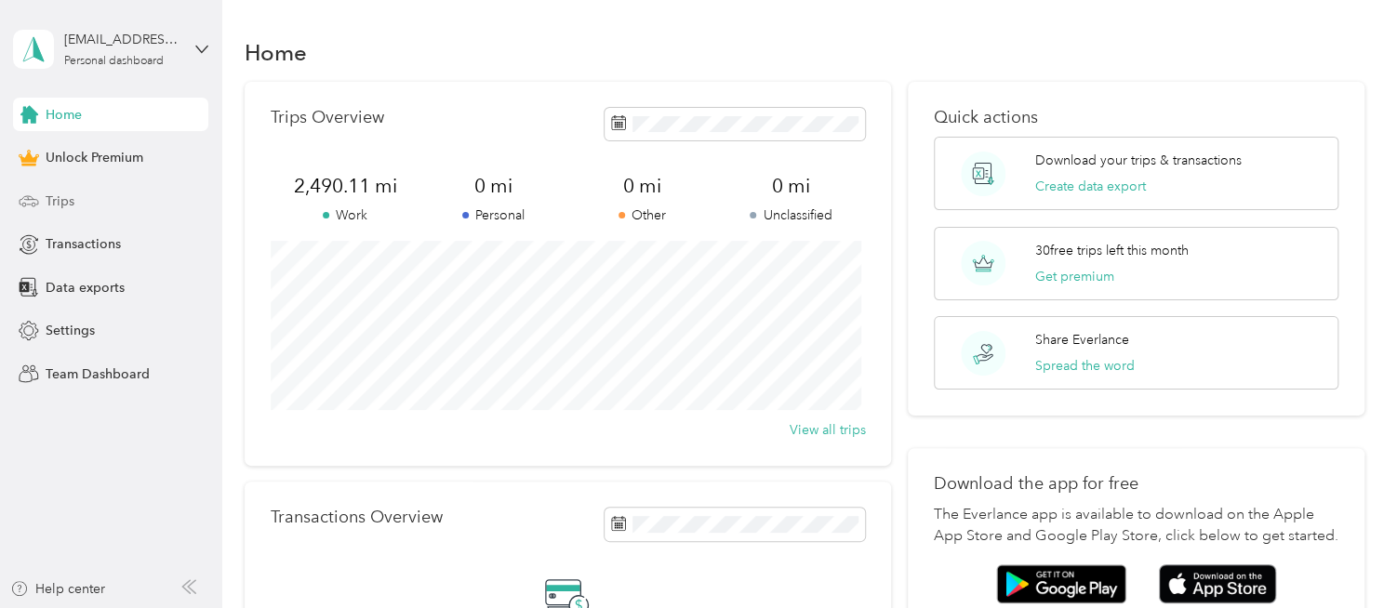
click at [71, 208] on span "Trips" at bounding box center [60, 202] width 29 height 20
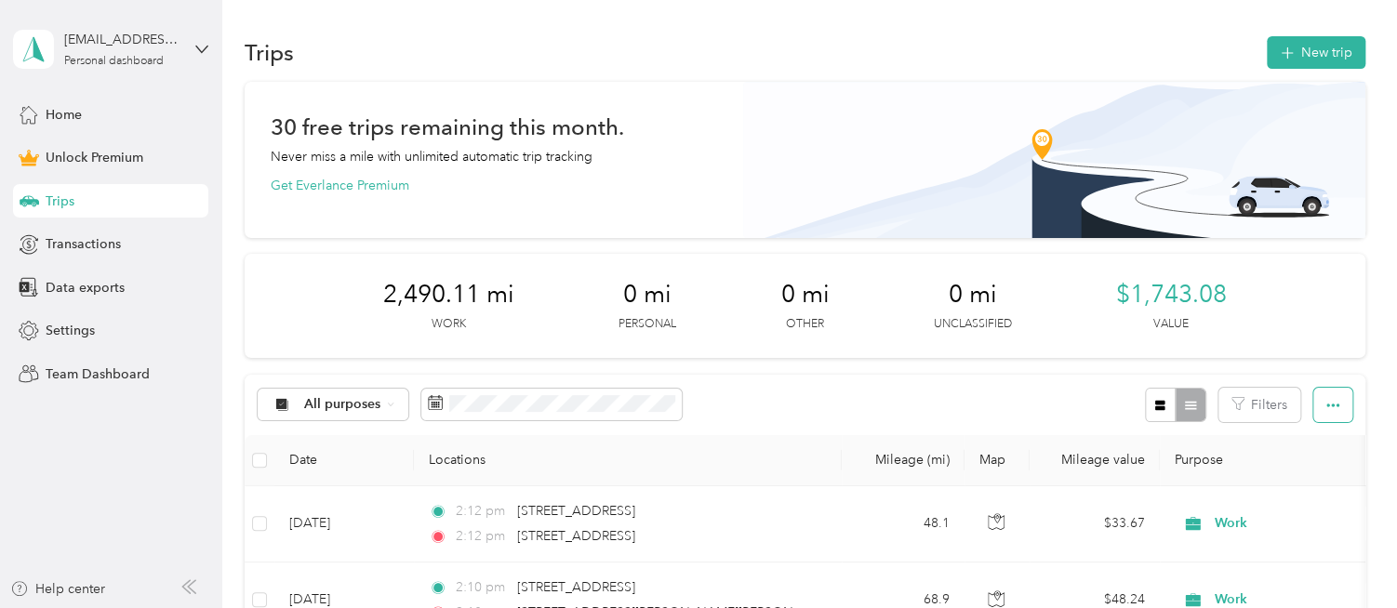
click at [1318, 405] on button "button" at bounding box center [1332, 405] width 39 height 34
click at [1325, 473] on div "Export" at bounding box center [1306, 472] width 51 height 20
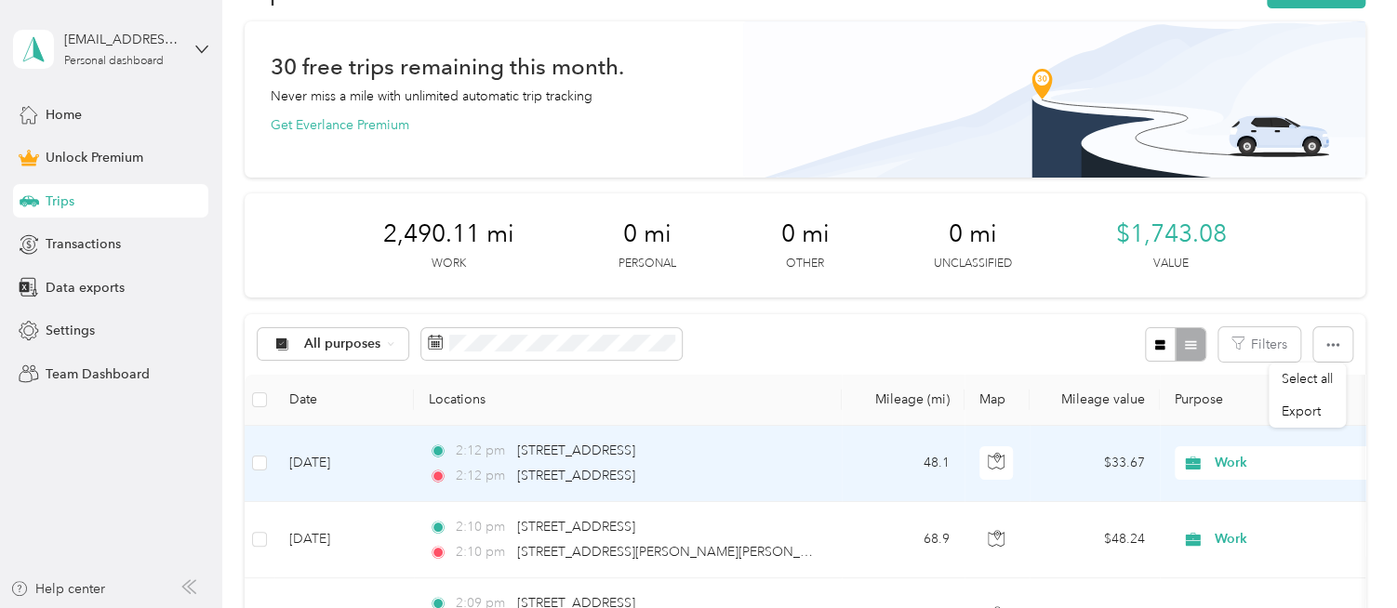
scroll to position [93, 0]
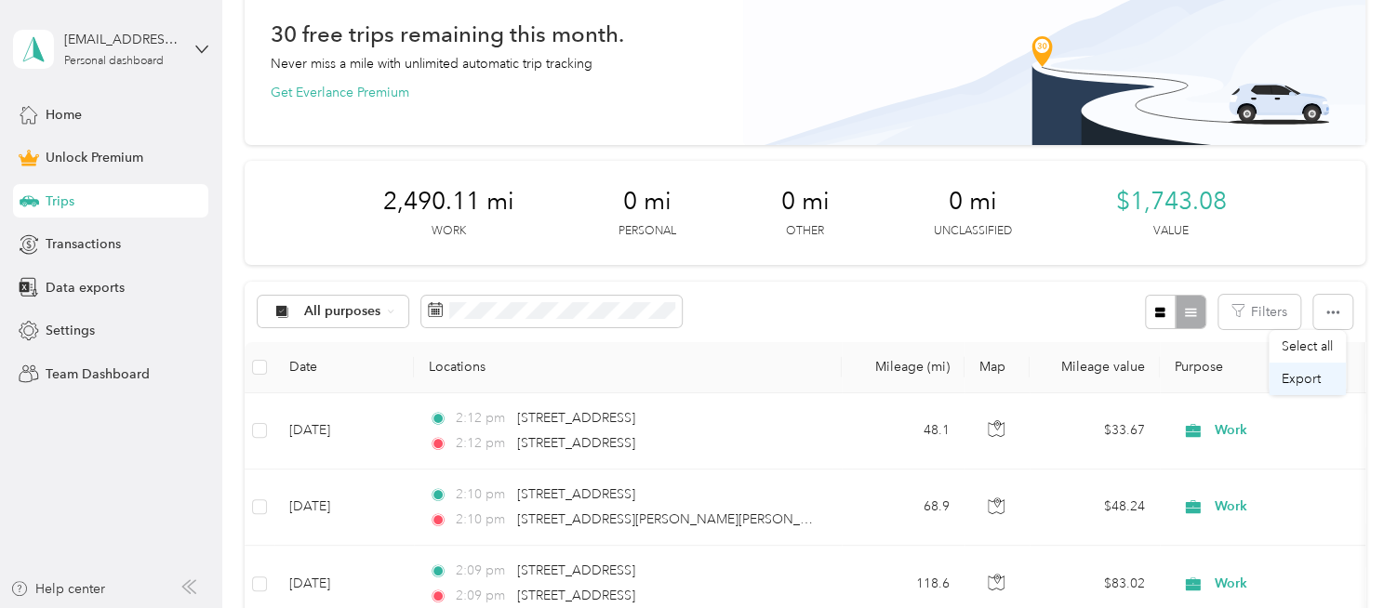
click at [1317, 382] on span "Export" at bounding box center [1300, 379] width 39 height 16
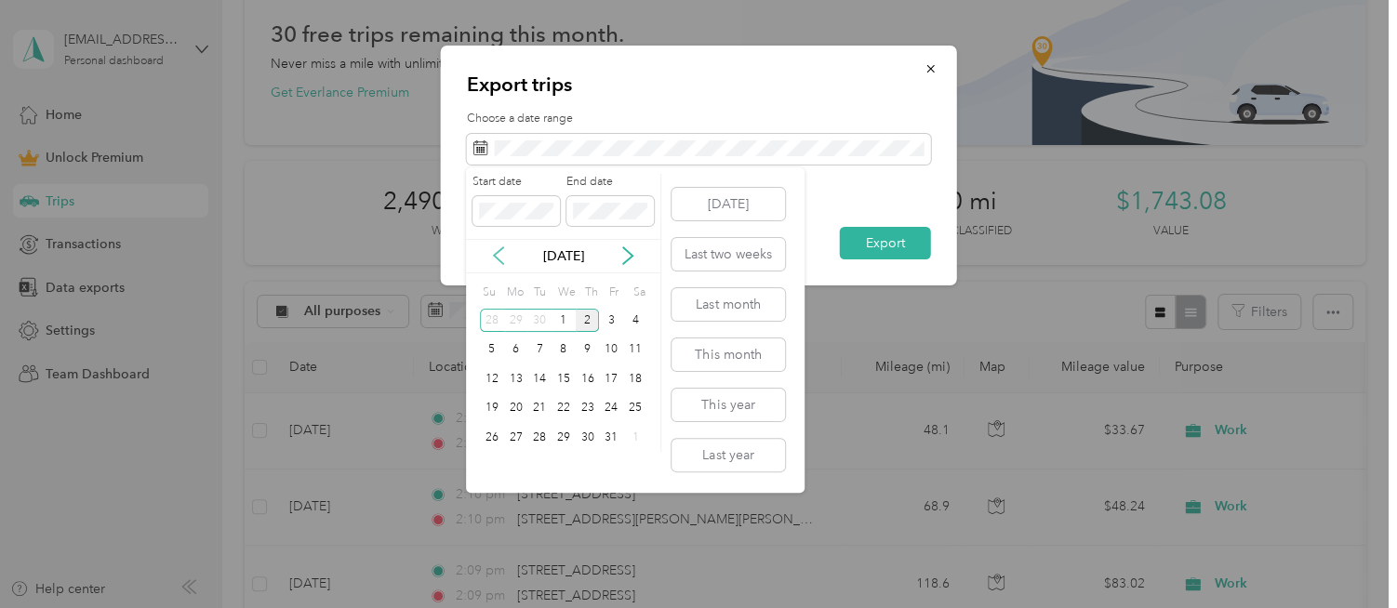
click at [501, 251] on icon at bounding box center [498, 255] width 19 height 19
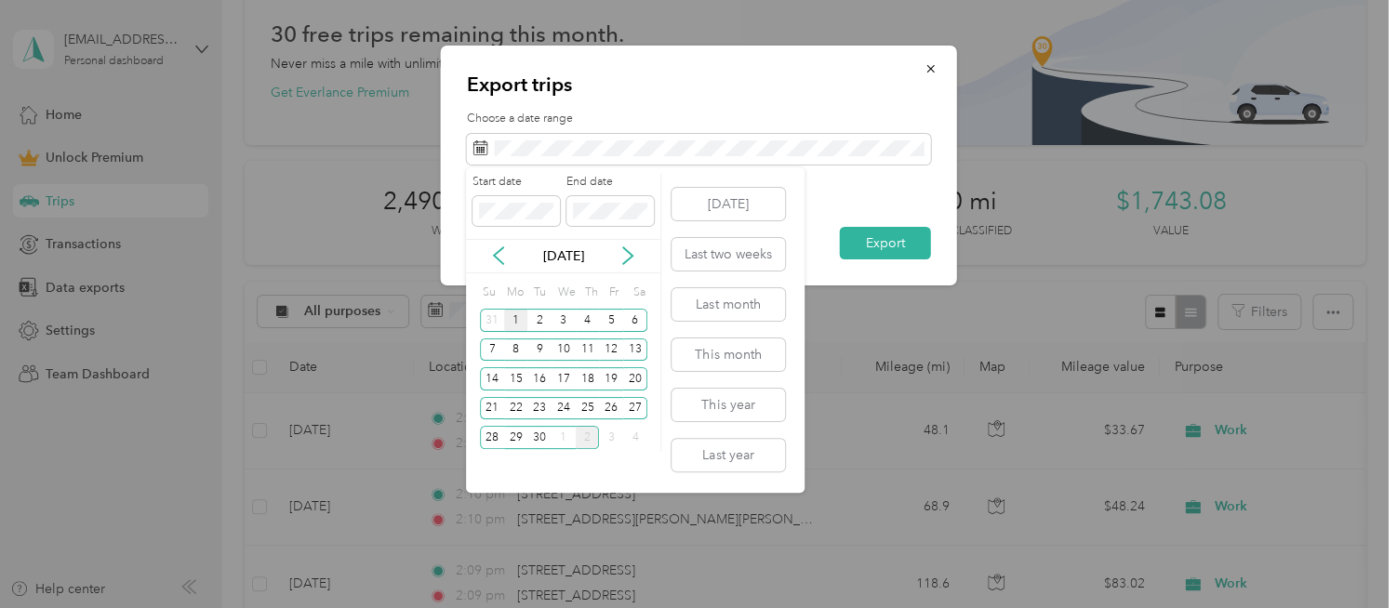
click at [513, 320] on div "1" at bounding box center [516, 320] width 24 height 23
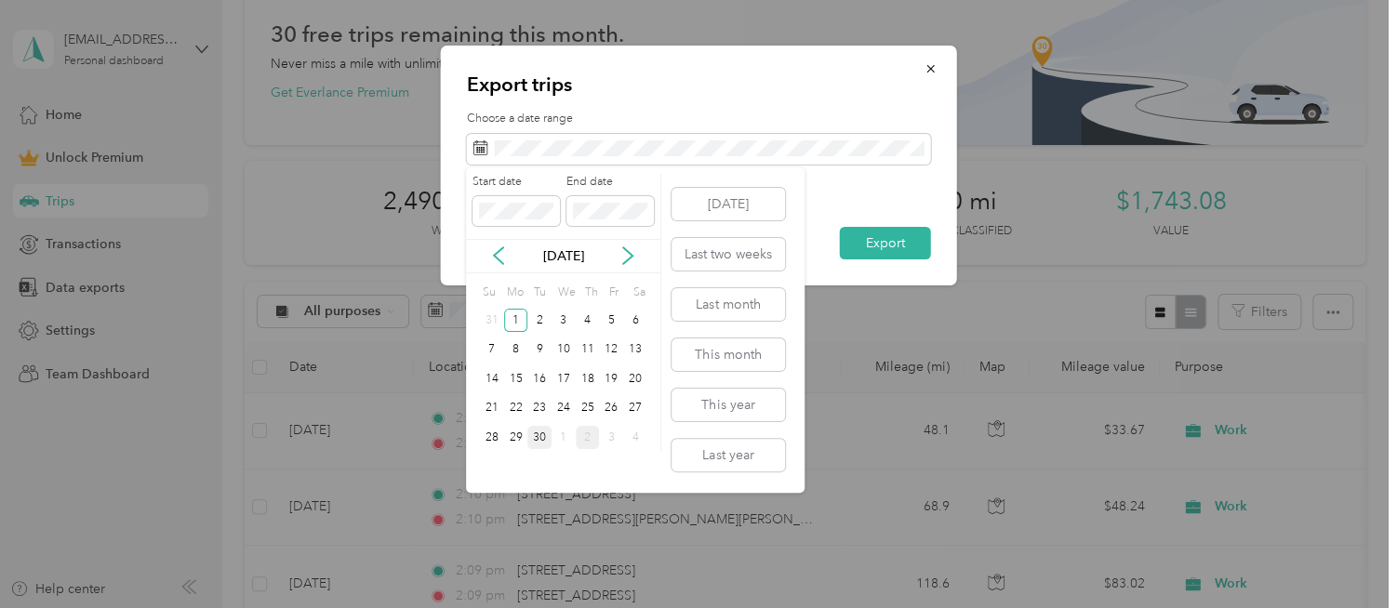
click at [542, 440] on div "30" at bounding box center [539, 437] width 24 height 23
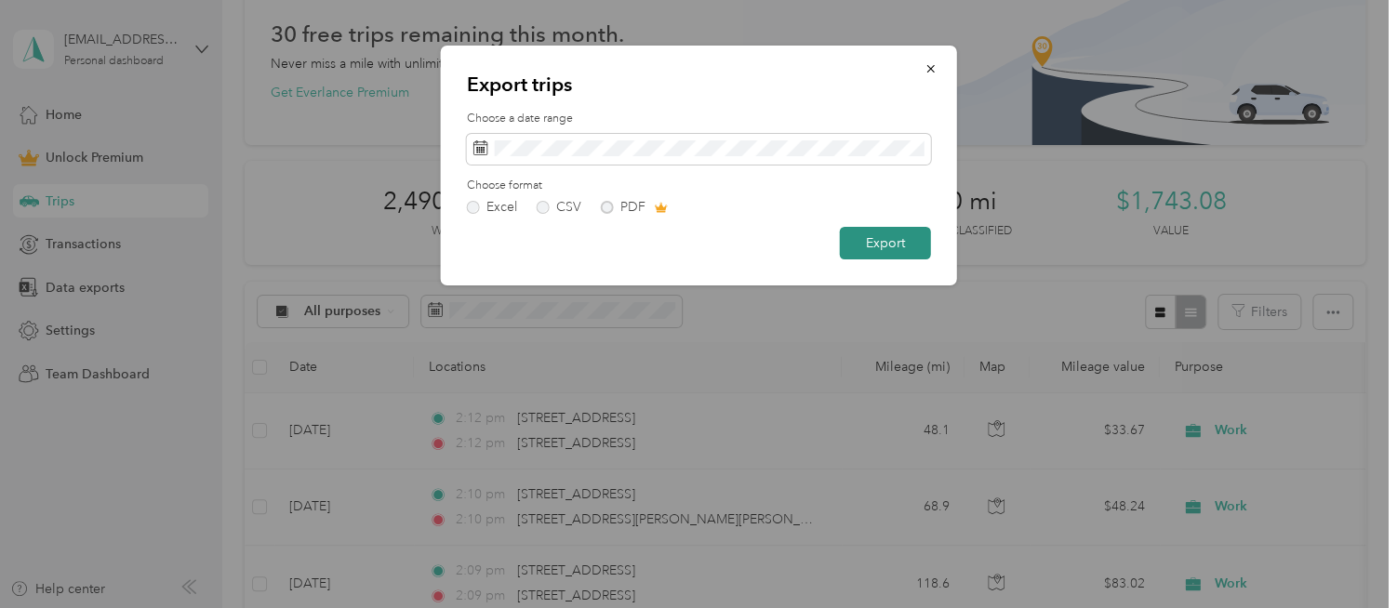
click at [896, 246] on button "Export" at bounding box center [885, 243] width 91 height 33
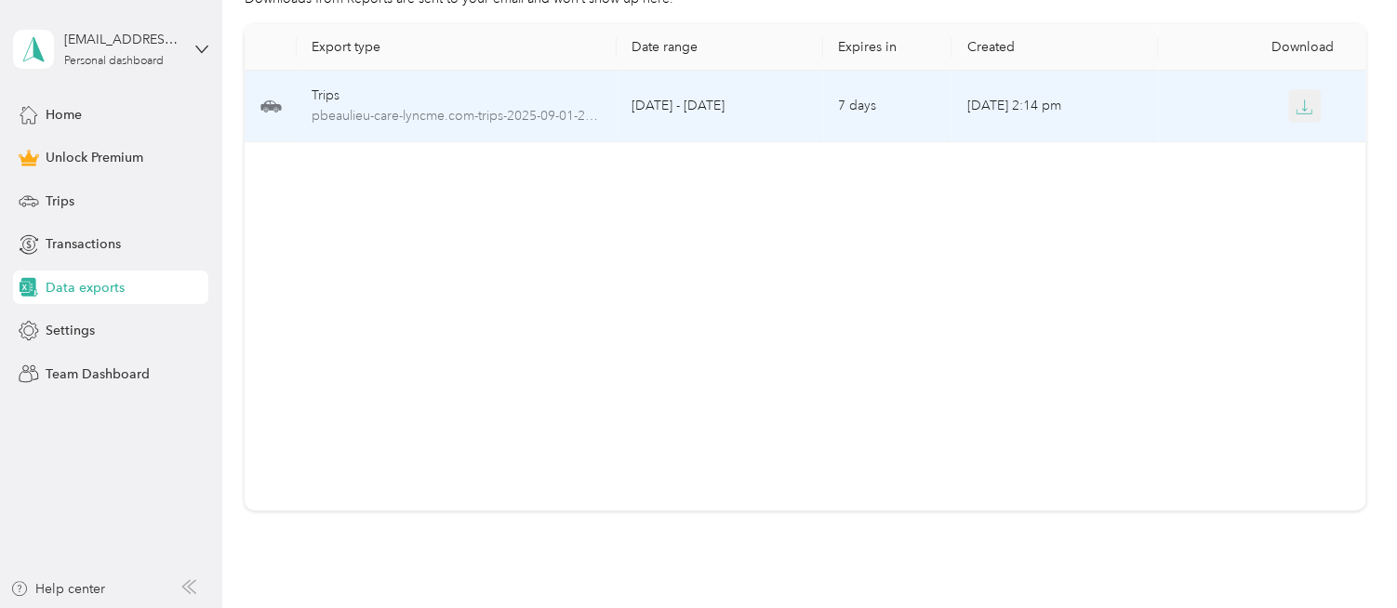
click at [1288, 108] on button "button" at bounding box center [1304, 105] width 33 height 33
